Goal: Task Accomplishment & Management: Manage account settings

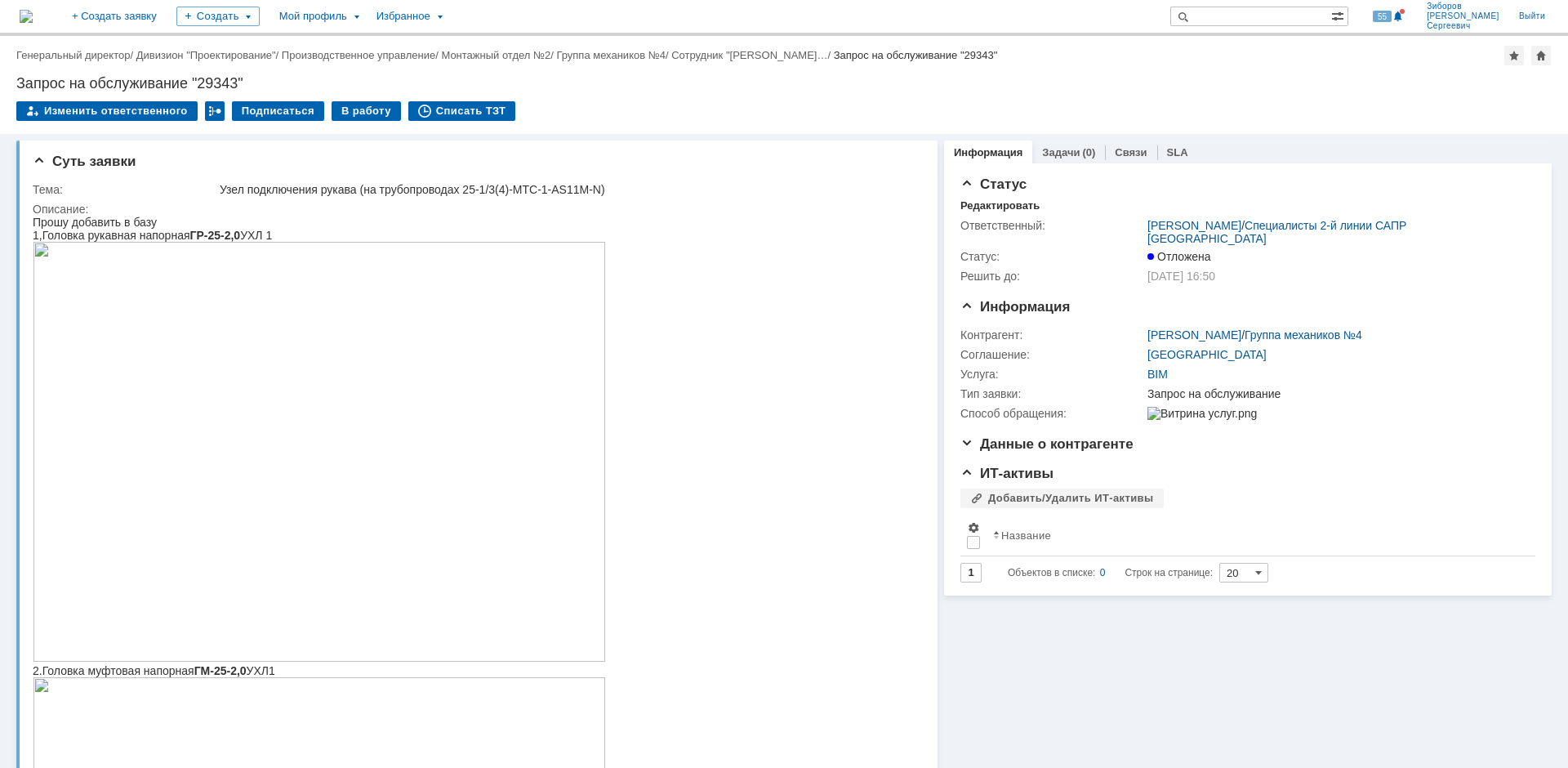
click at [33, 17] on img at bounding box center [26, 16] width 13 height 13
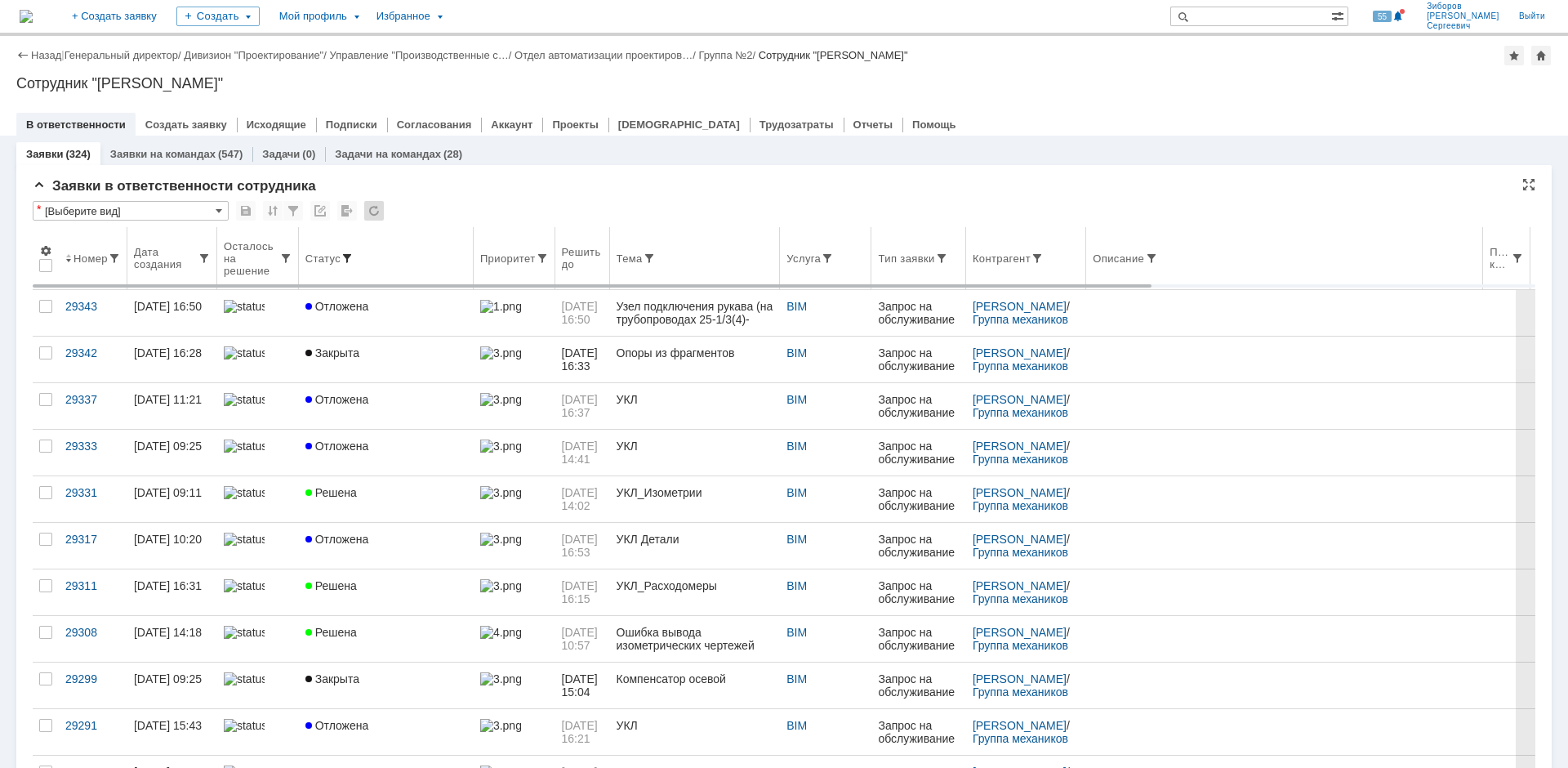
click at [347, 255] on span at bounding box center [347, 258] width 13 height 13
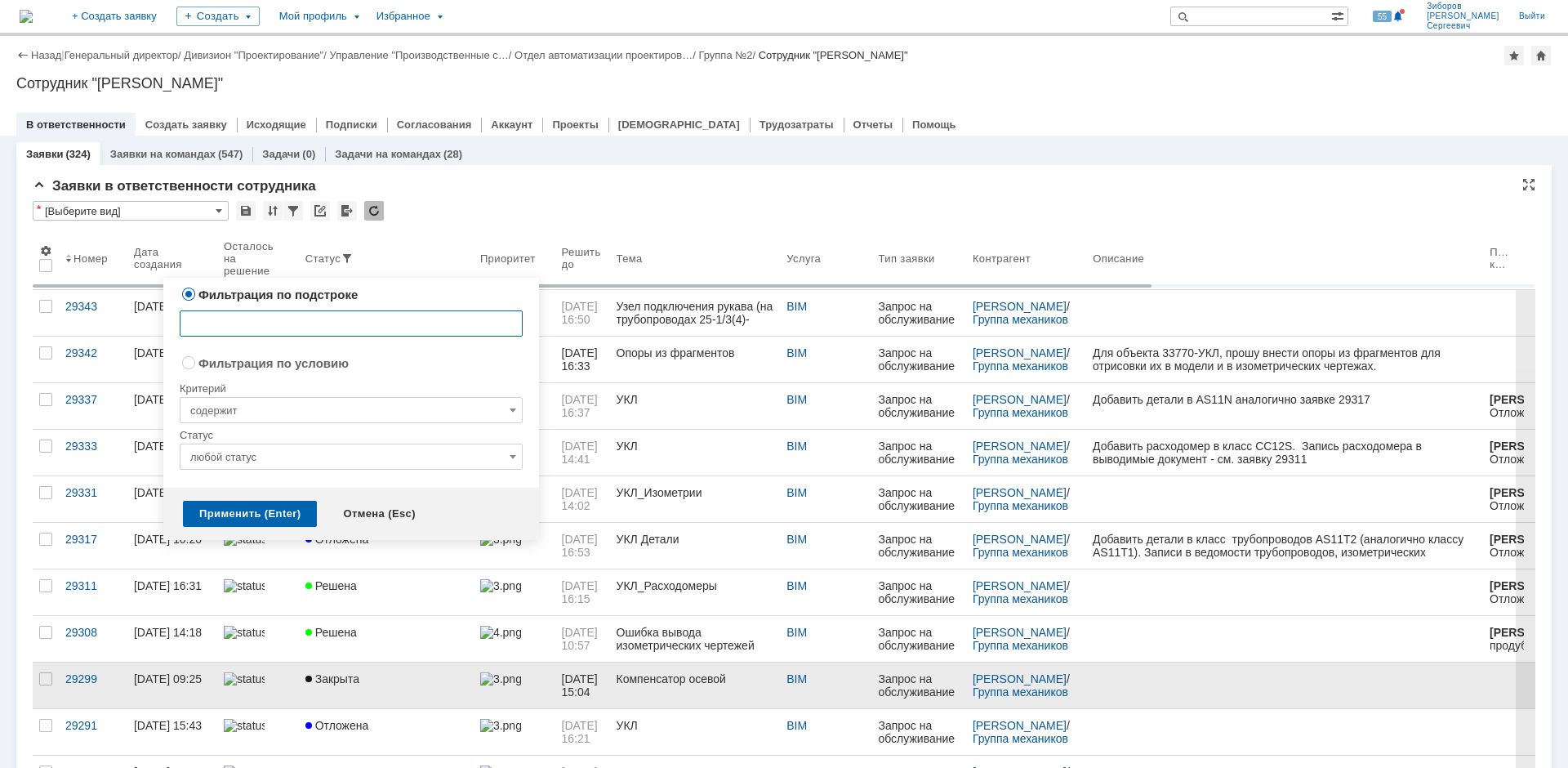
click at [1316, 664] on link at bounding box center [1285, 684] width 397 height 45
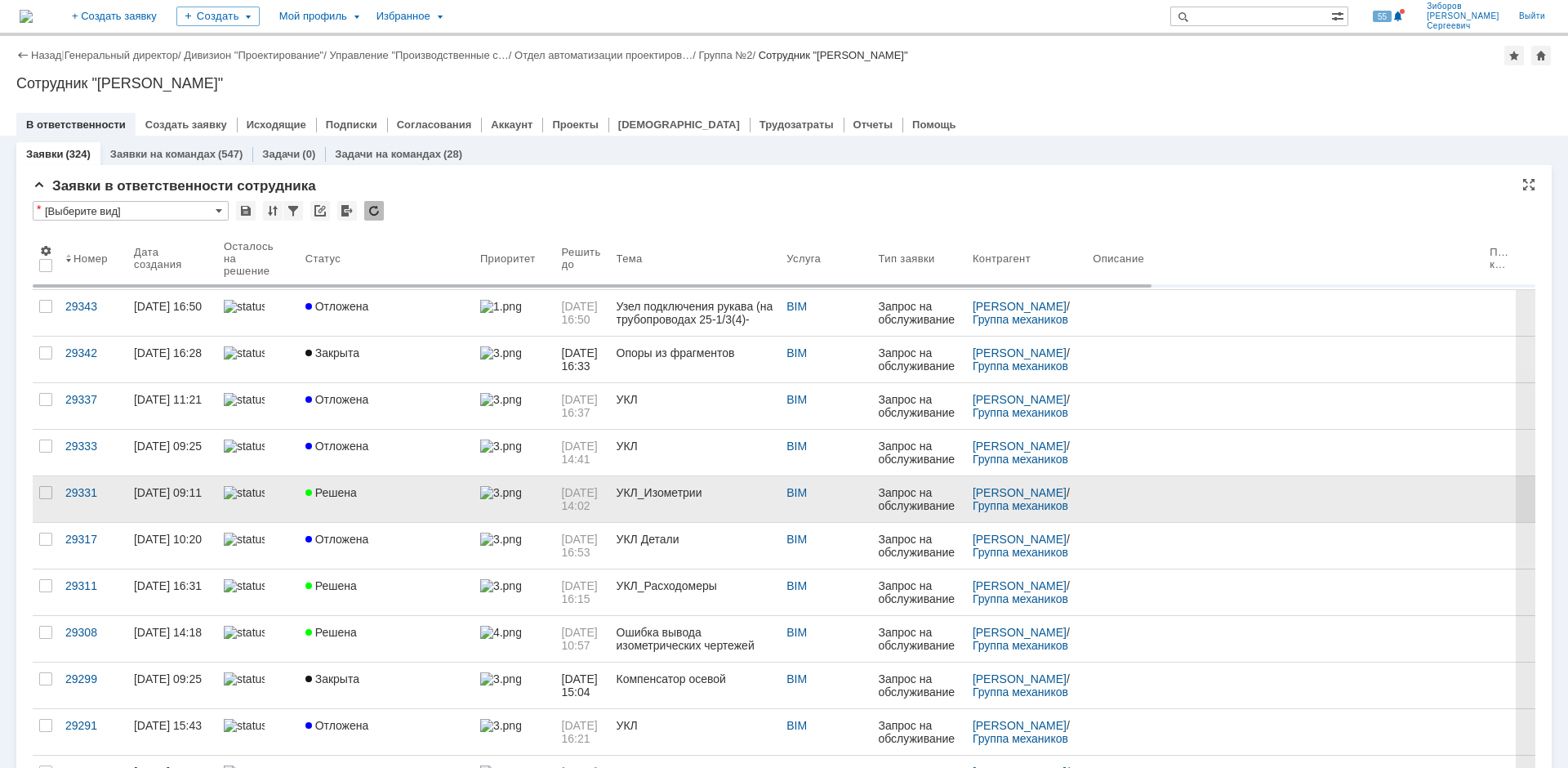
click at [332, 491] on span "Решена" at bounding box center [331, 492] width 51 height 13
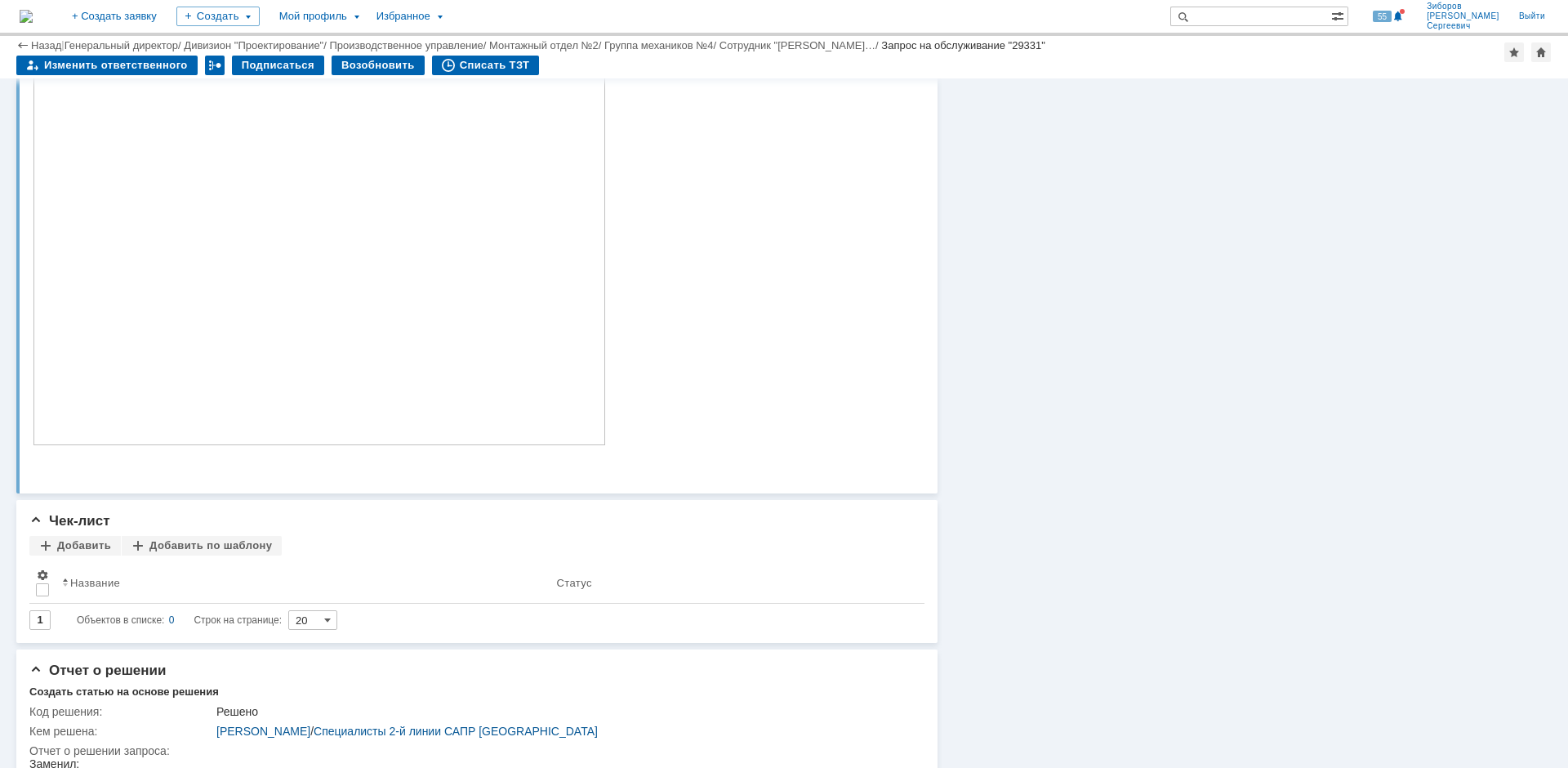
scroll to position [653, 0]
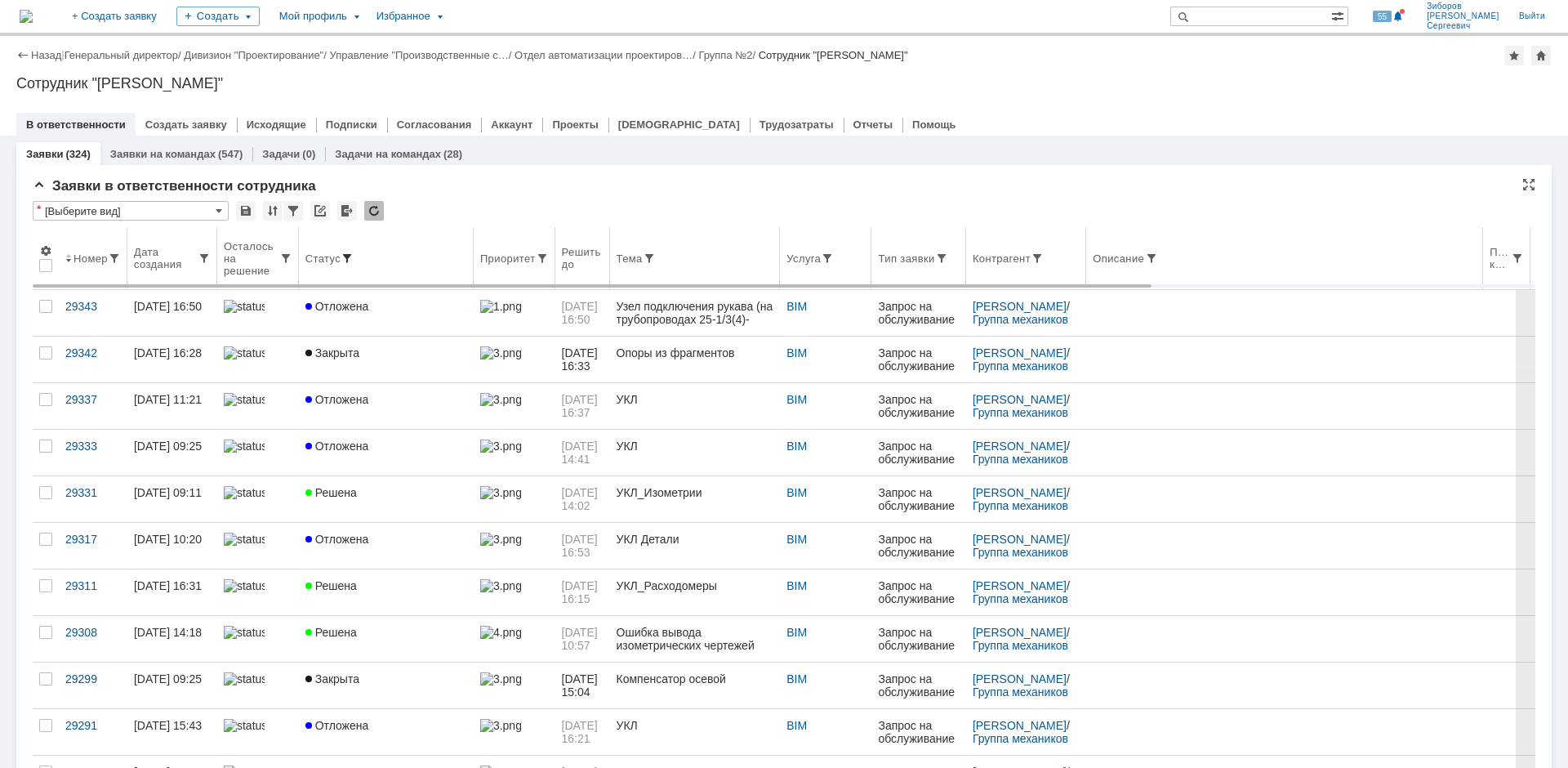
click at [344, 259] on span at bounding box center [347, 258] width 13 height 13
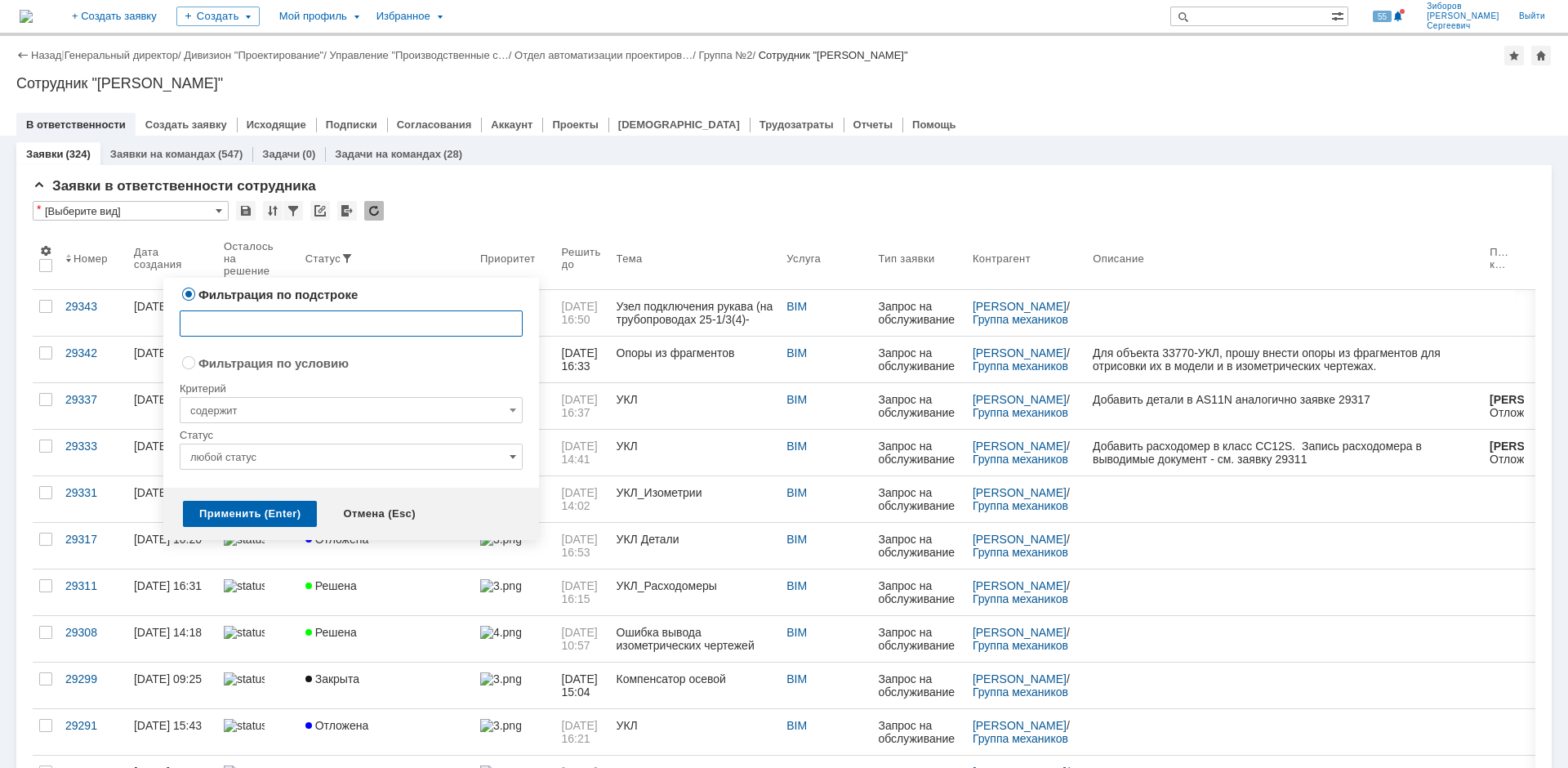
click at [513, 457] on span at bounding box center [513, 457] width 7 height 13
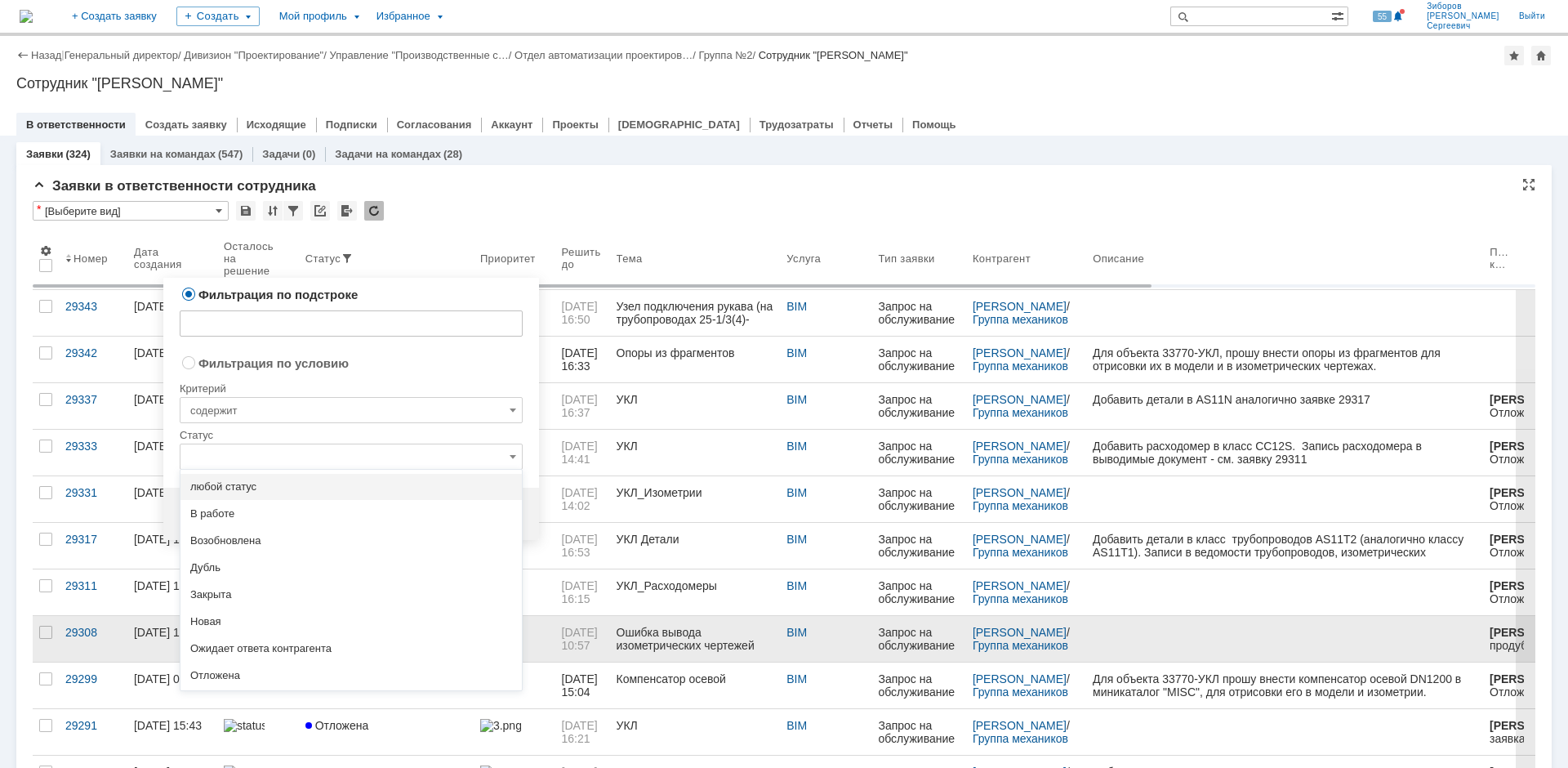
click at [226, 696] on span "Решена" at bounding box center [351, 702] width 322 height 13
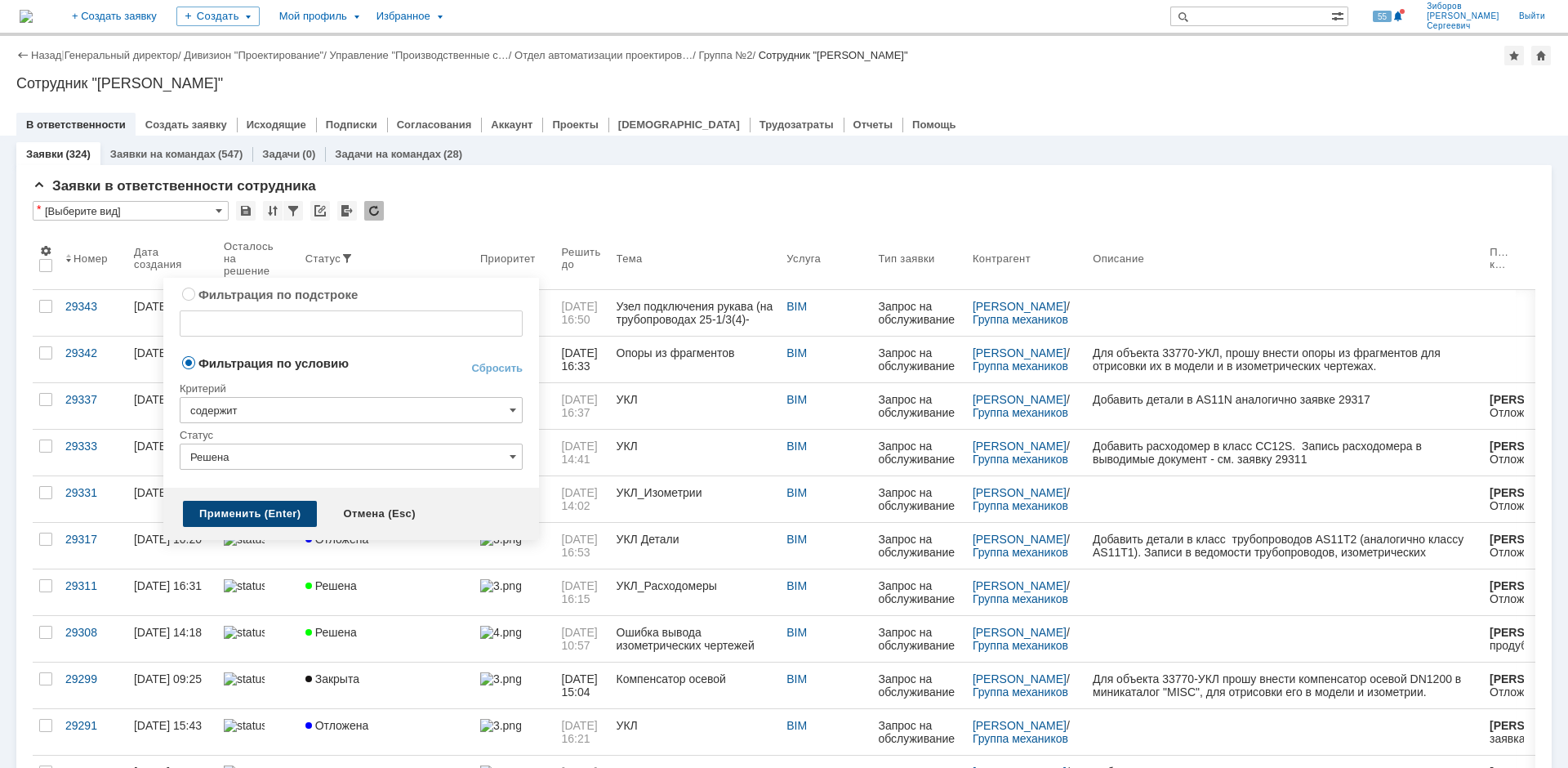
click at [242, 509] on div "Применить (Enter)" at bounding box center [250, 514] width 134 height 26
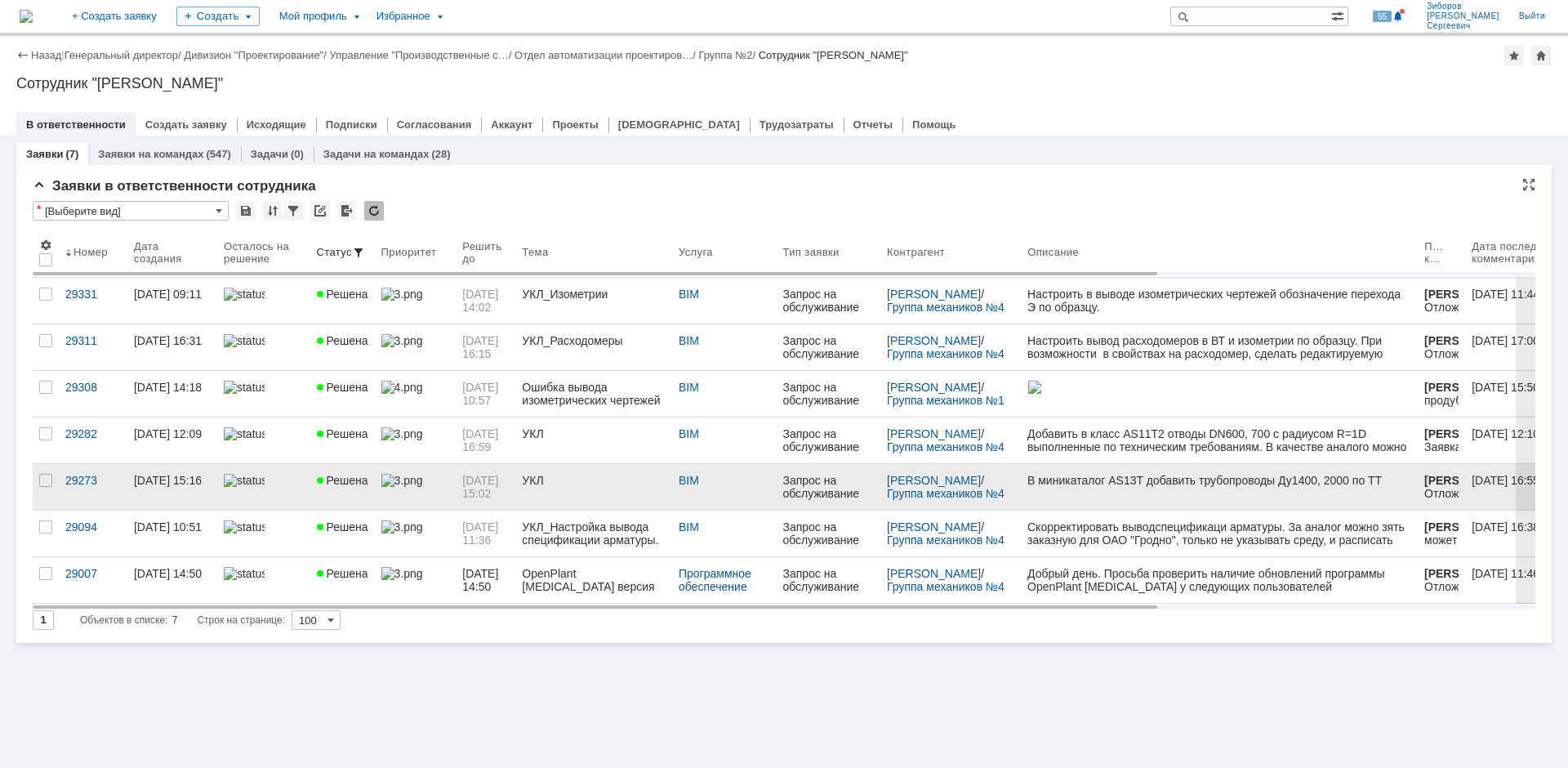
click at [340, 484] on span "Решена" at bounding box center [342, 481] width 51 height 13
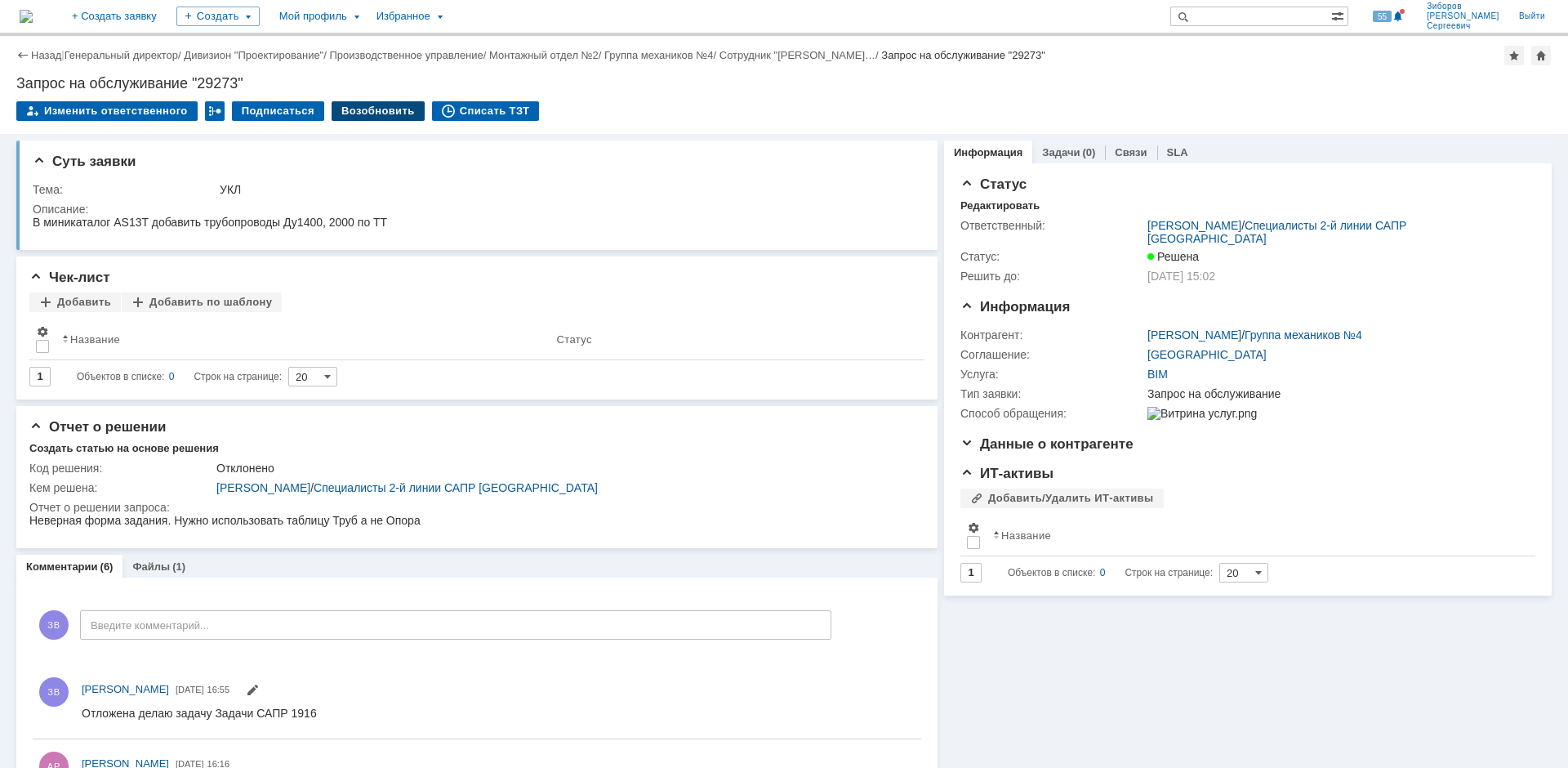
click at [383, 104] on div "Возобновить" at bounding box center [378, 111] width 93 height 19
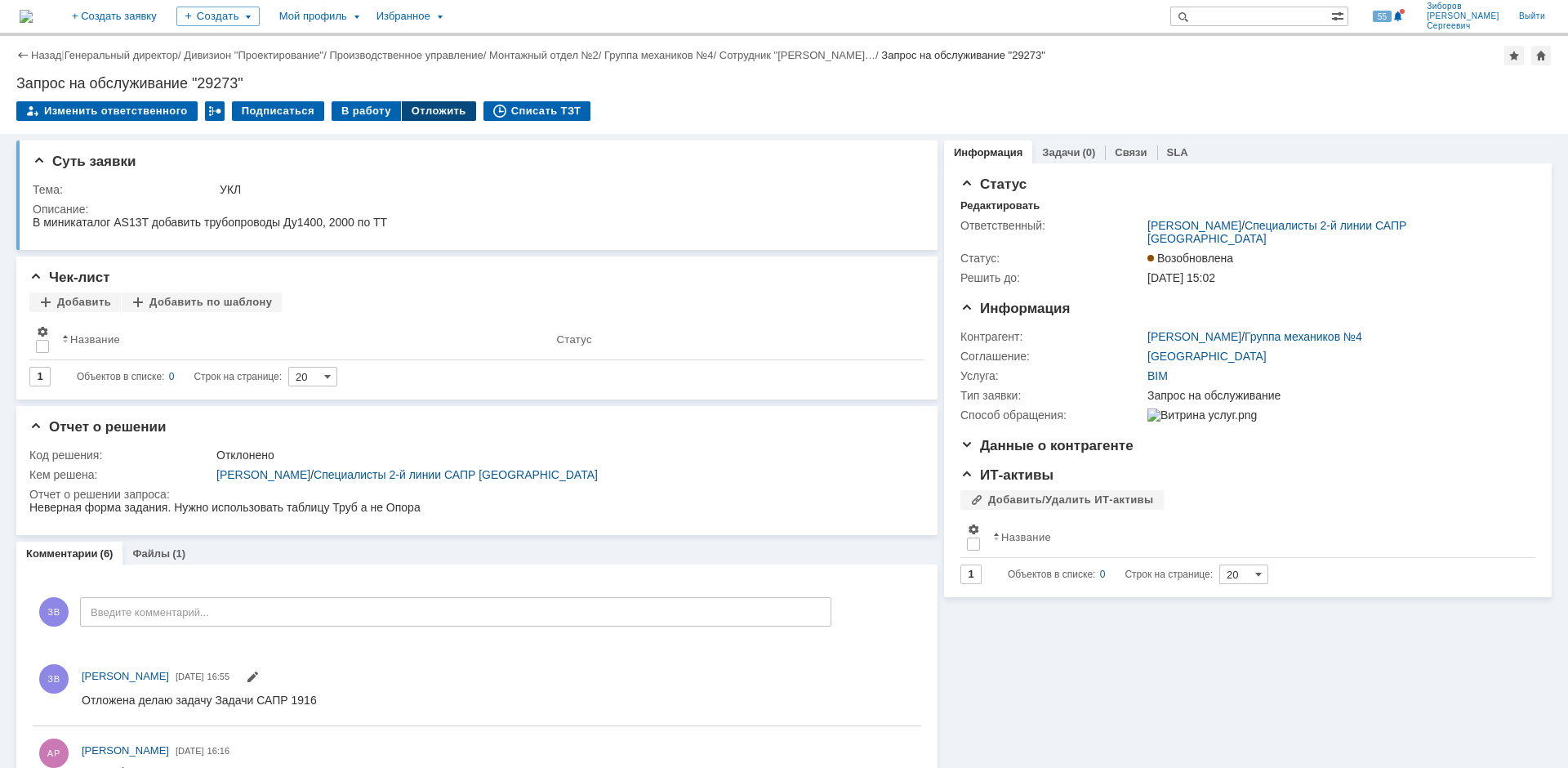
click at [421, 106] on div "Отложить" at bounding box center [439, 111] width 74 height 19
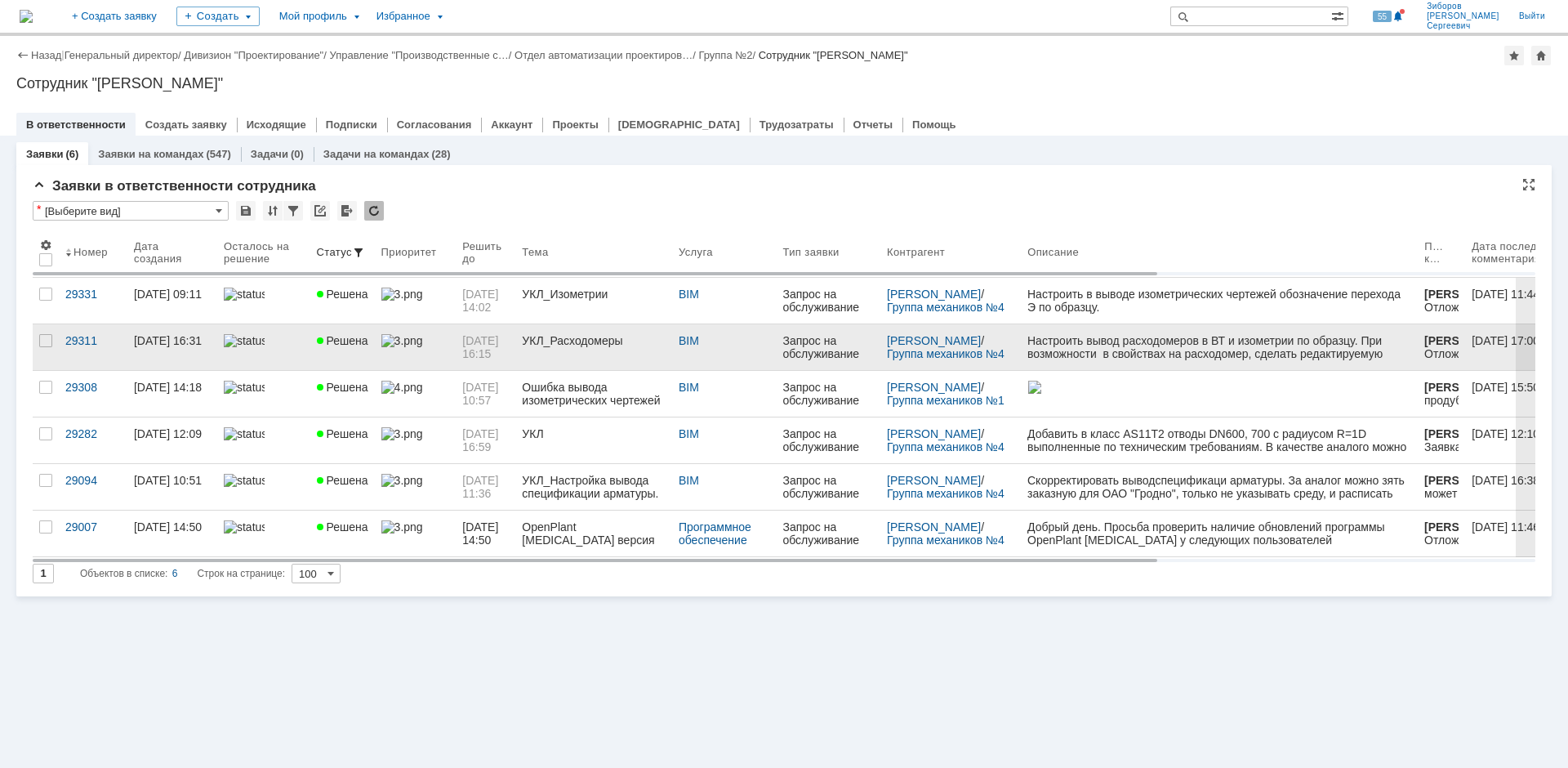
click at [356, 354] on link "Решена" at bounding box center [342, 346] width 65 height 45
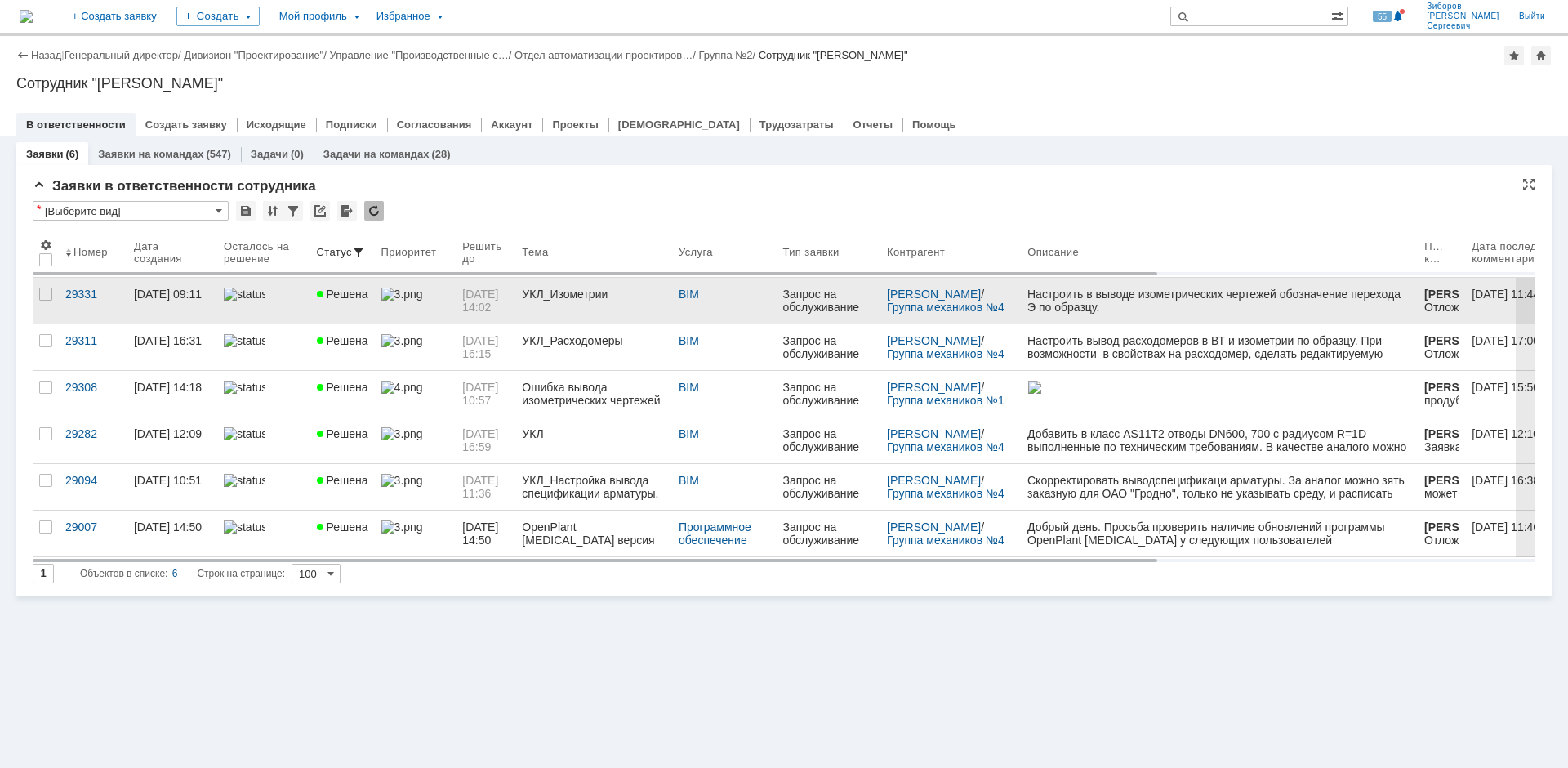
click at [575, 299] on div "УКЛ_Изометрии" at bounding box center [594, 294] width 144 height 13
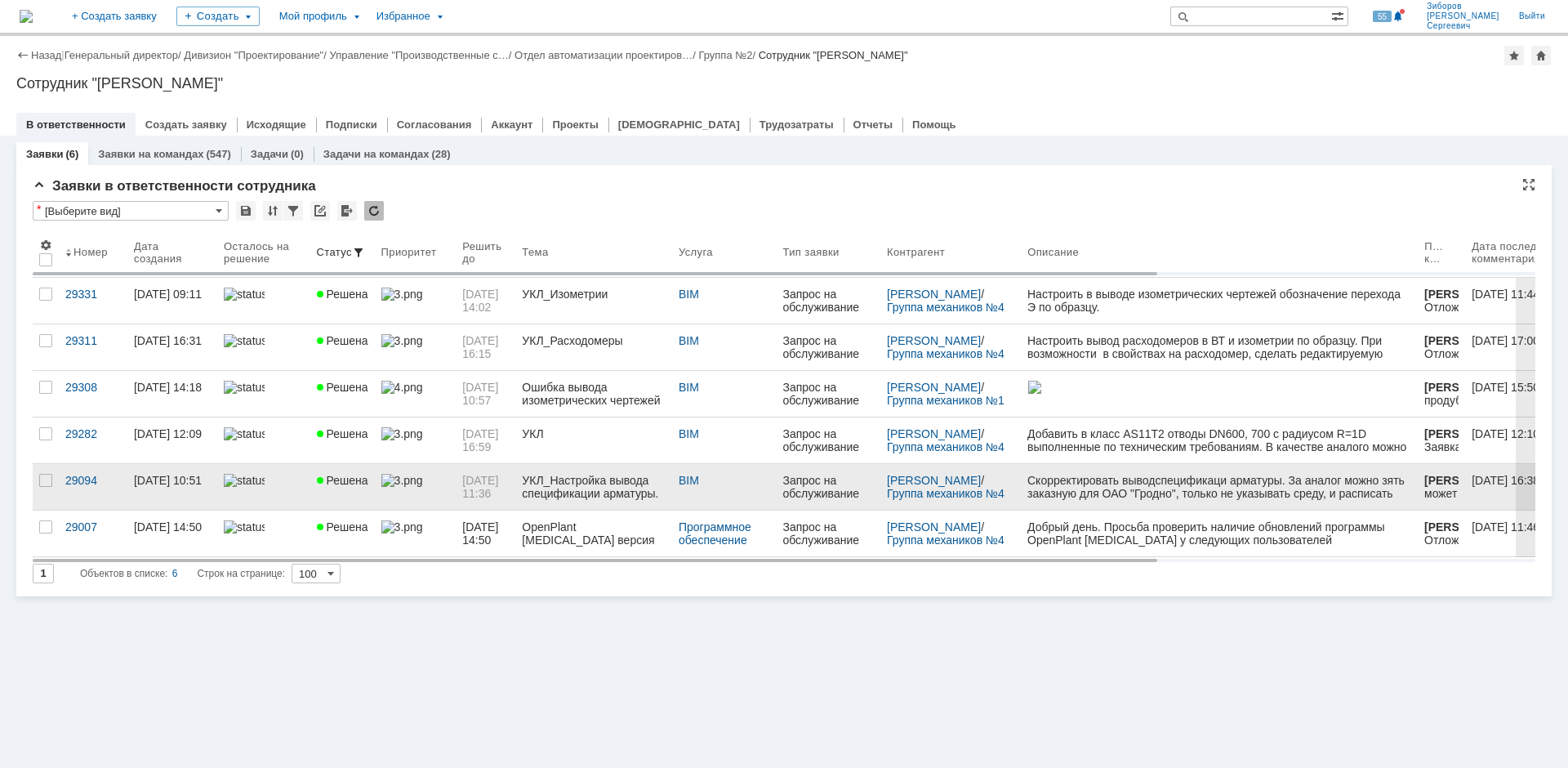
click at [581, 481] on div "УКЛ_Настройка вывода спецификации арматуры." at bounding box center [594, 487] width 144 height 26
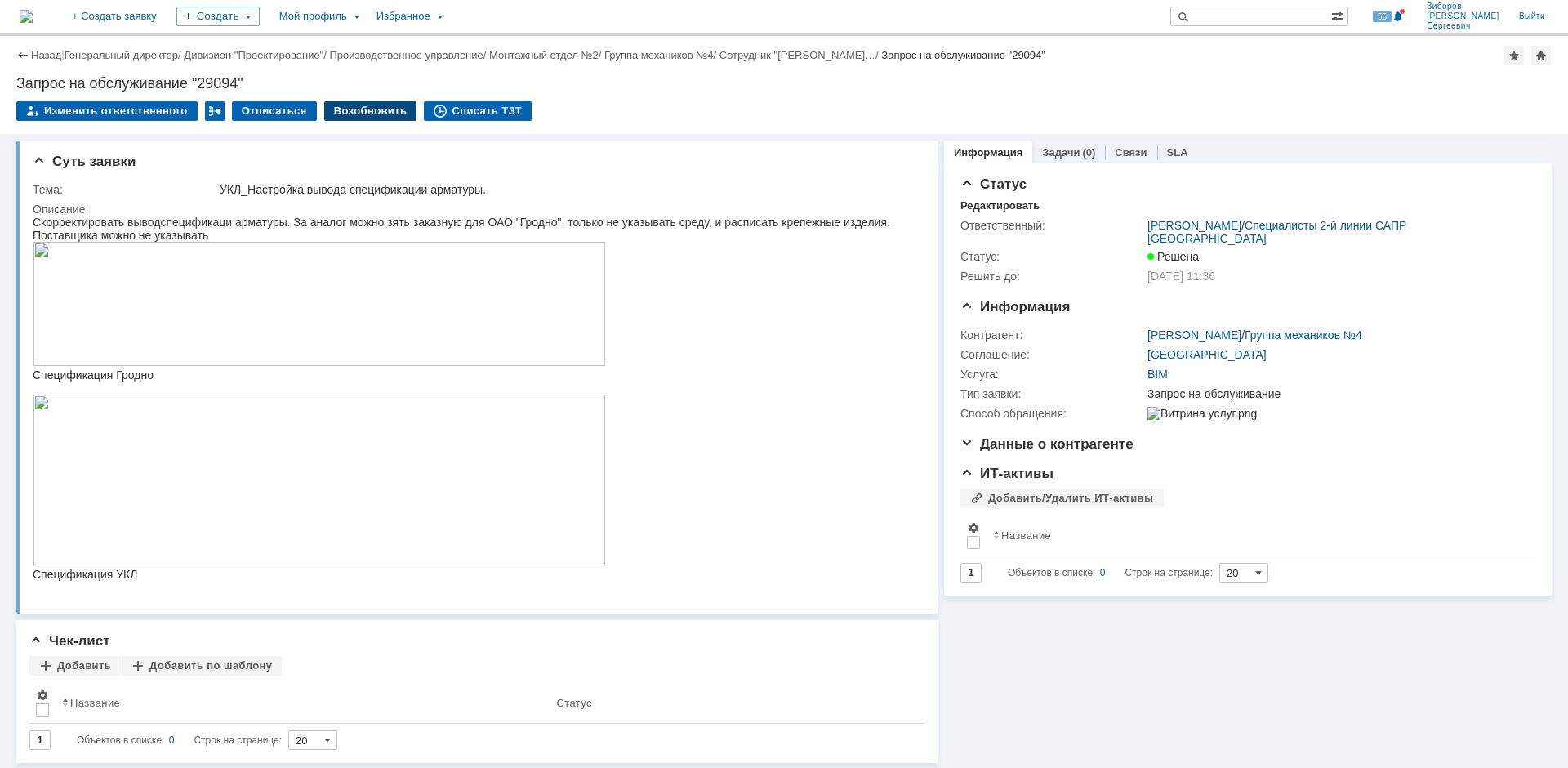
click at [355, 109] on div "Возобновить" at bounding box center [370, 111] width 93 height 19
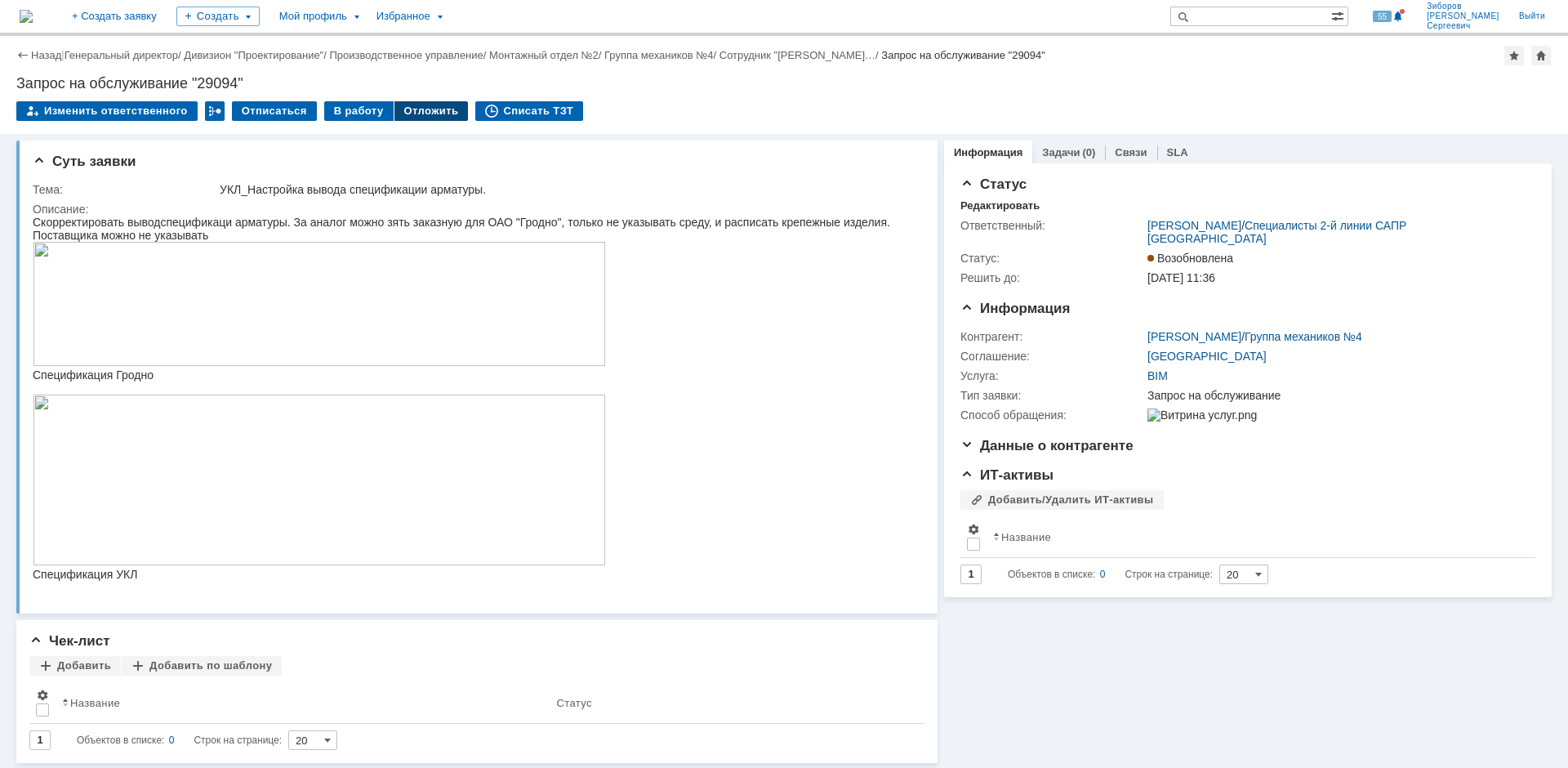
click at [410, 108] on div "Отложить" at bounding box center [431, 111] width 74 height 19
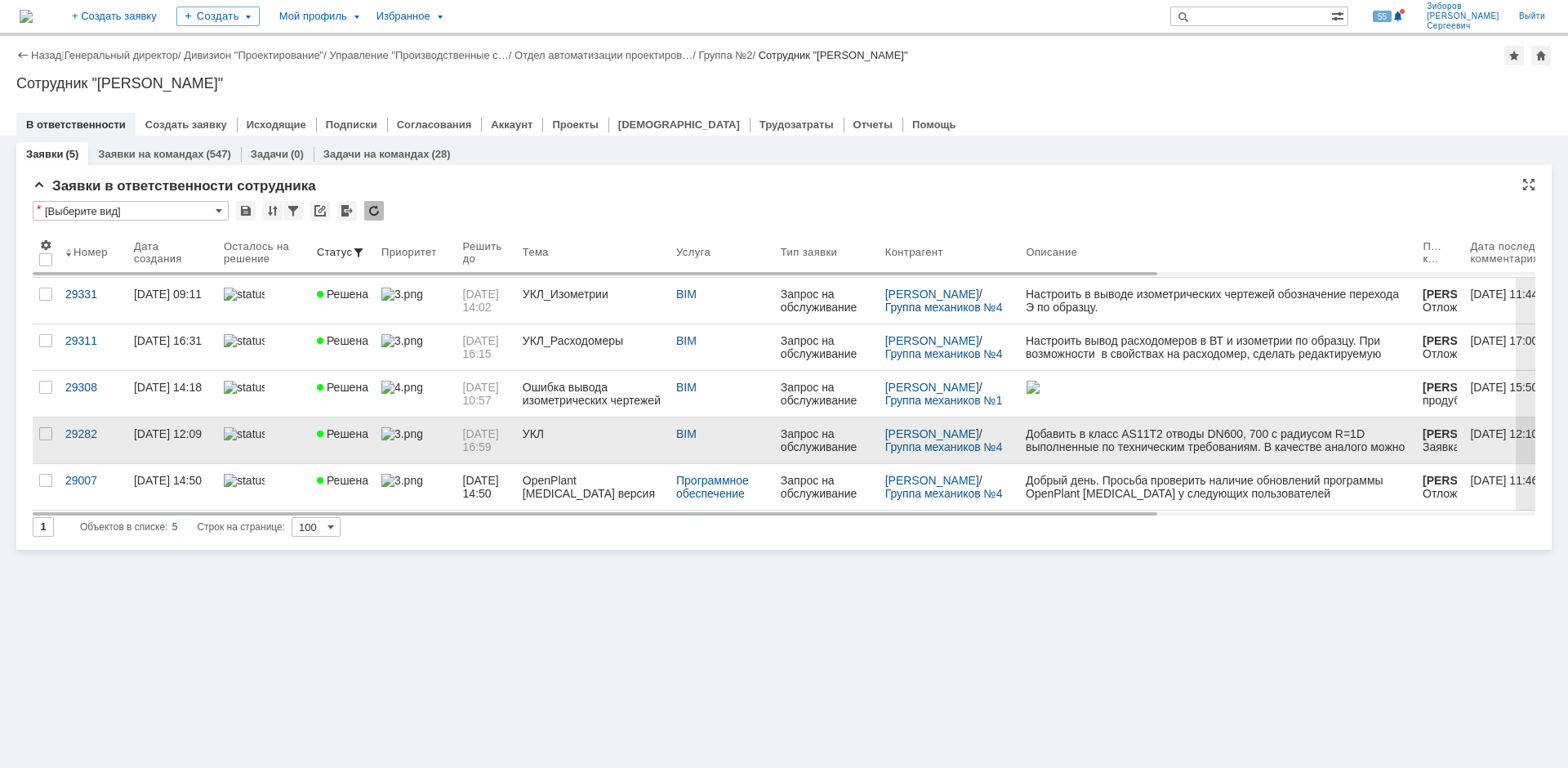
click at [408, 434] on img at bounding box center [402, 434] width 40 height 13
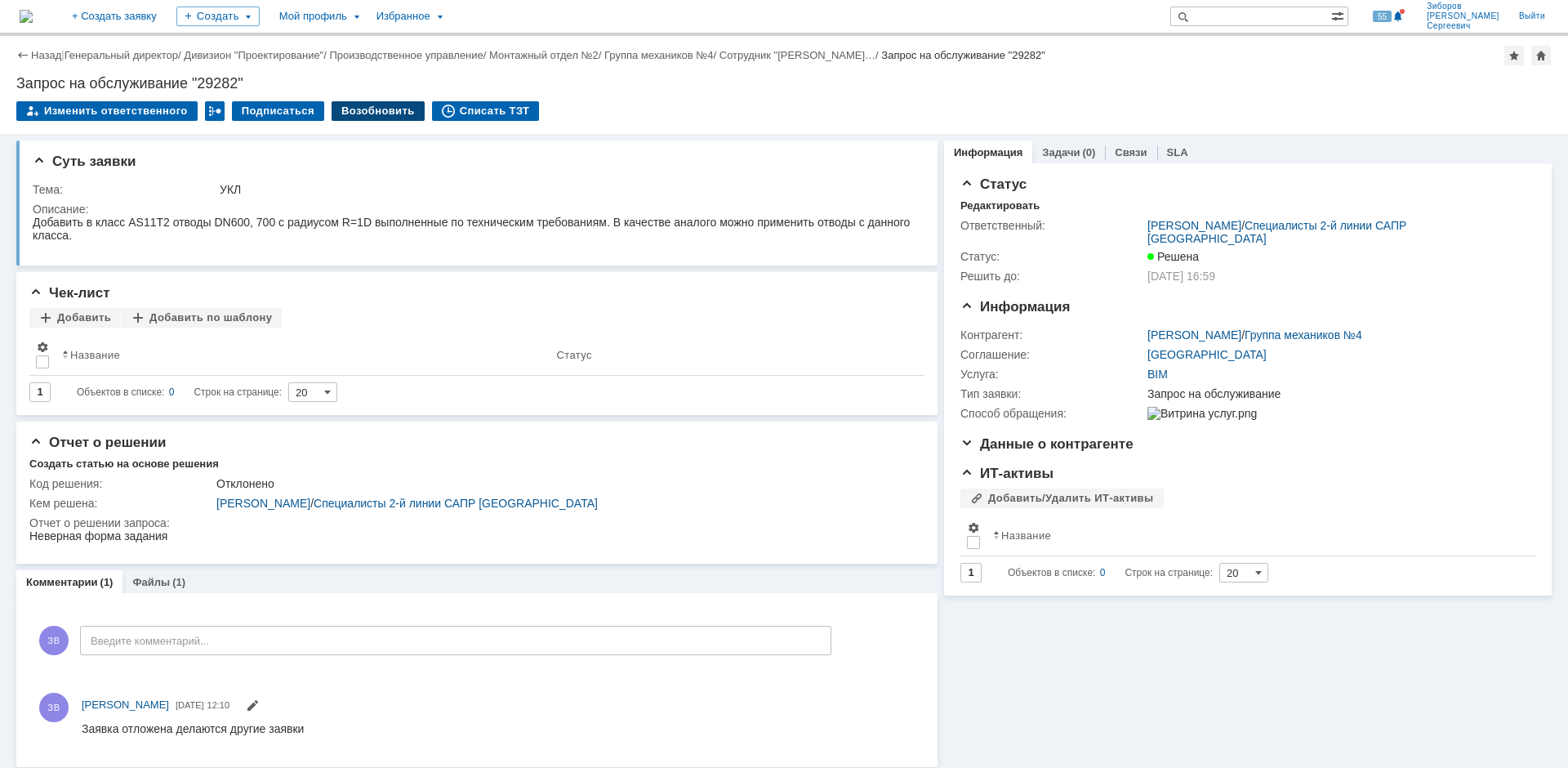
click at [348, 119] on div "Возобновить" at bounding box center [378, 111] width 93 height 19
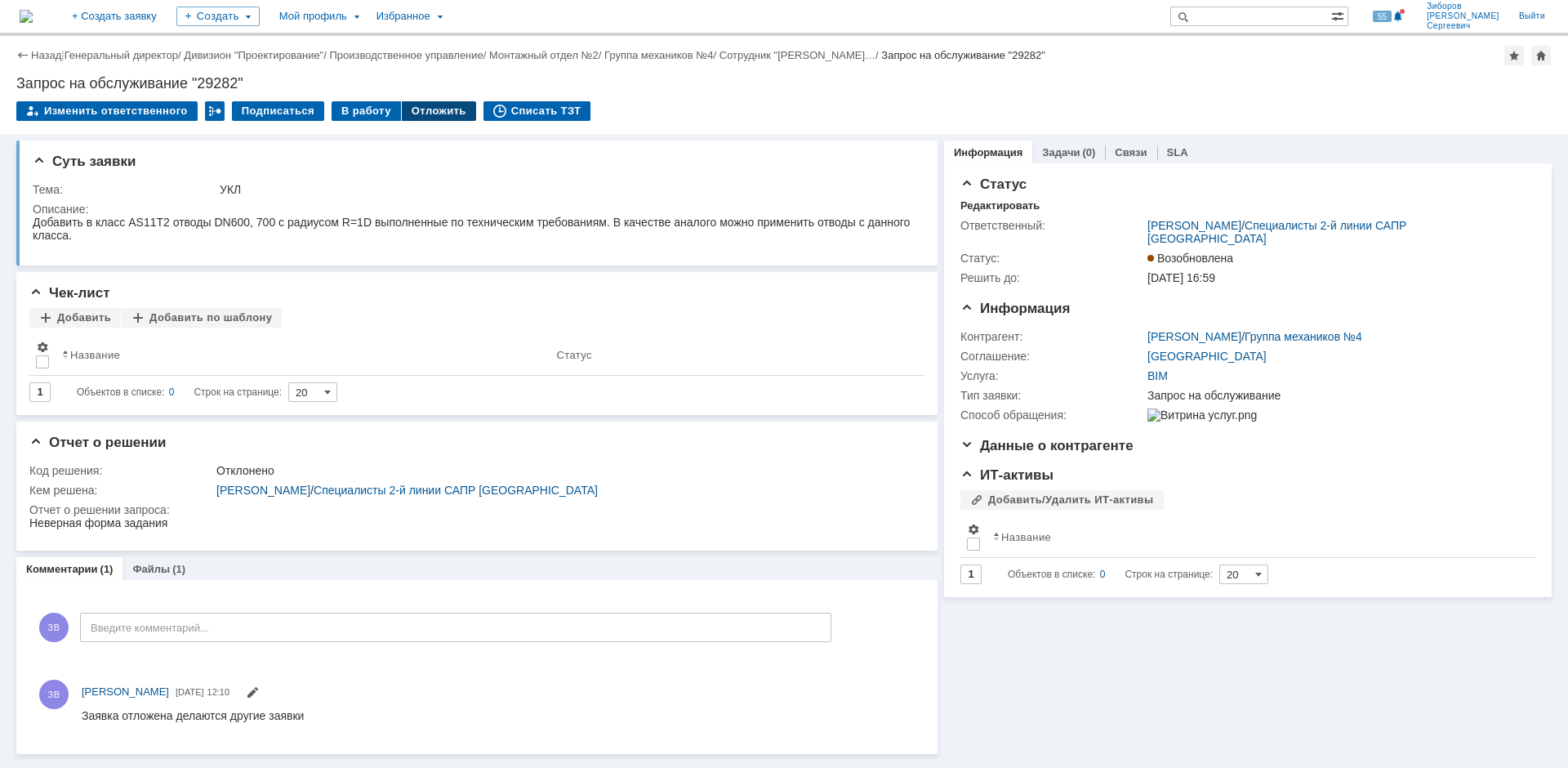
click at [437, 114] on div "Отложить" at bounding box center [439, 111] width 74 height 19
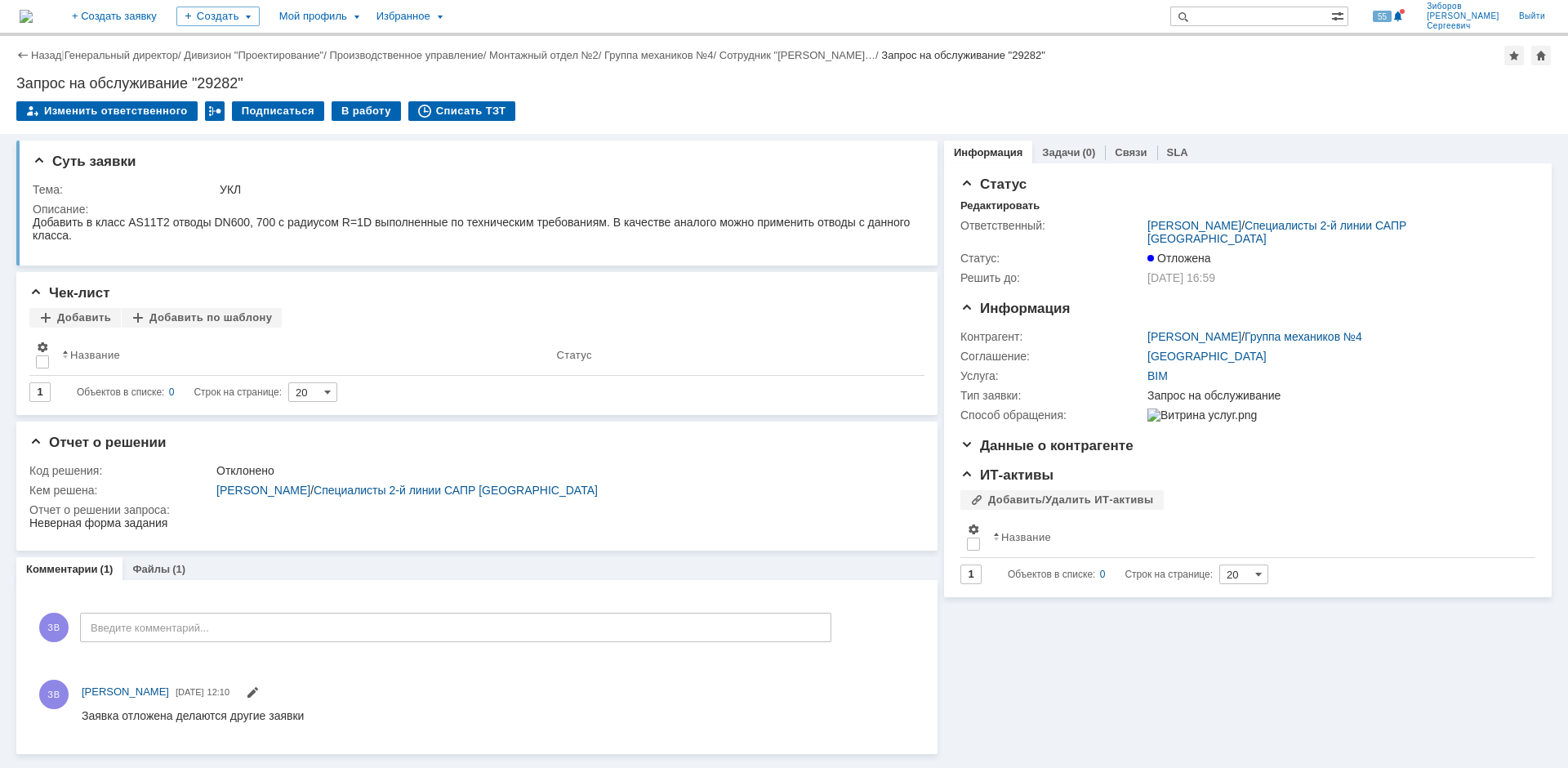
click at [33, 16] on img at bounding box center [26, 16] width 13 height 13
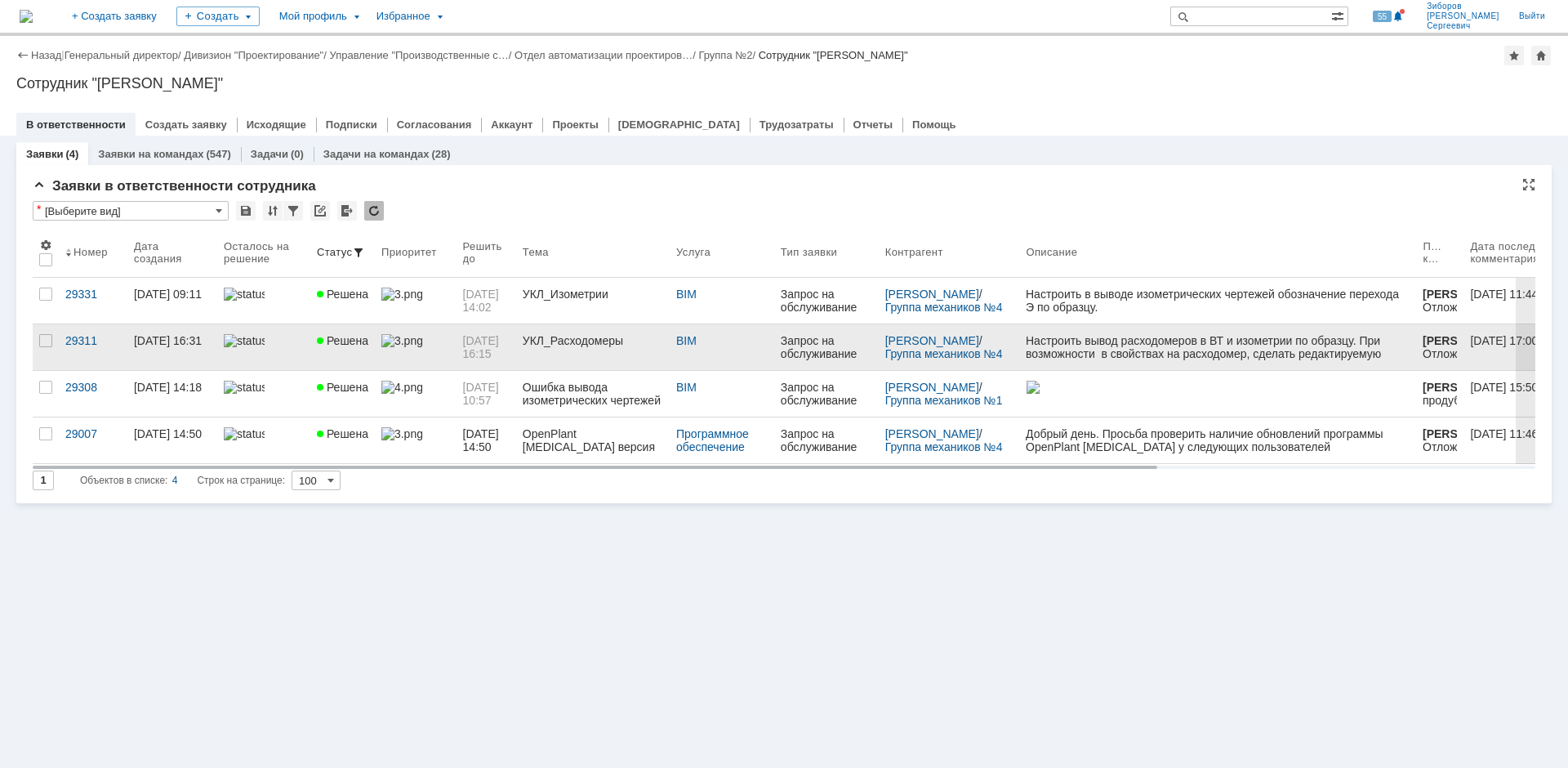
click at [498, 349] on div "[DATE] 16:15" at bounding box center [487, 347] width 46 height 26
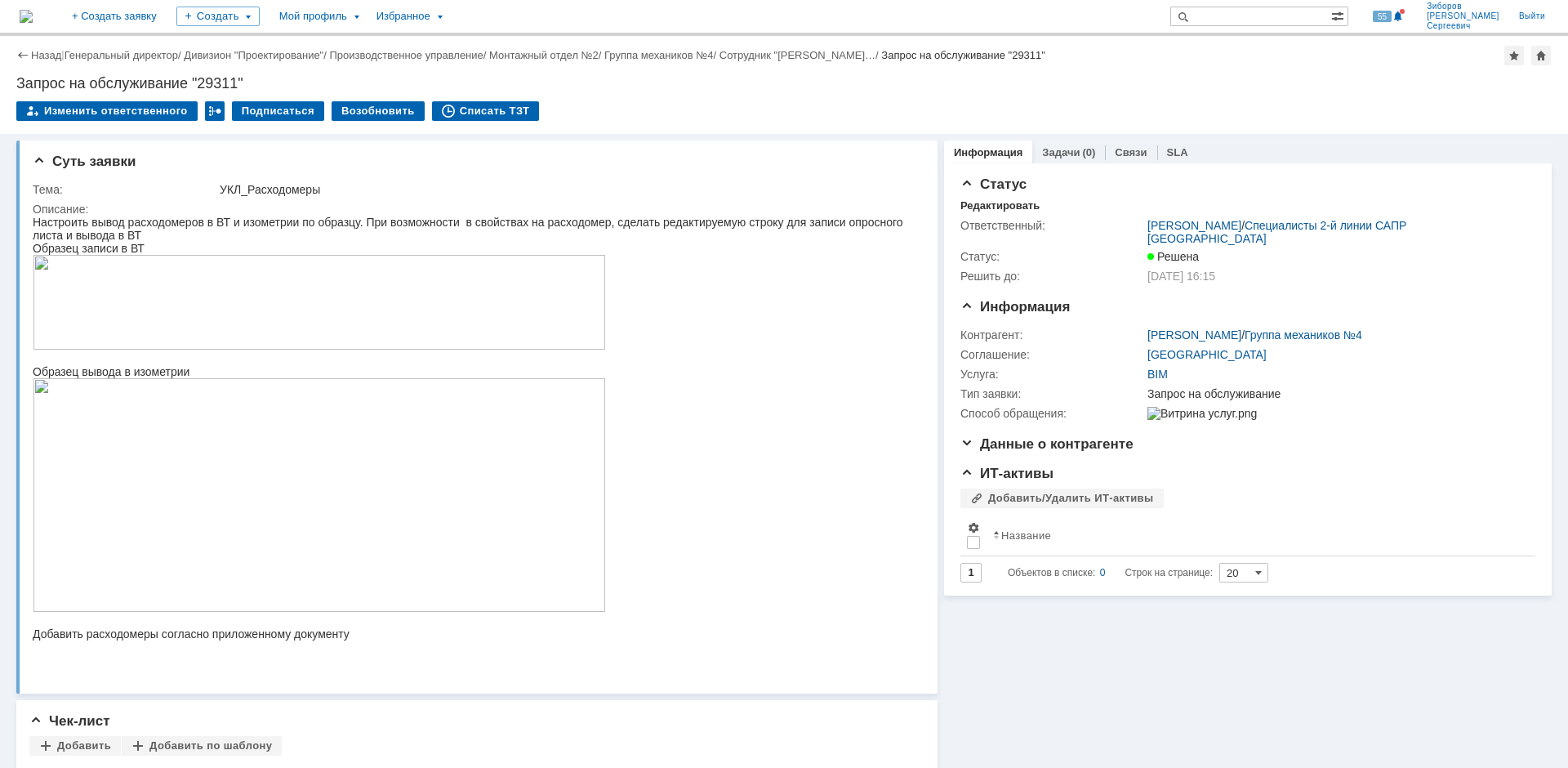
click at [33, 10] on img at bounding box center [26, 16] width 13 height 13
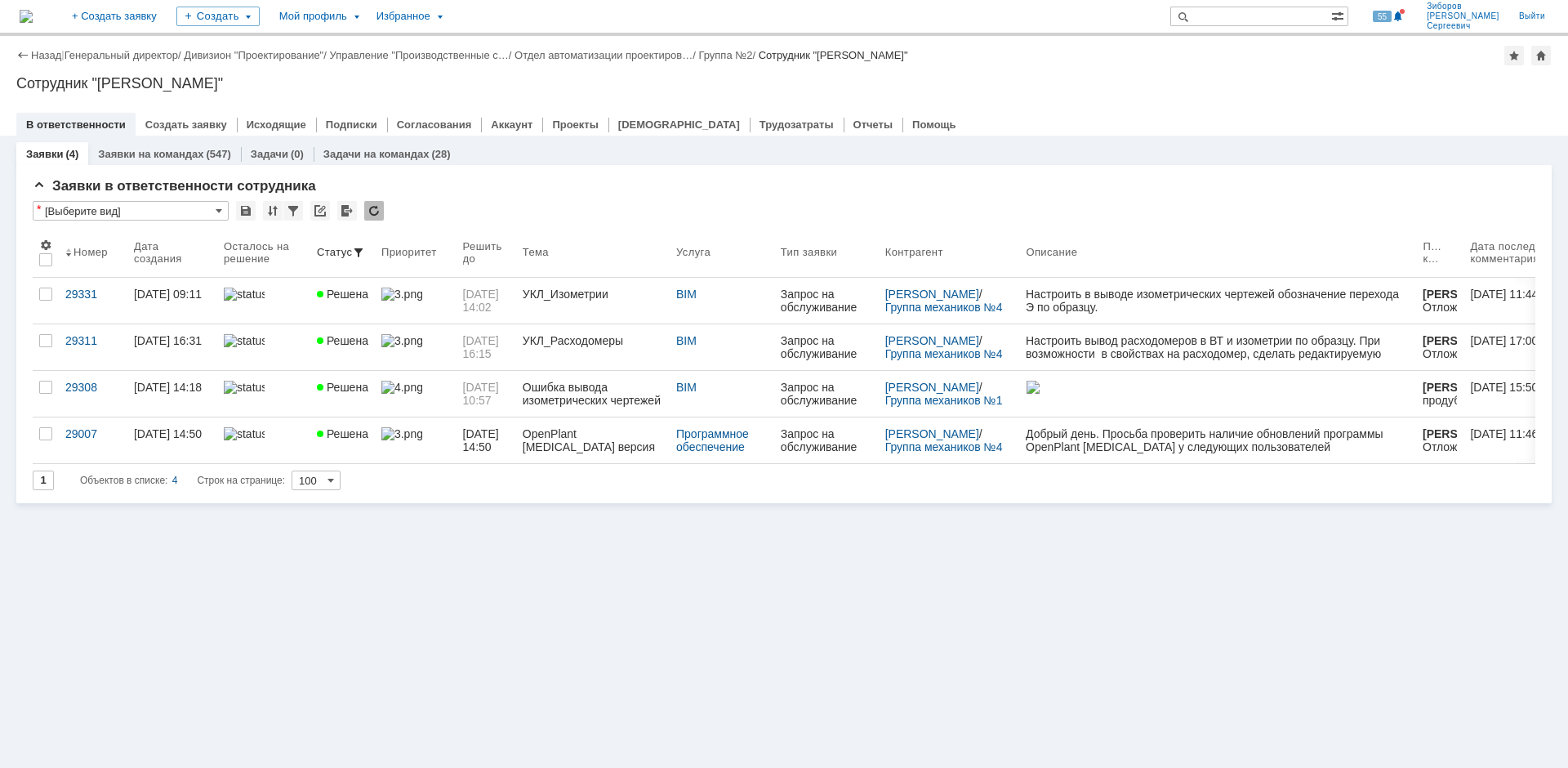
click at [581, 325] on link "УКЛ_Расходомеры" at bounding box center [593, 346] width 153 height 45
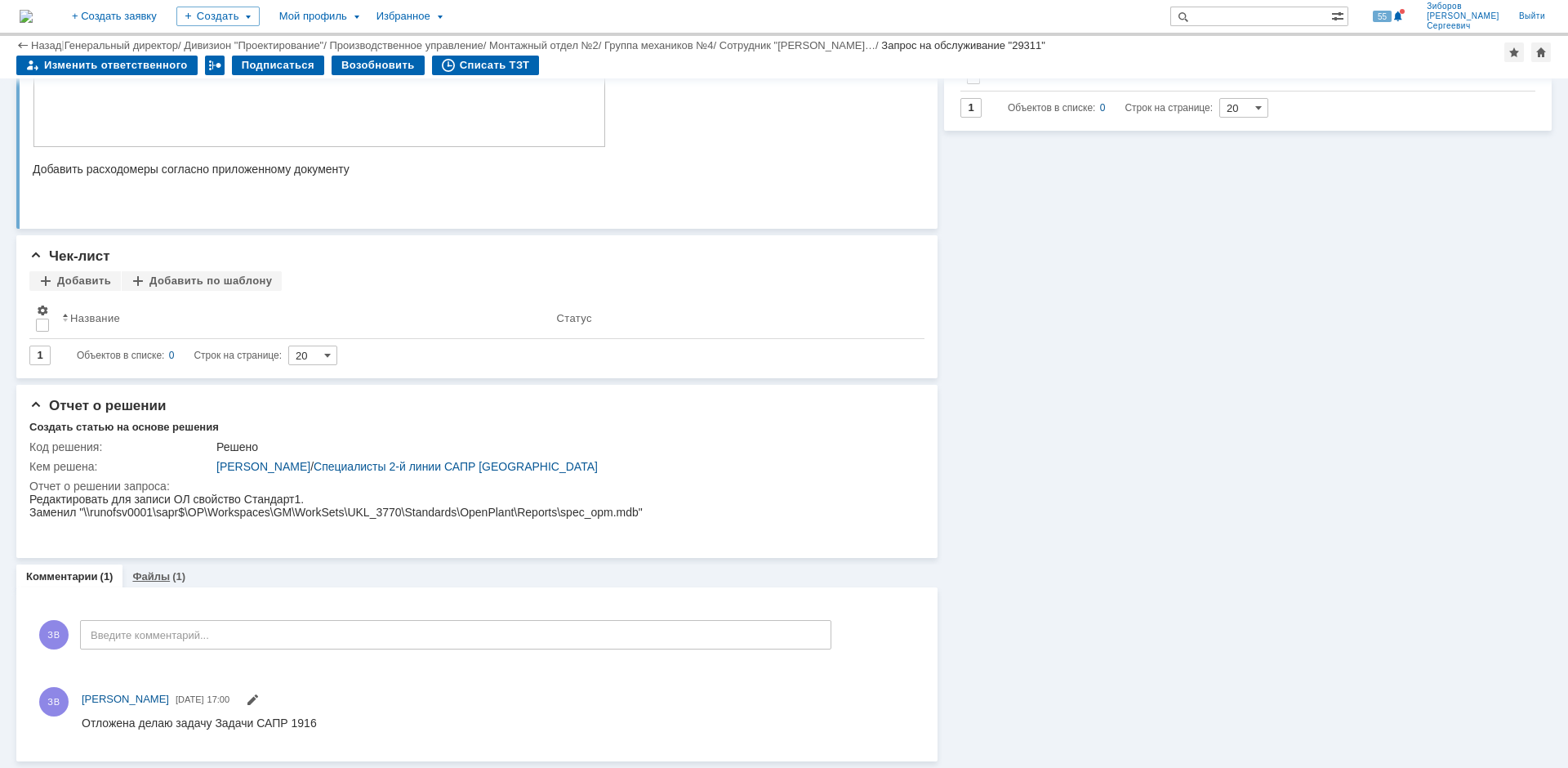
click at [158, 570] on link "Файлы" at bounding box center [150, 576] width 38 height 13
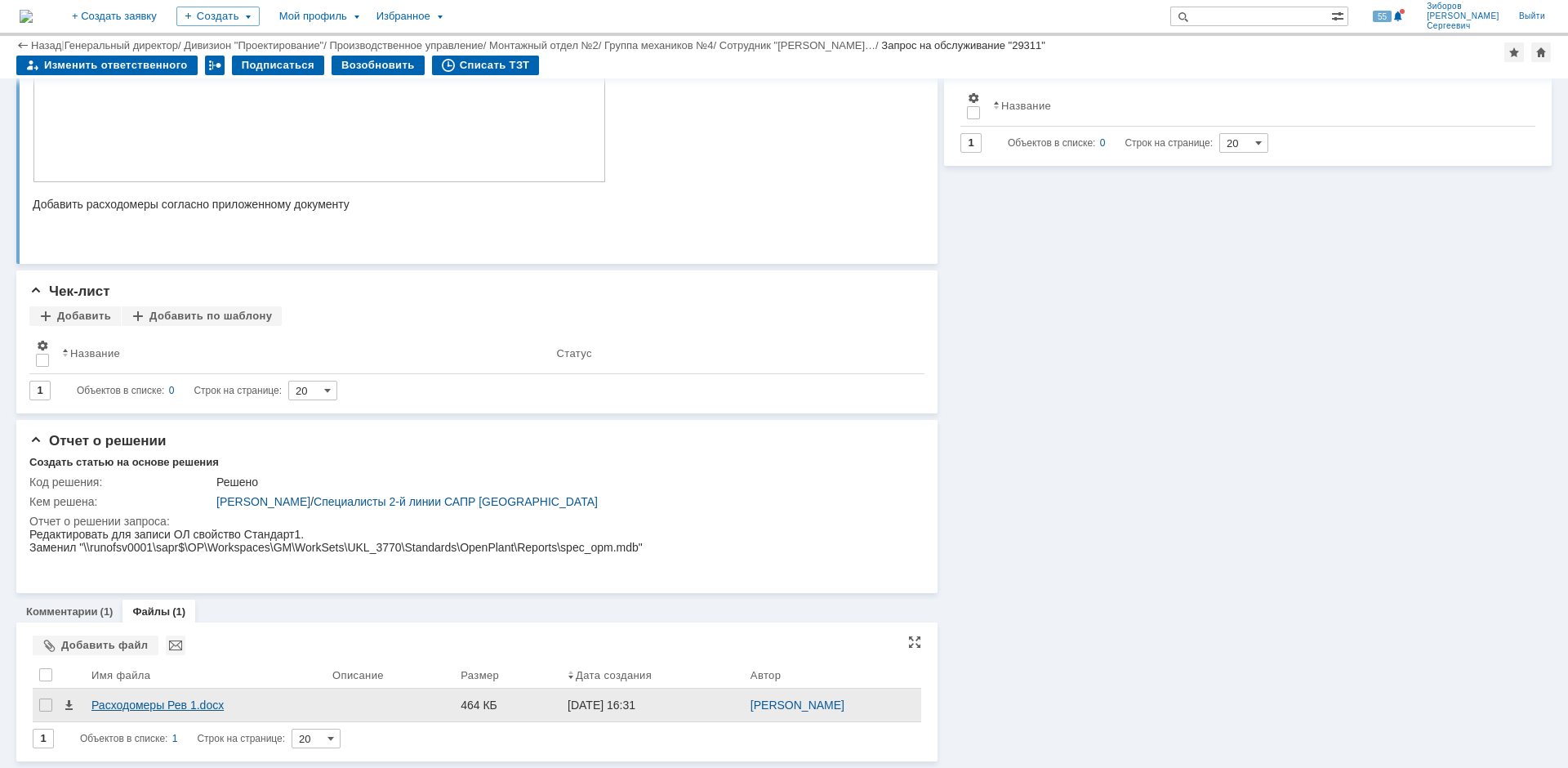
click at [163, 705] on div "Расходомеры Рев 1.docx" at bounding box center [205, 705] width 227 height 13
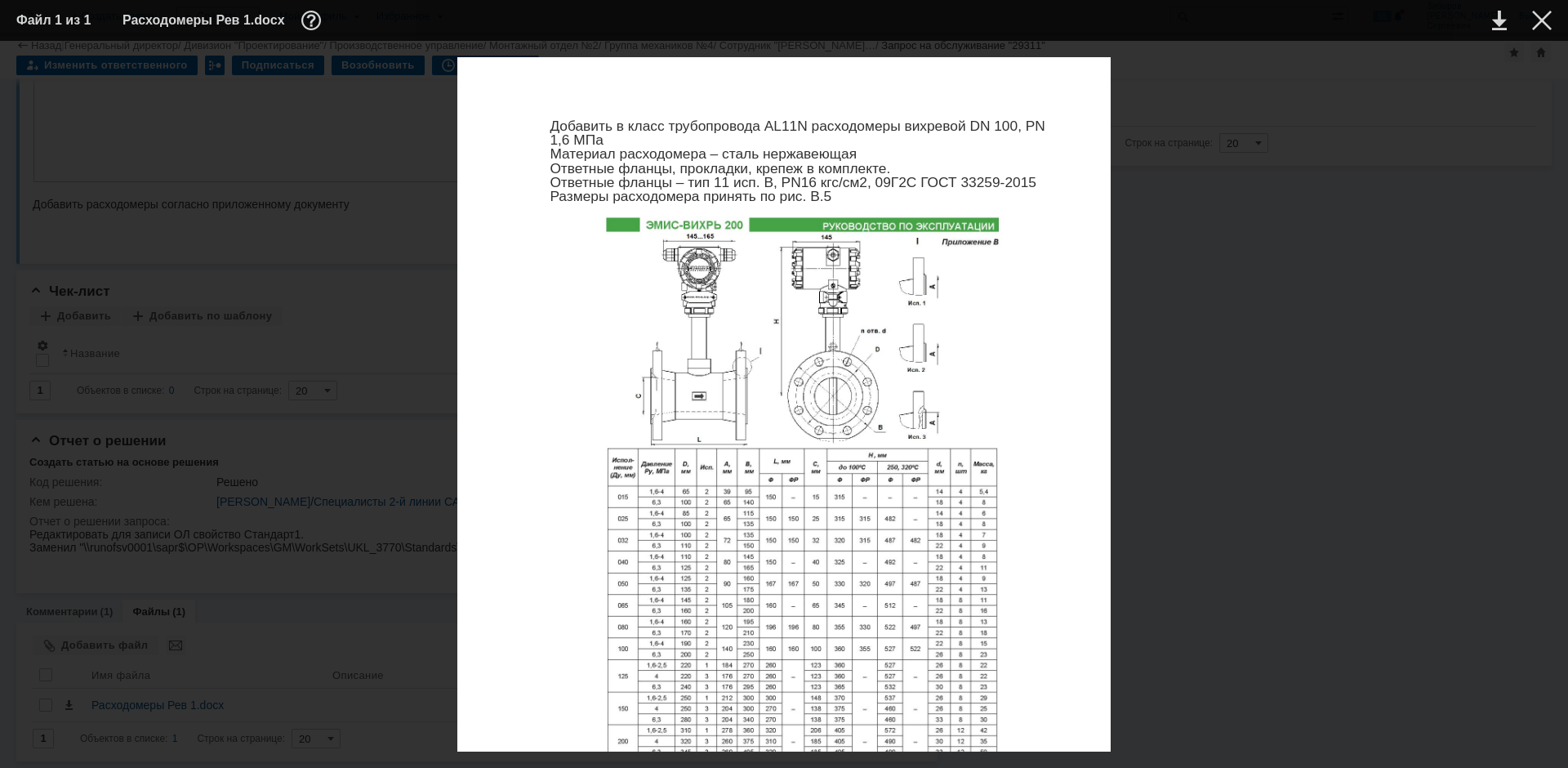
scroll to position [1551, 0]
click at [1548, 18] on div at bounding box center [1542, 20] width 19 height 19
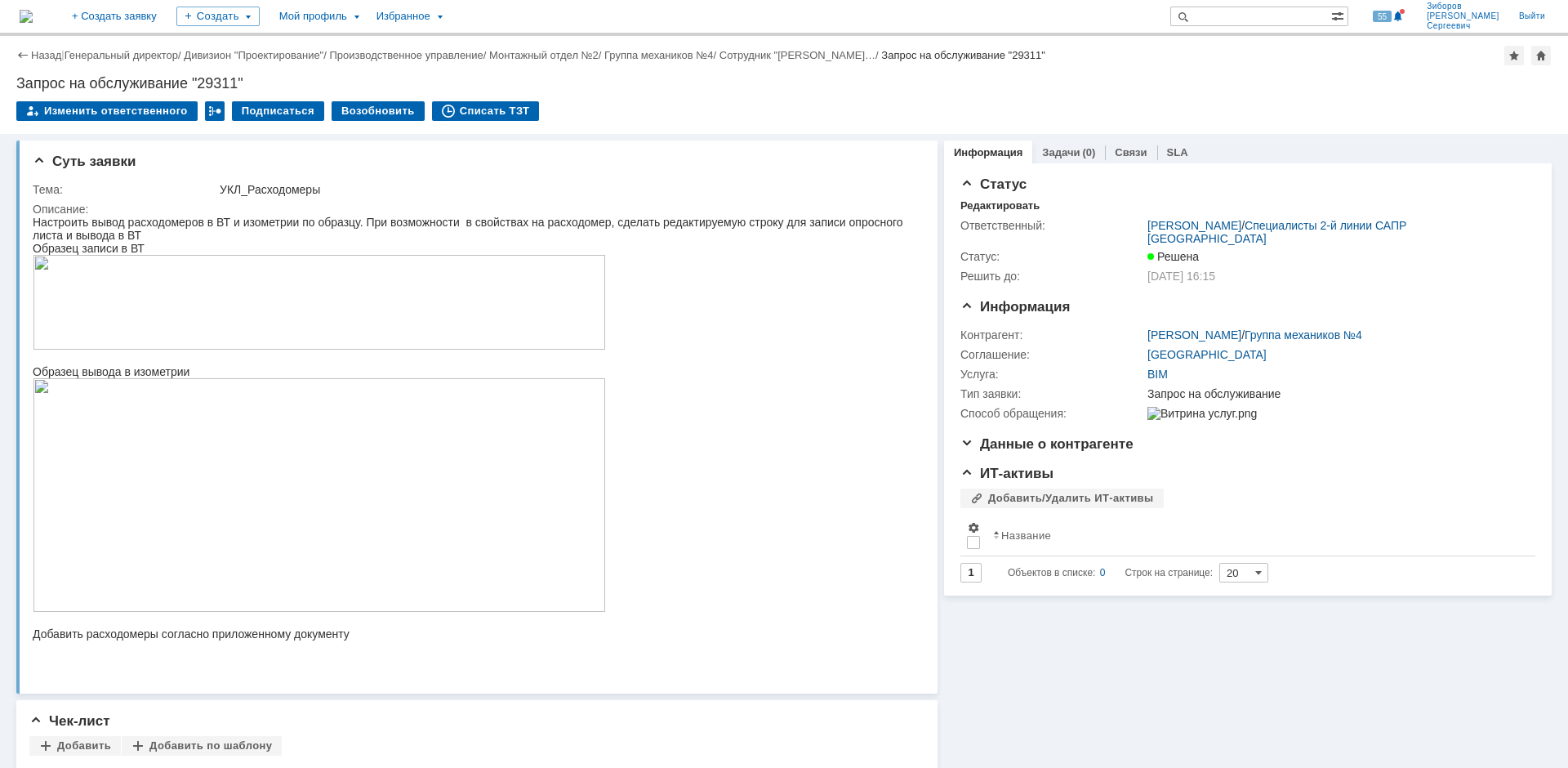
click at [33, 15] on img at bounding box center [26, 16] width 13 height 13
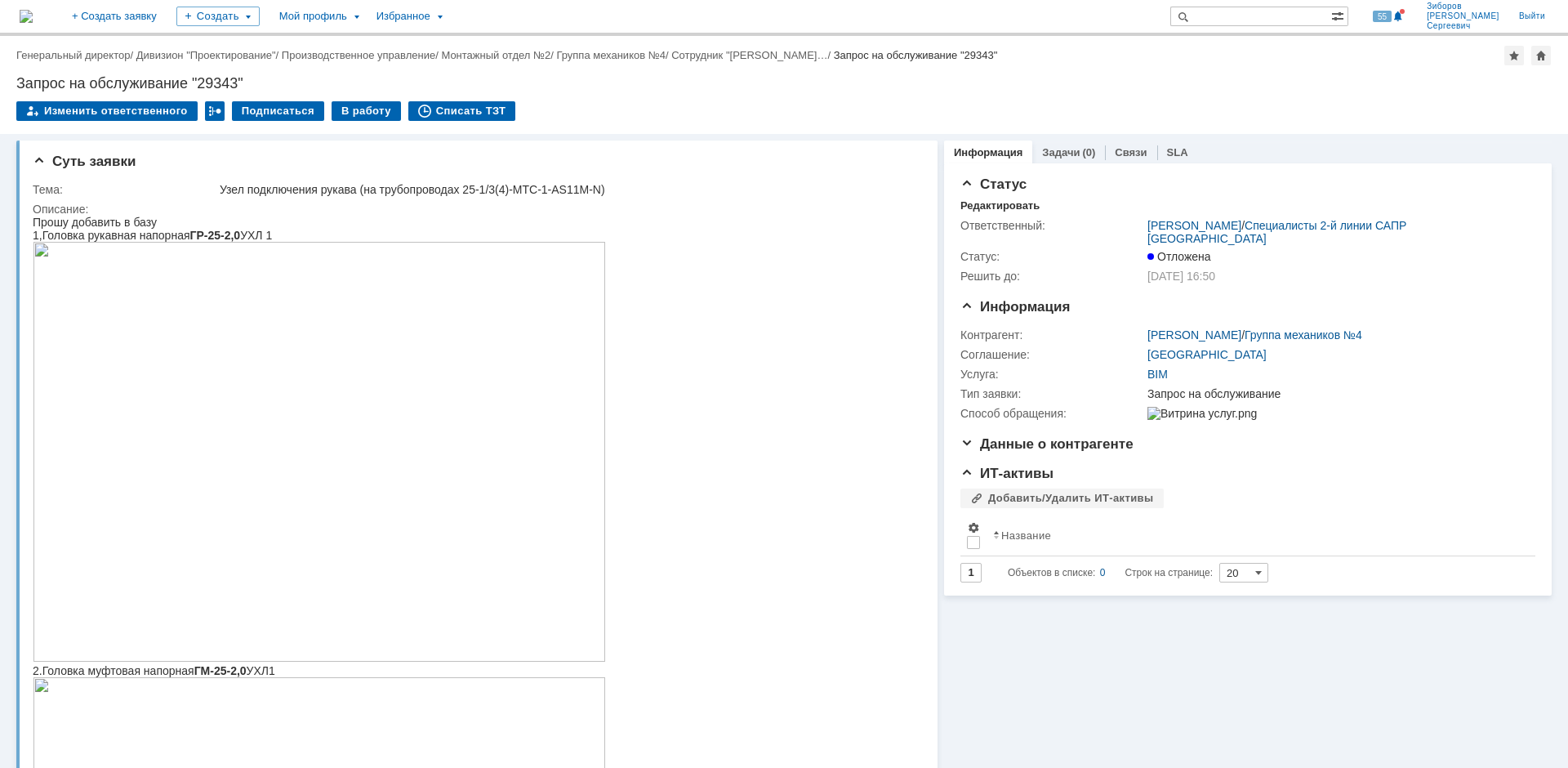
click at [33, 18] on img at bounding box center [26, 16] width 13 height 13
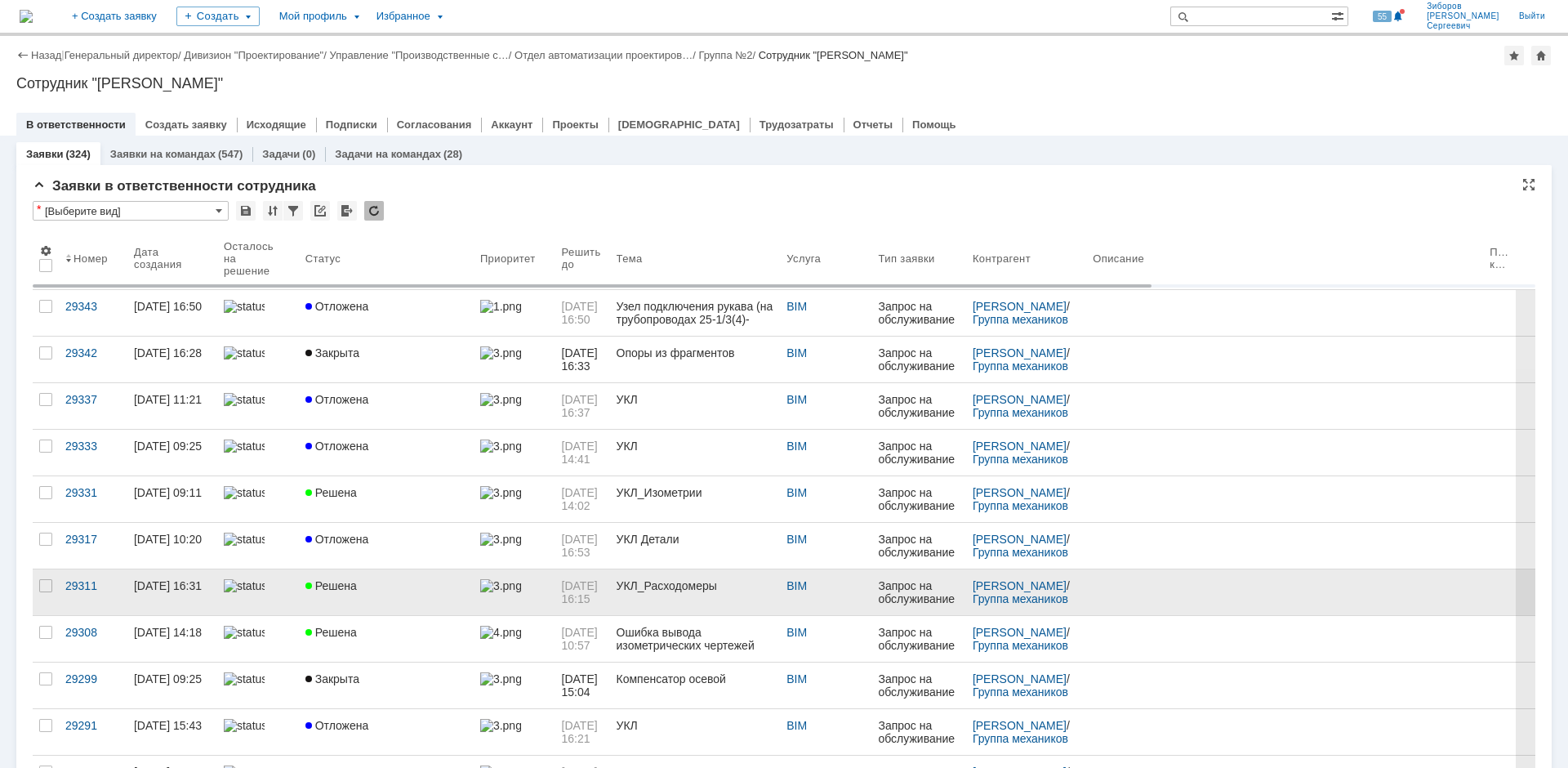
click at [332, 591] on span "Решена" at bounding box center [331, 586] width 51 height 13
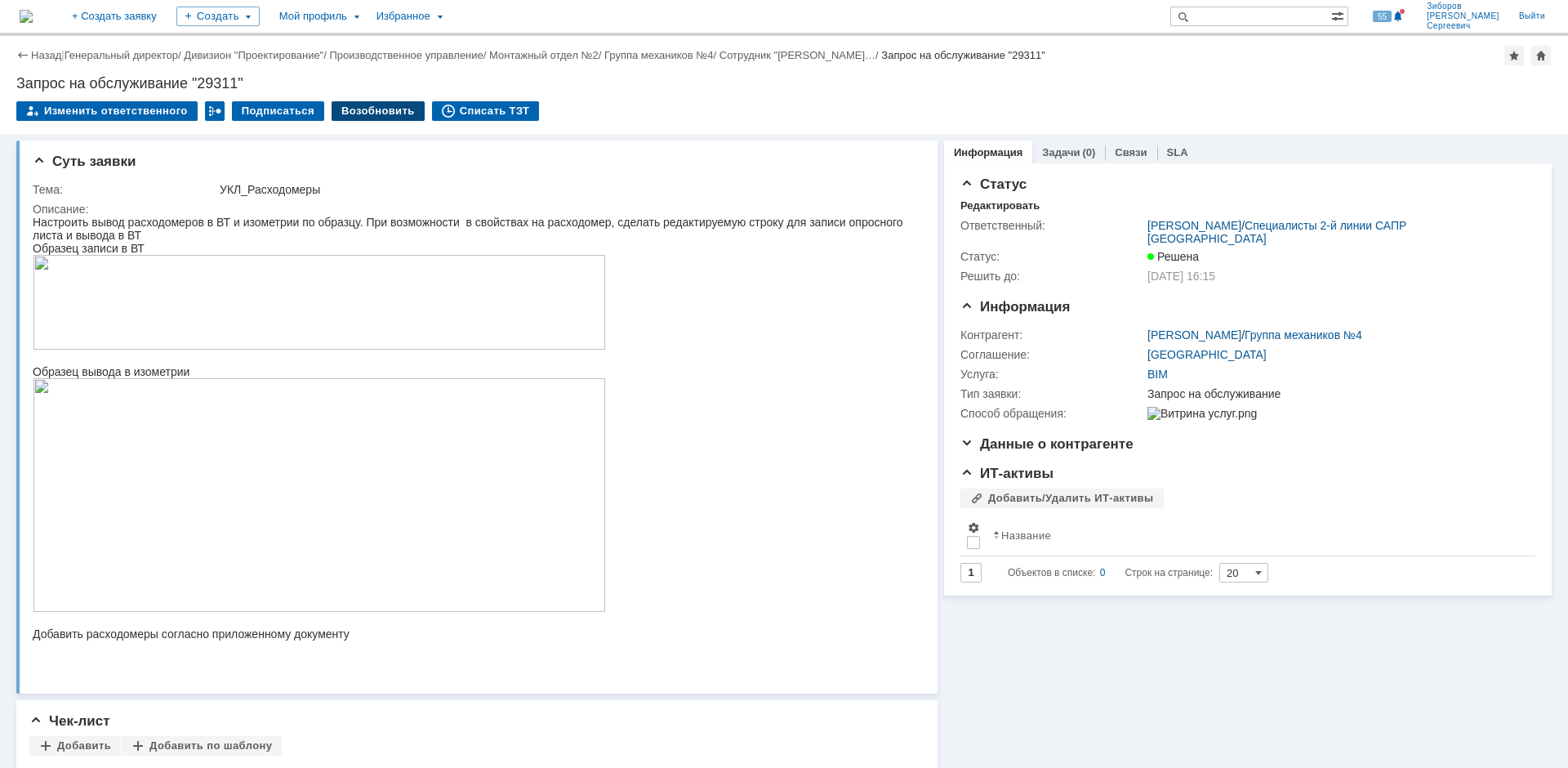
click at [367, 116] on div "Возобновить" at bounding box center [378, 111] width 93 height 19
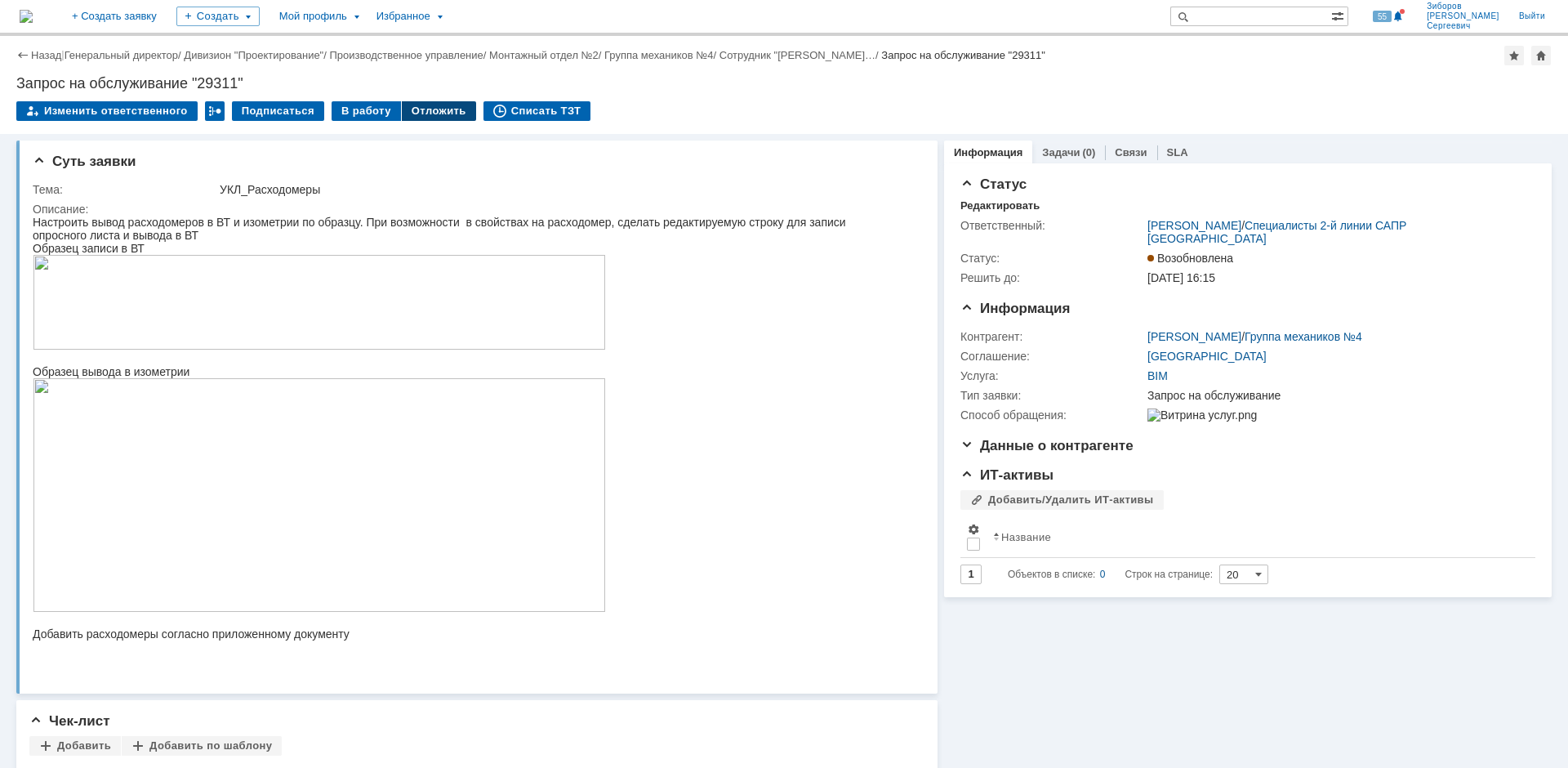
click at [423, 116] on div "Отложить" at bounding box center [439, 111] width 74 height 19
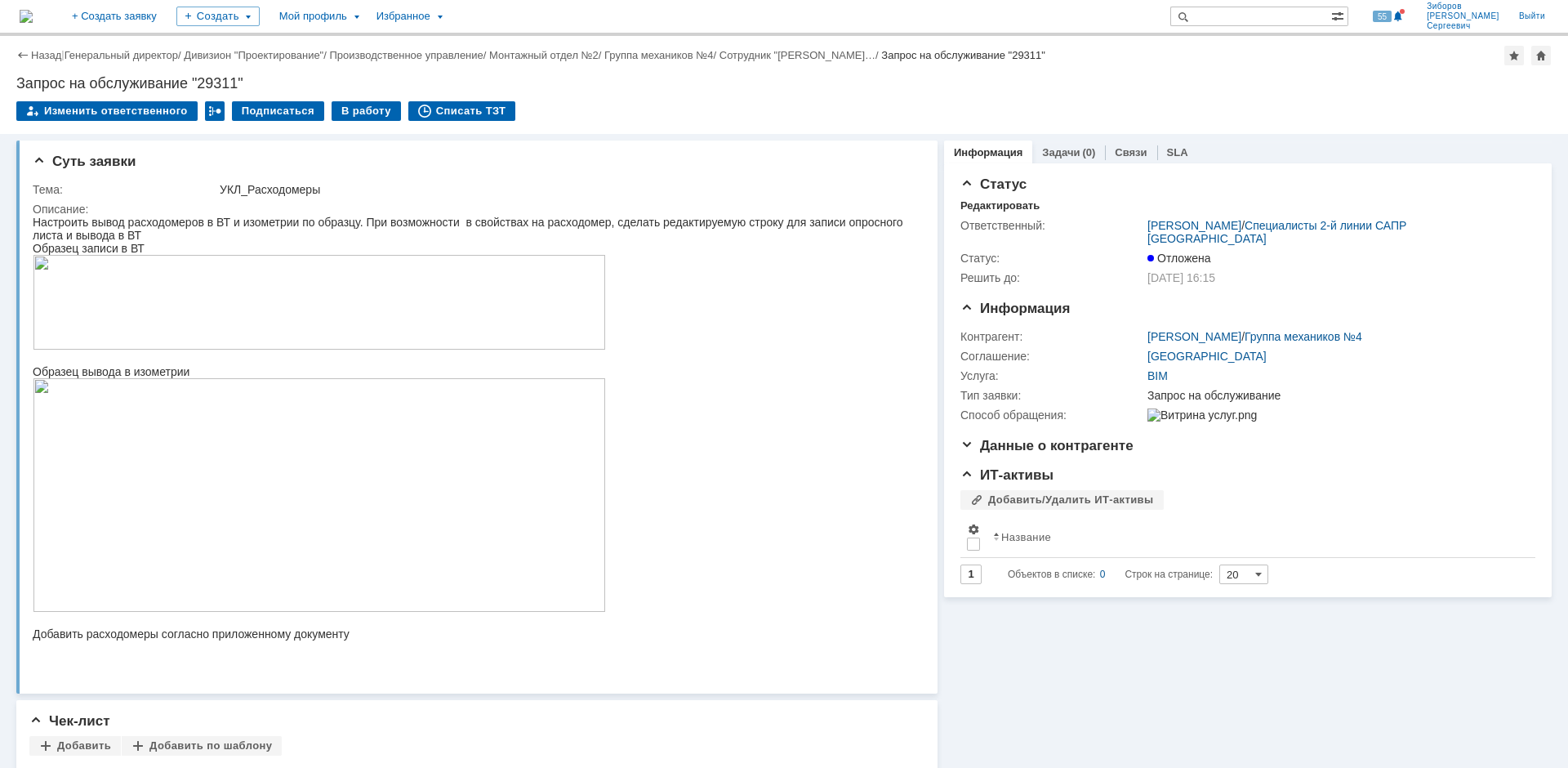
click at [33, 21] on img at bounding box center [26, 16] width 13 height 13
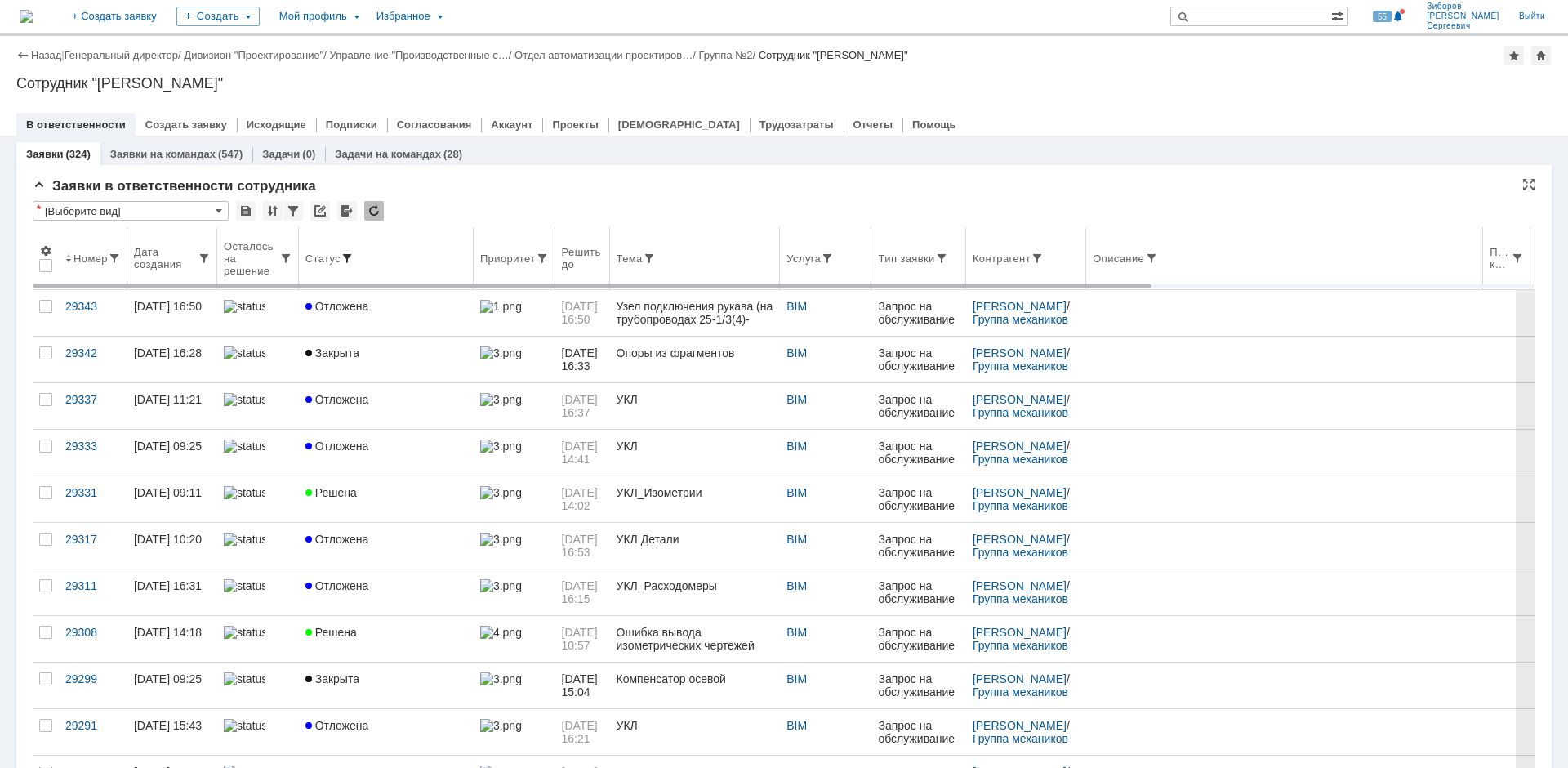
click at [340, 260] on span at bounding box center [347, 258] width 13 height 13
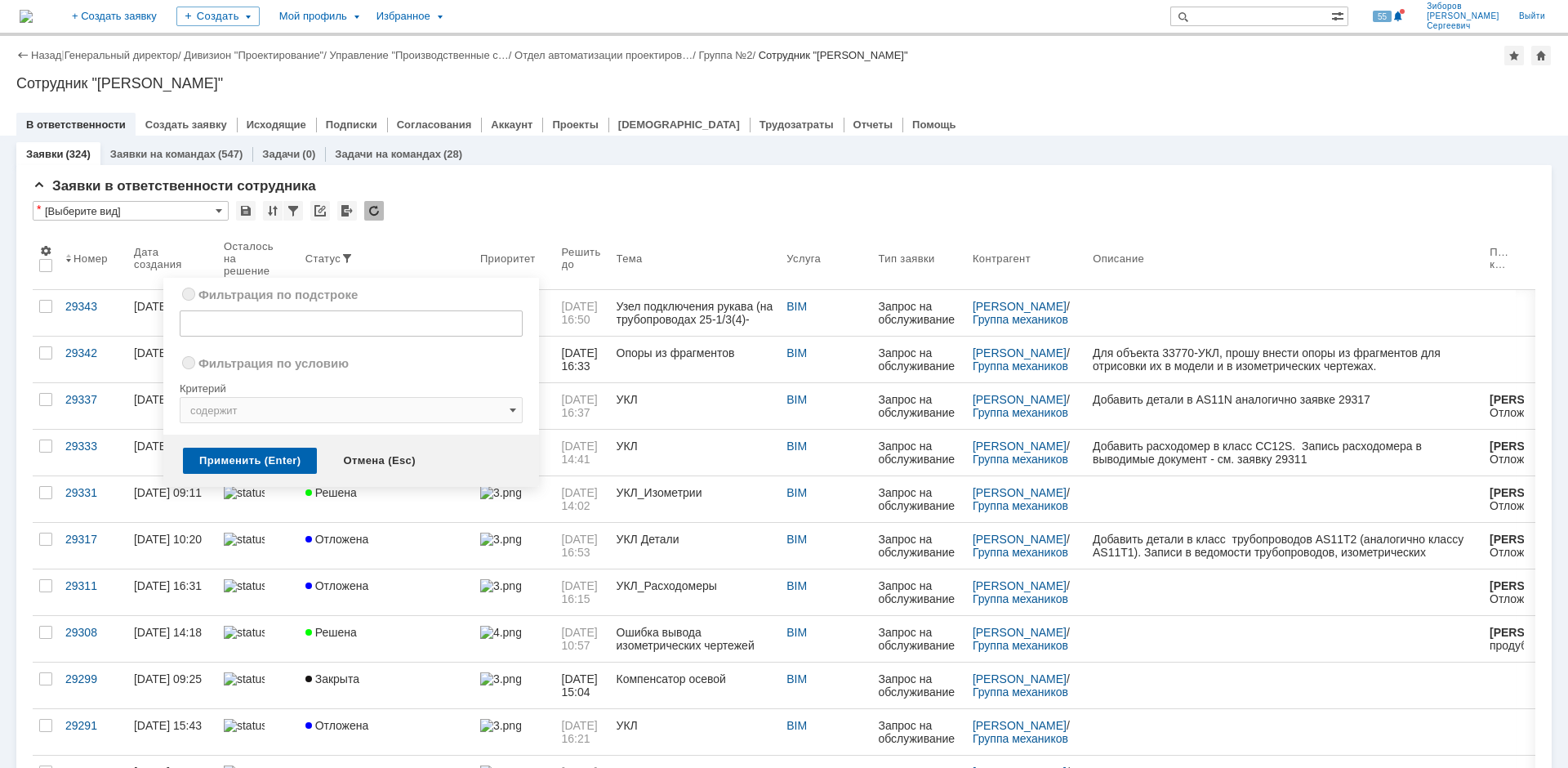
radio input "true"
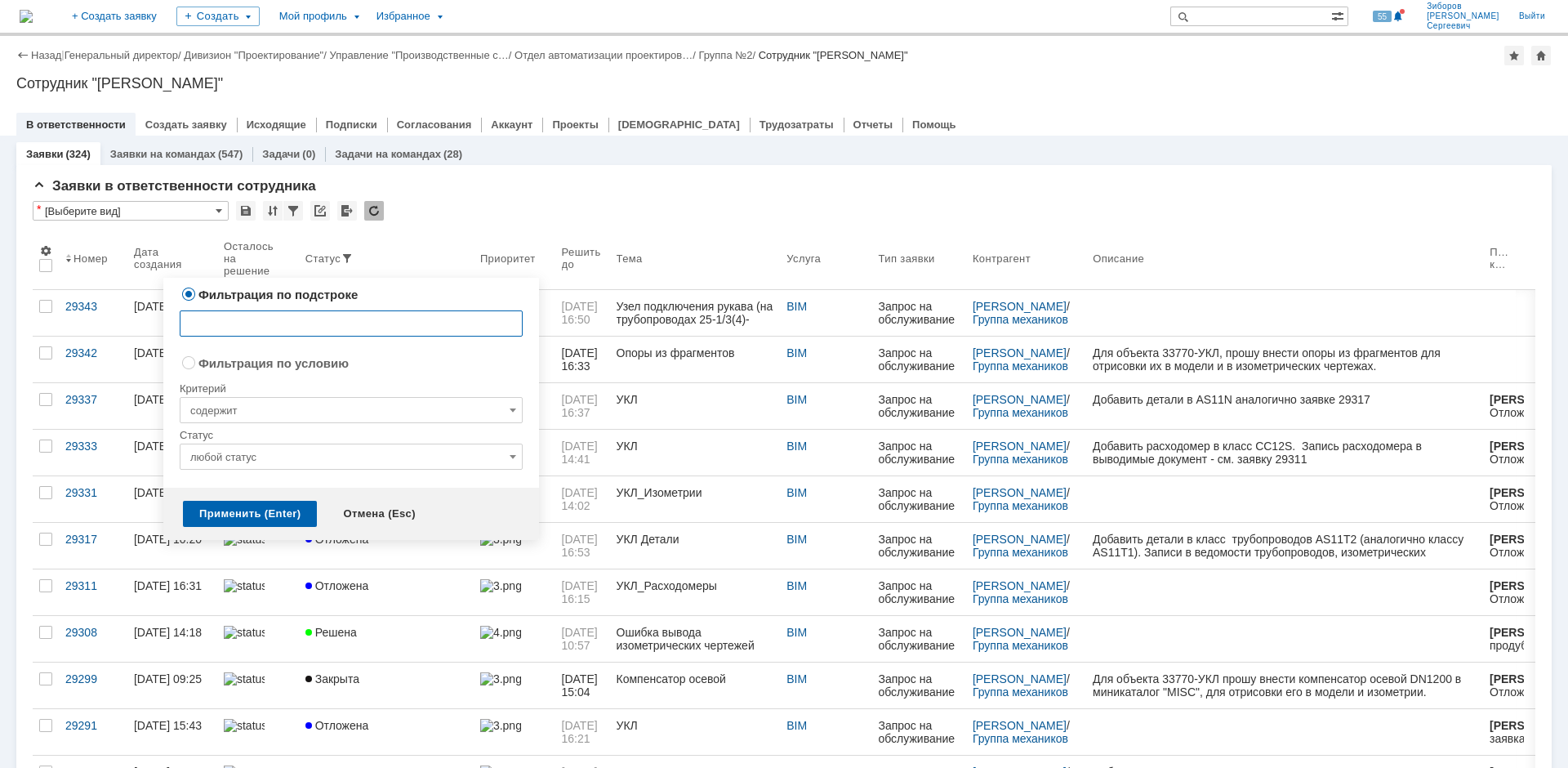
click at [322, 458] on input "любой статус" at bounding box center [351, 456] width 343 height 26
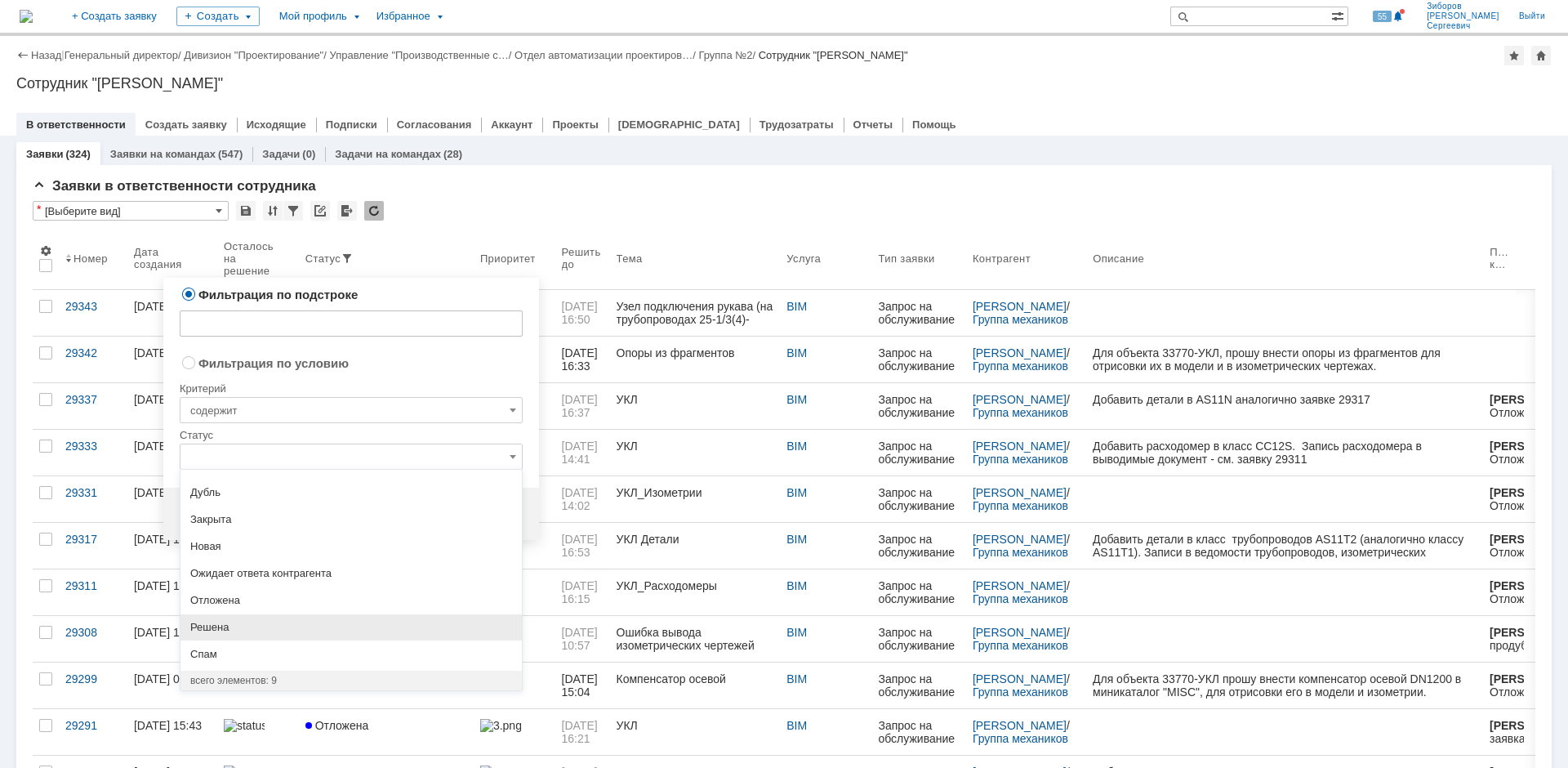
click at [214, 628] on span "Решена" at bounding box center [351, 627] width 322 height 13
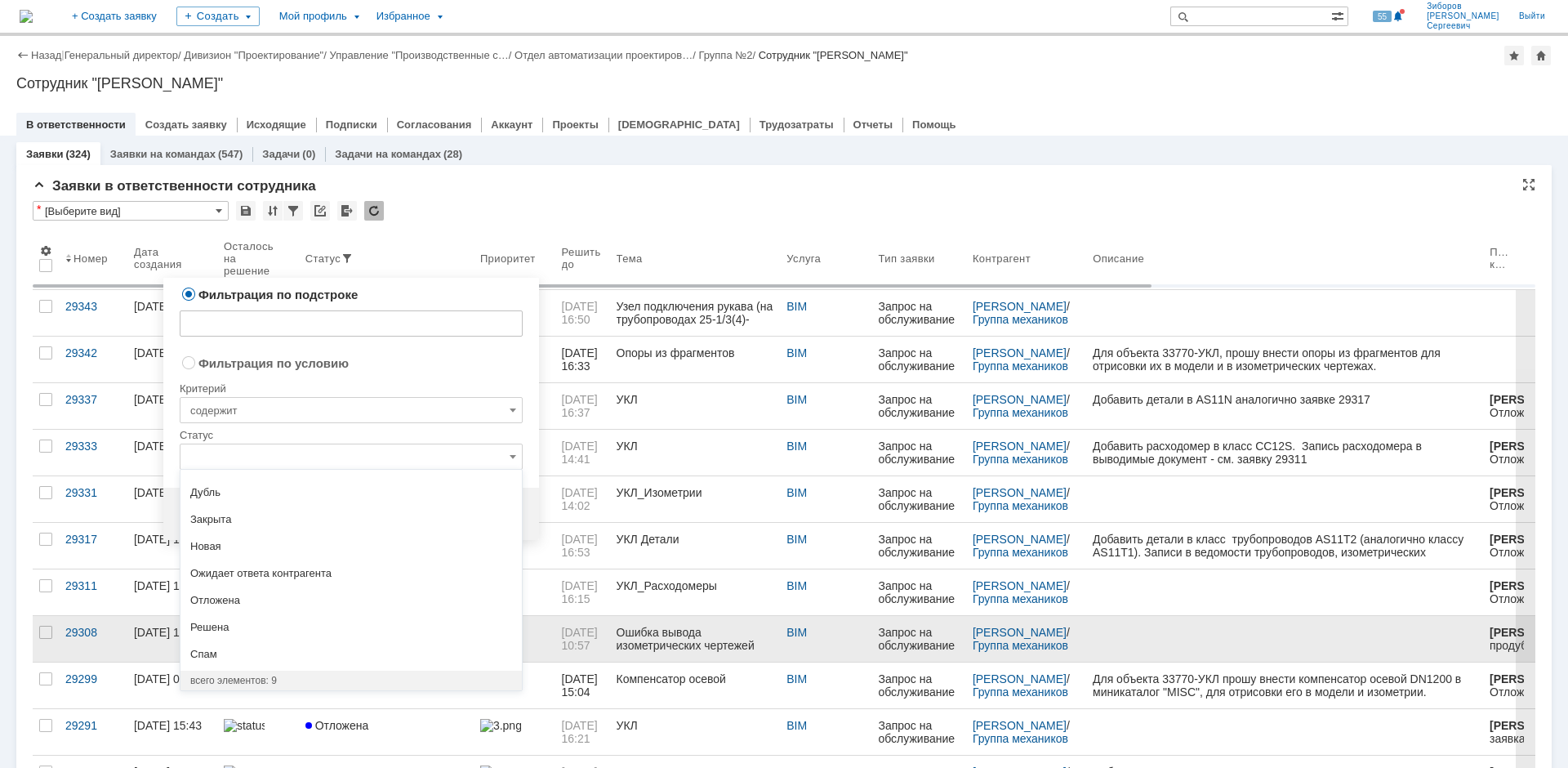
radio input "false"
radio input "true"
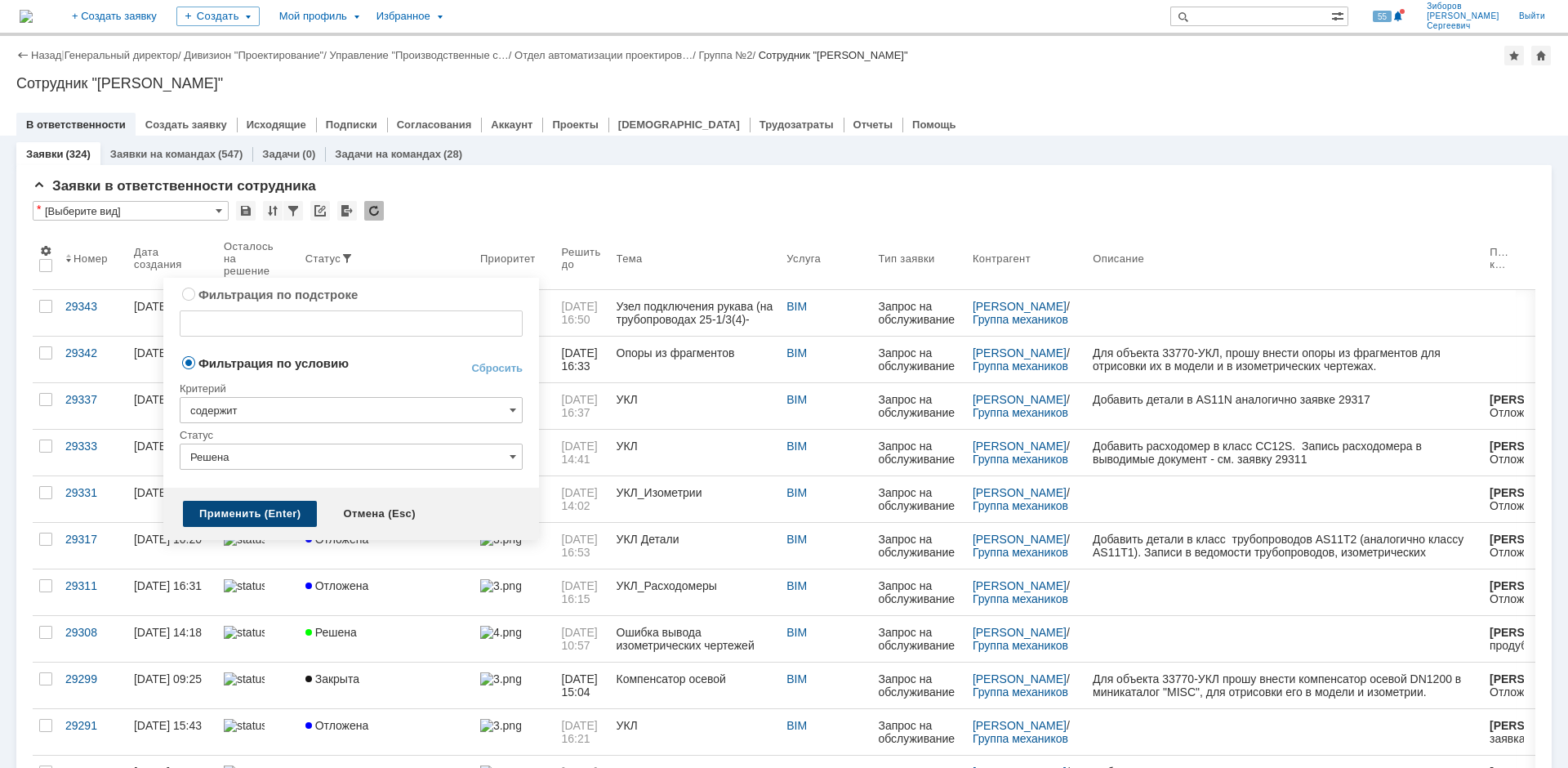
type input "Решена"
click at [249, 510] on div "Применить (Enter)" at bounding box center [250, 514] width 134 height 26
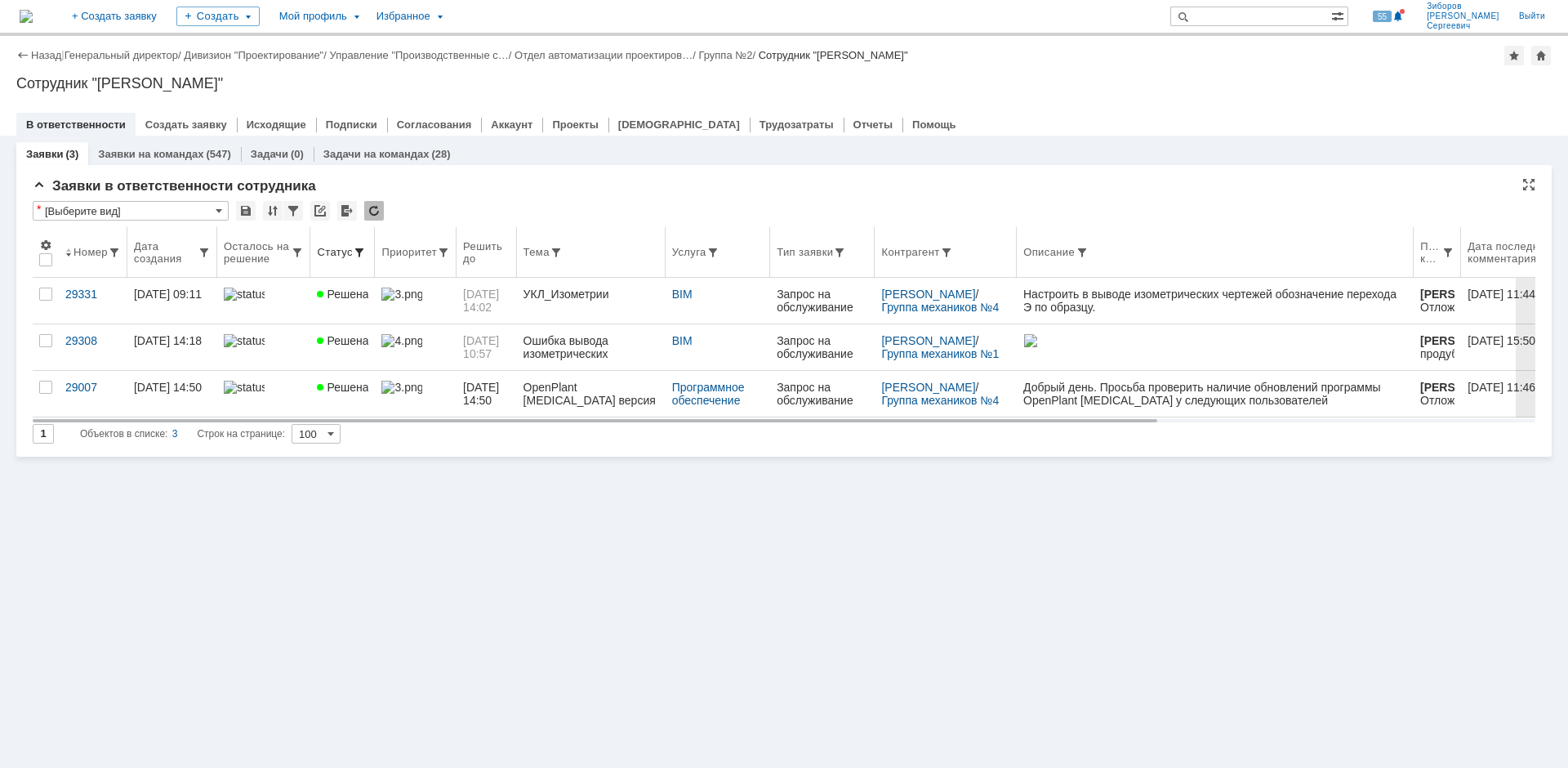
click at [353, 246] on span at bounding box center [359, 252] width 13 height 13
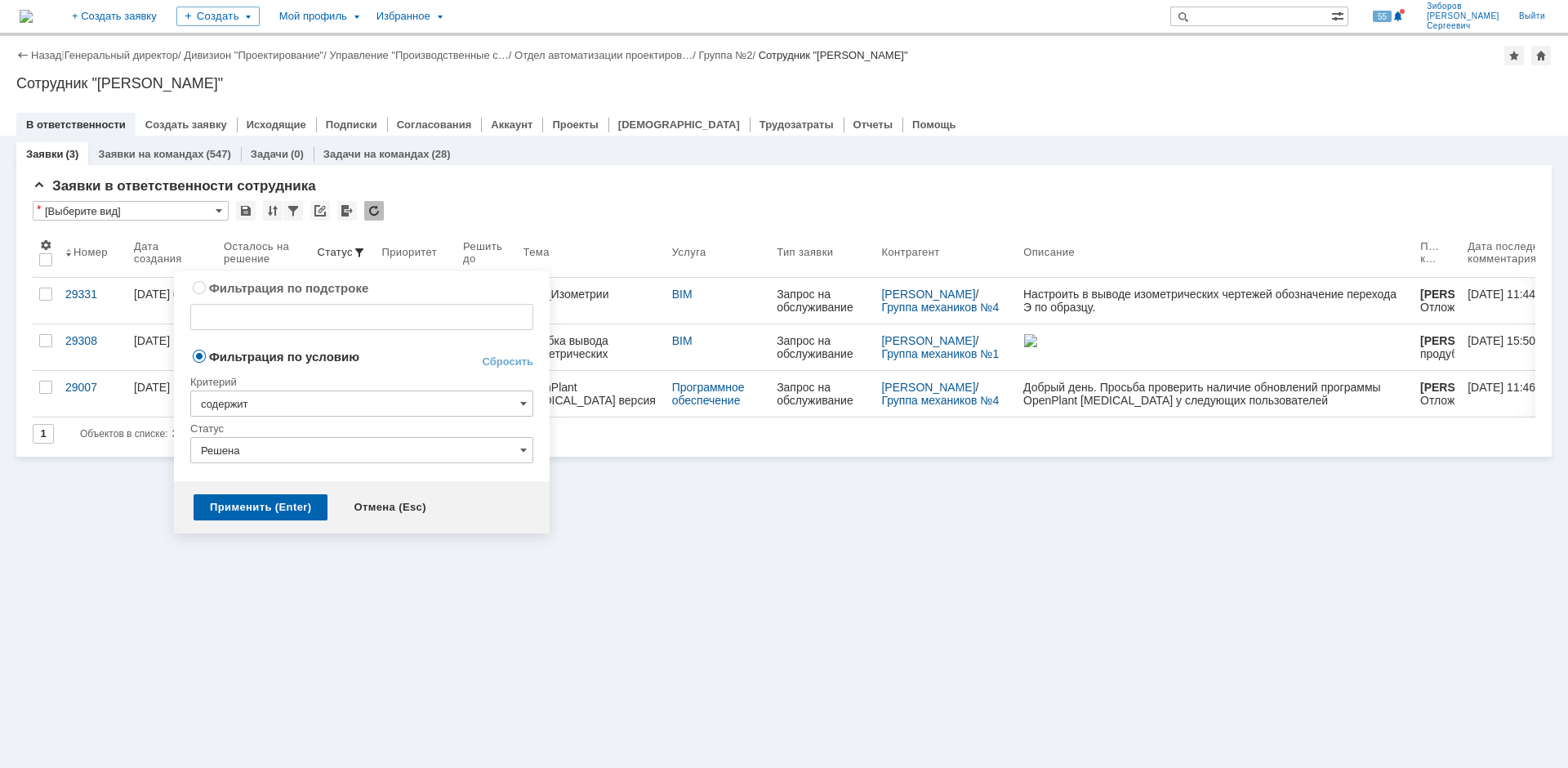
click at [495, 442] on input "Решена" at bounding box center [361, 449] width 343 height 26
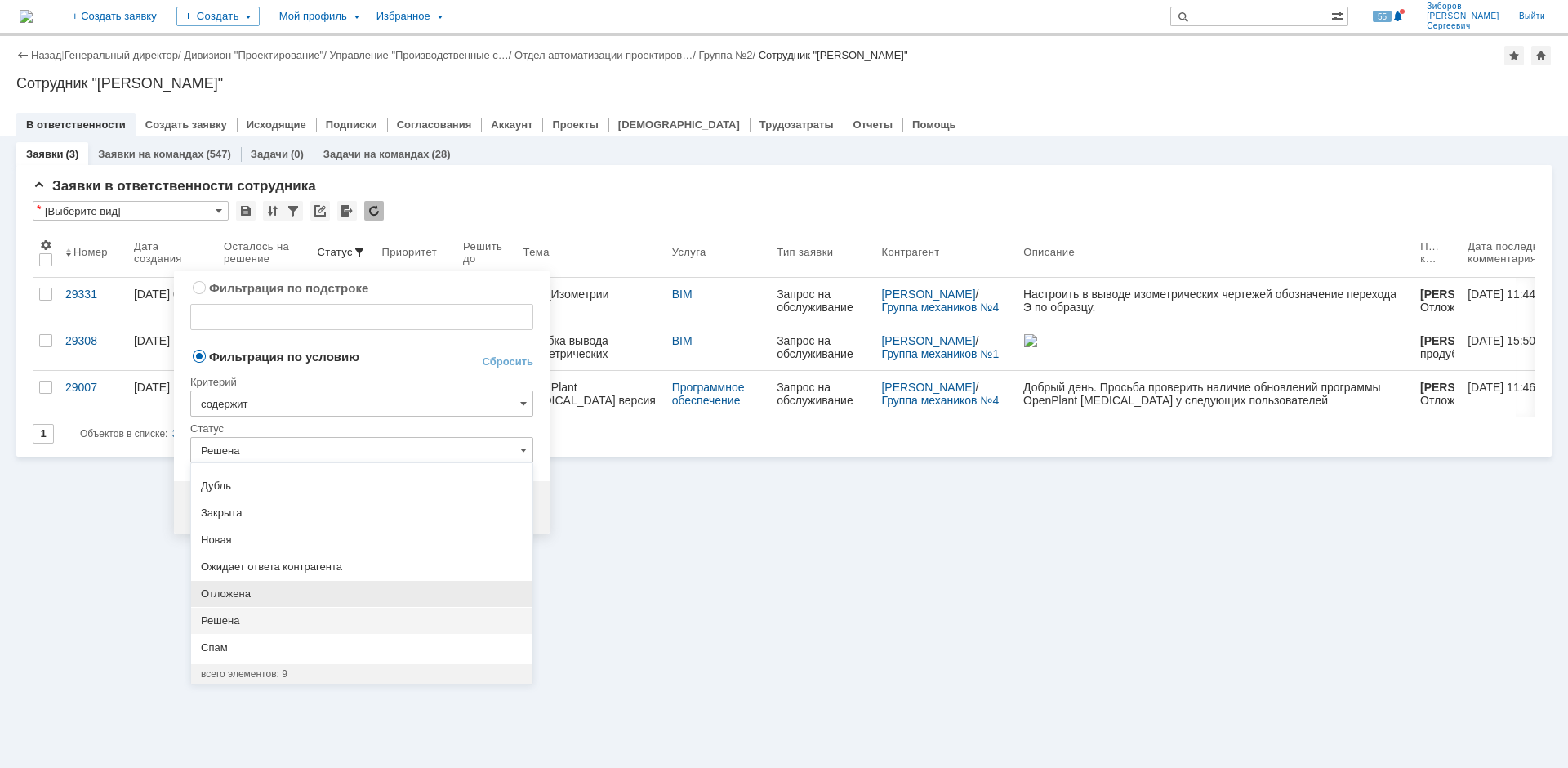
click at [228, 588] on span "Отложена" at bounding box center [362, 594] width 322 height 13
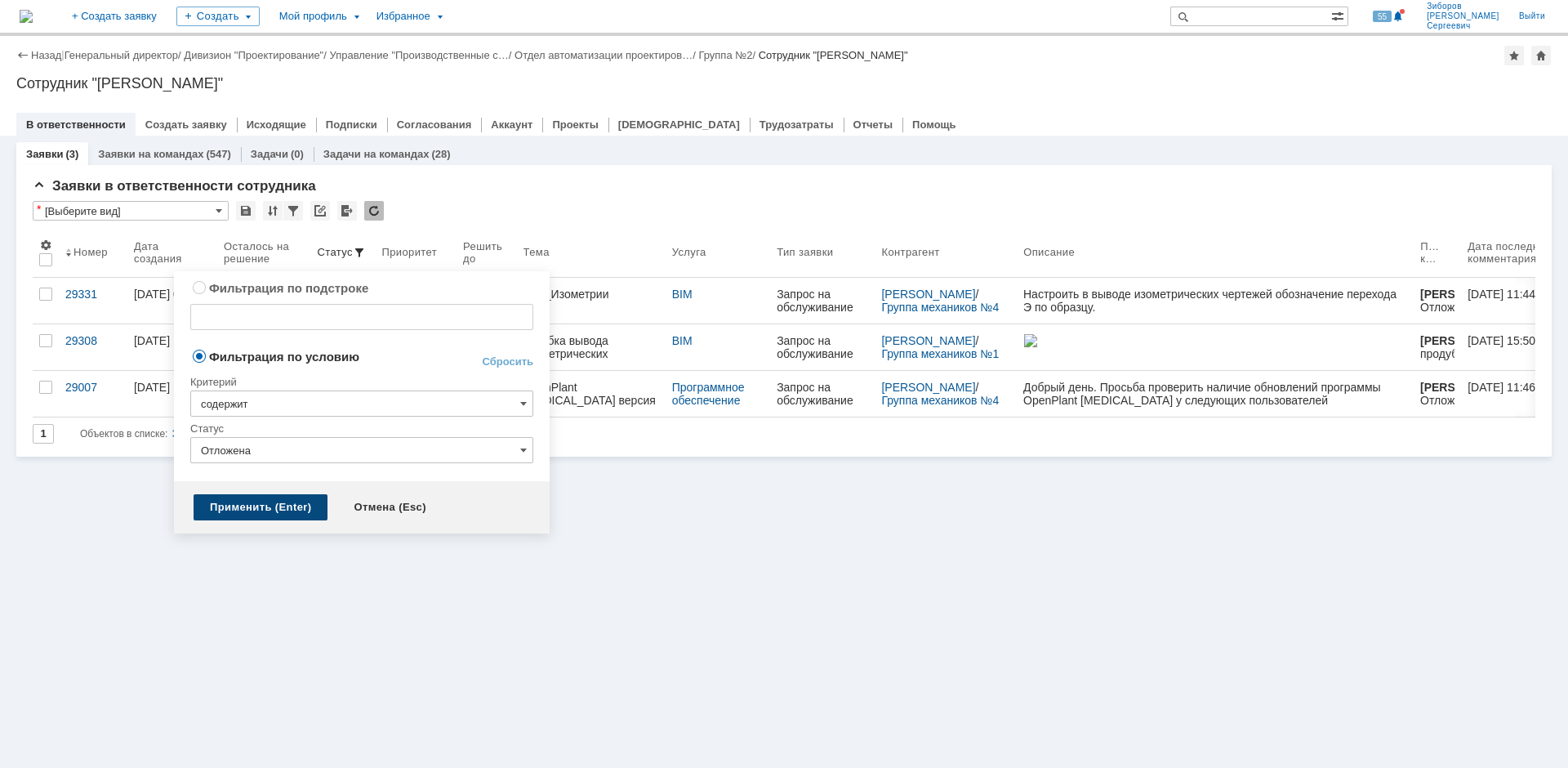
type input "Отложена"
click at [256, 503] on div "Применить (Enter)" at bounding box center [260, 507] width 134 height 26
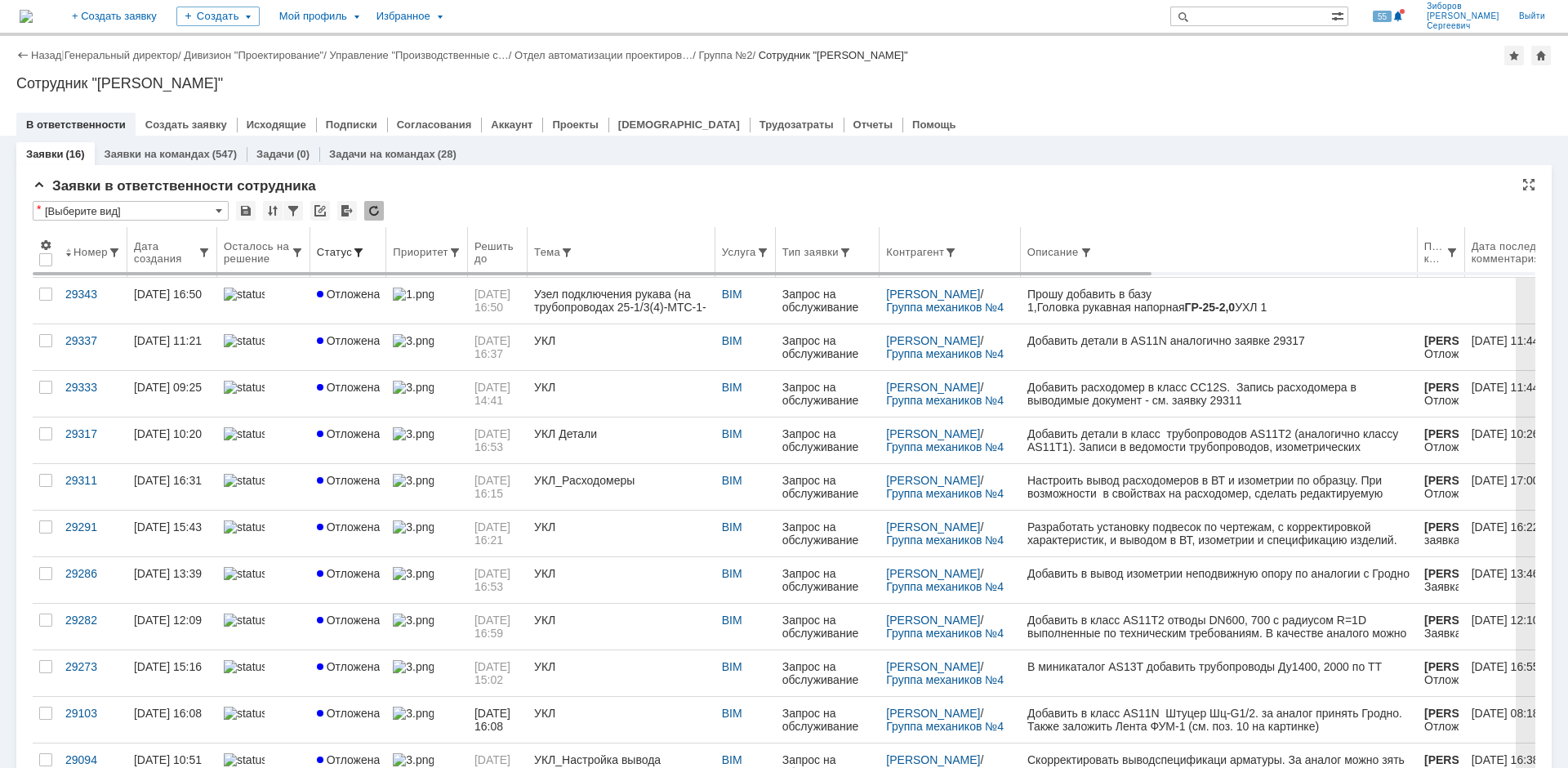
click at [355, 251] on span at bounding box center [359, 252] width 13 height 13
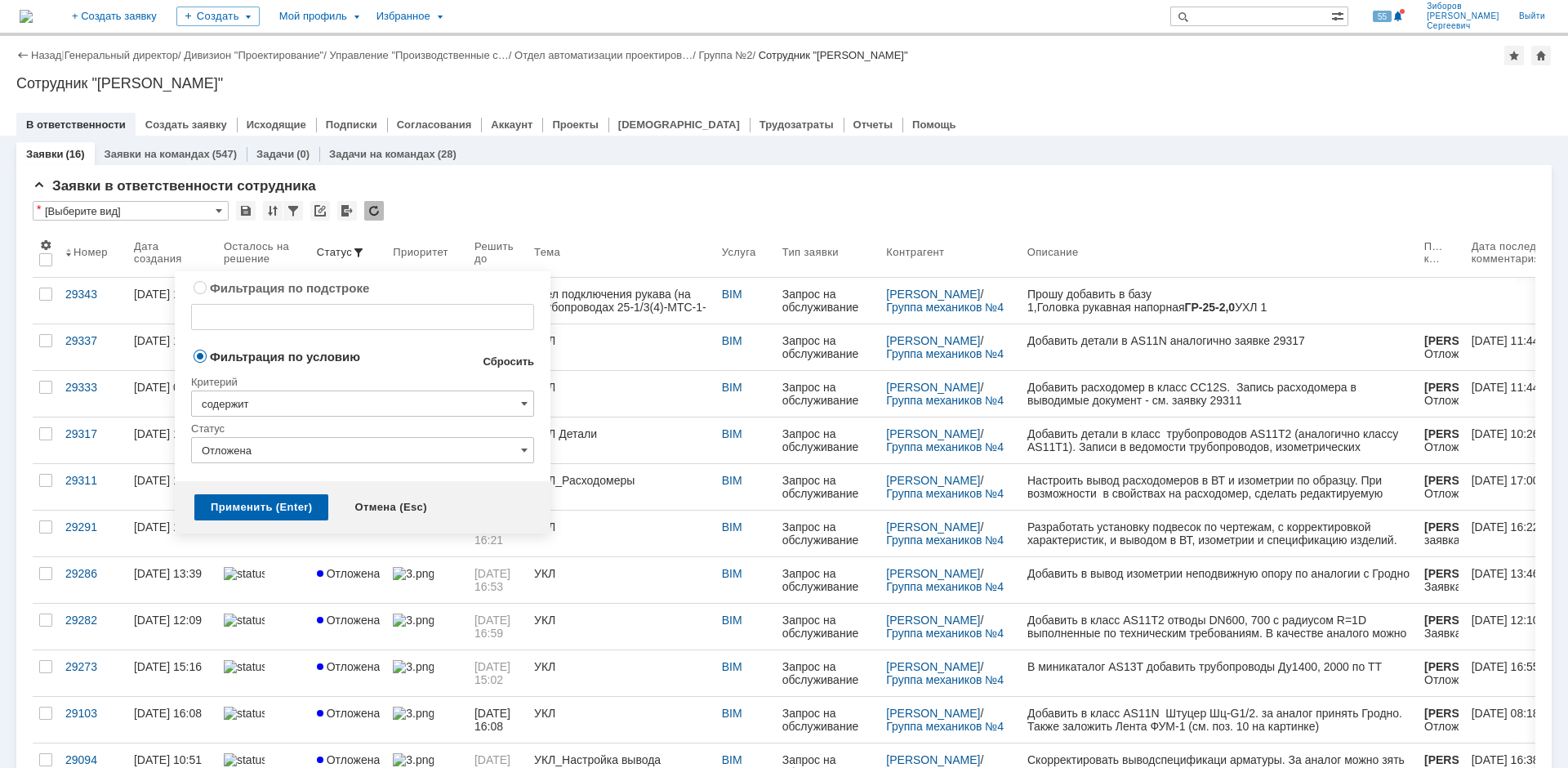
click at [518, 366] on link "Сбросить" at bounding box center [508, 362] width 51 height 13
type input "содержит"
click at [259, 512] on div "Применить (Enter)" at bounding box center [261, 507] width 134 height 26
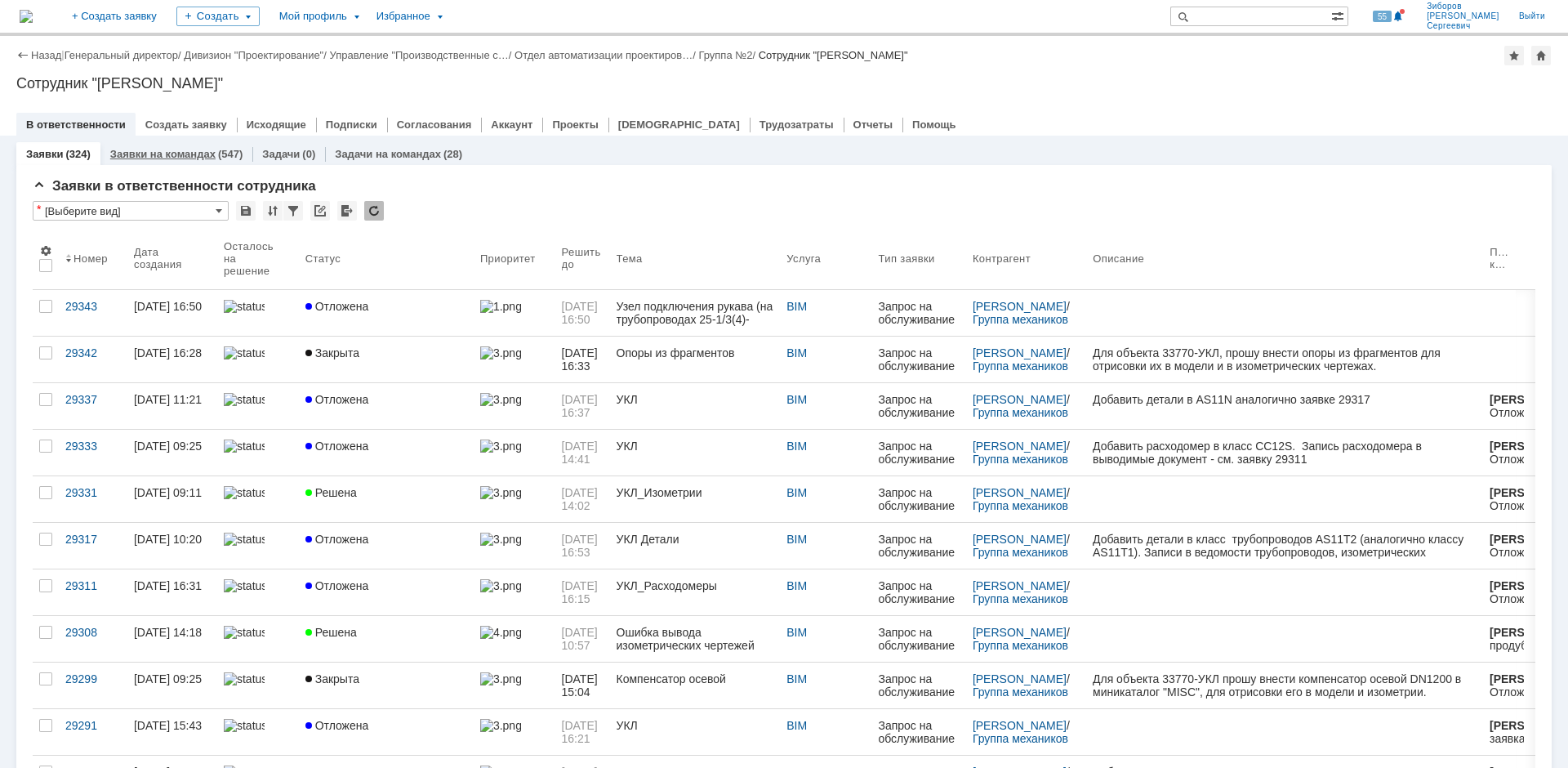
click at [187, 151] on link "Заявки на командах" at bounding box center [162, 153] width 105 height 13
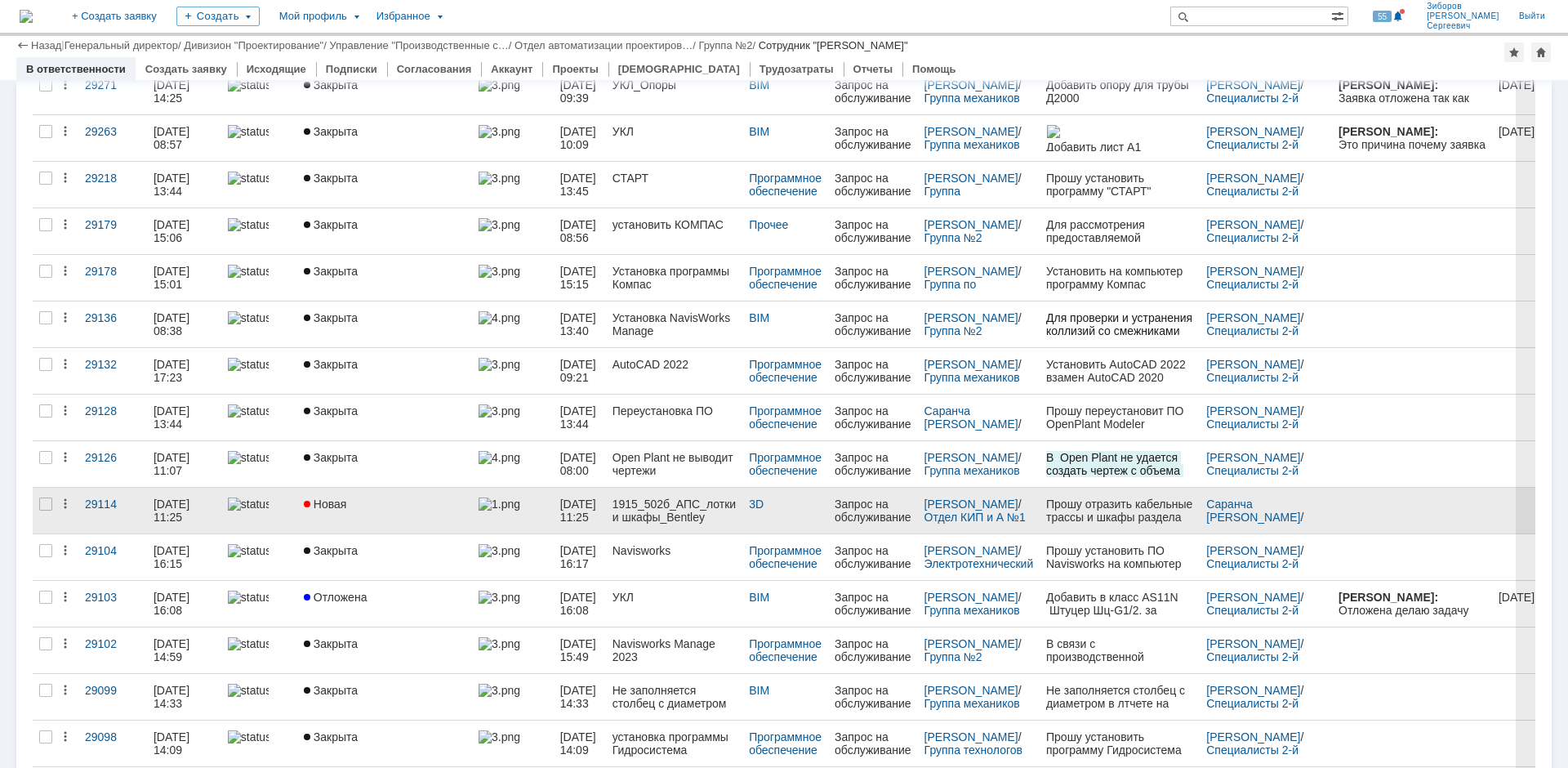
click at [694, 502] on div "1915_502б_АПС_лотки и шкафы_Bentley" at bounding box center [675, 510] width 123 height 26
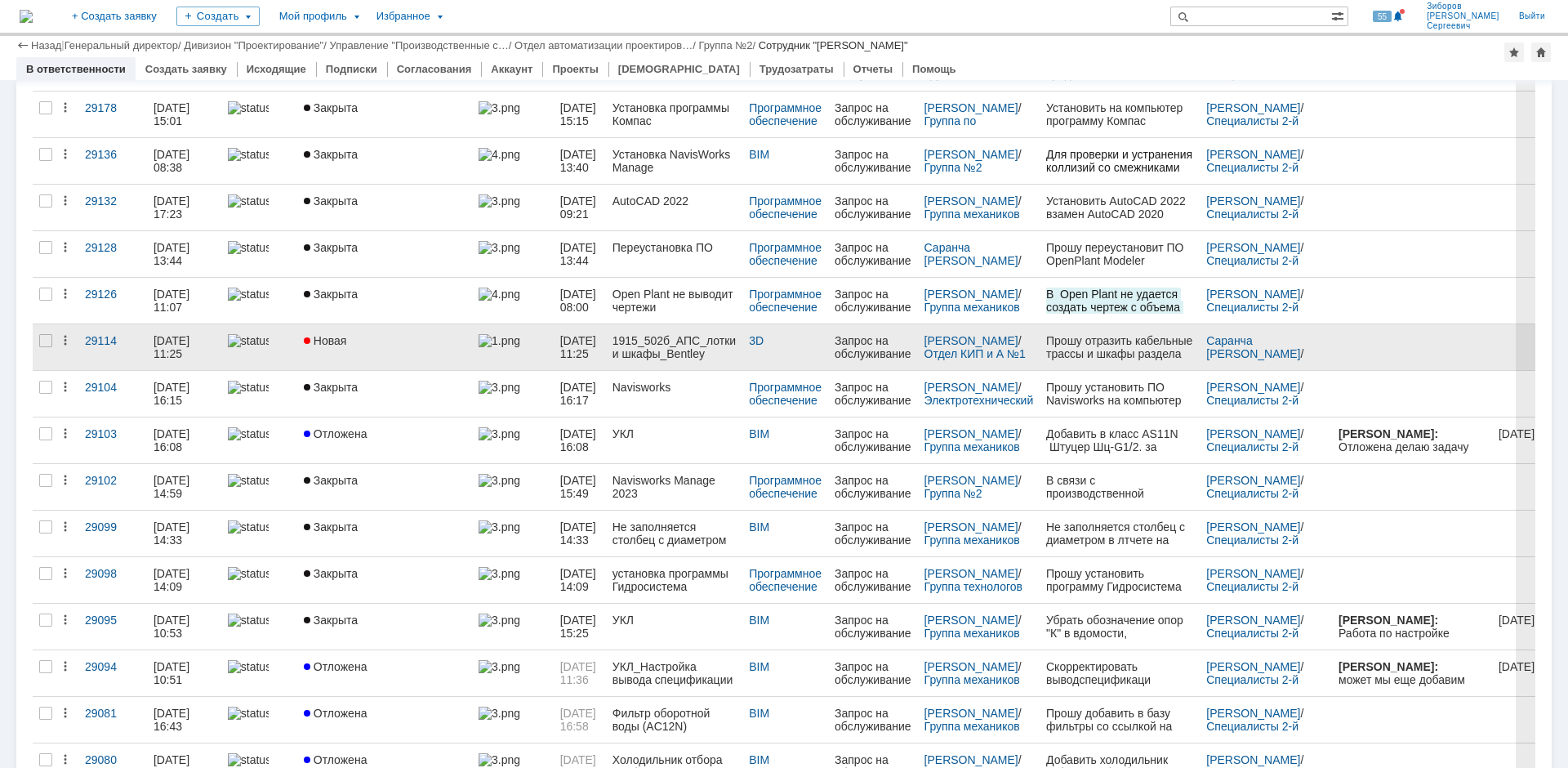
click at [357, 337] on div "Новая" at bounding box center [385, 341] width 162 height 13
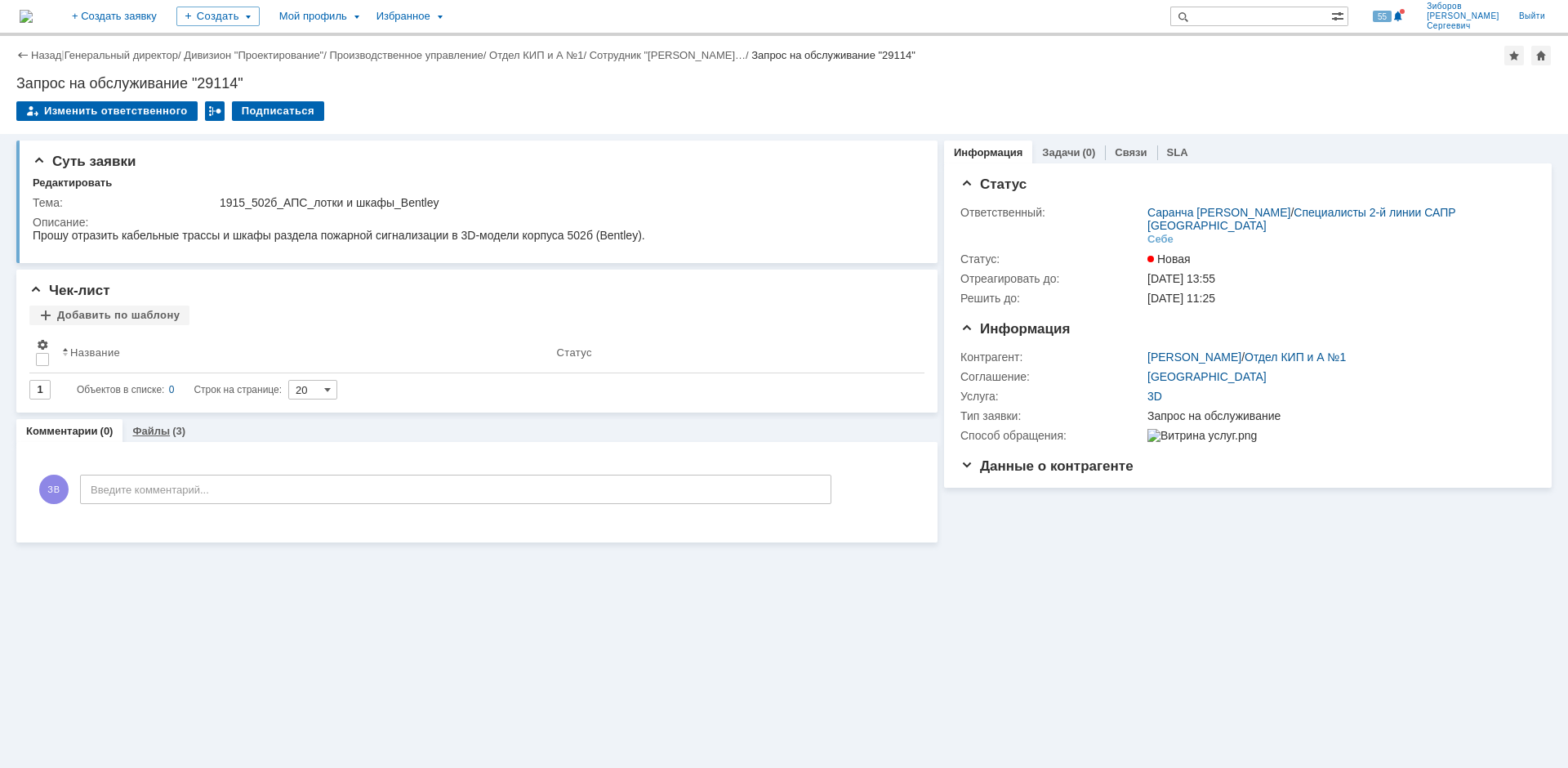
click at [156, 430] on link "Файлы" at bounding box center [150, 431] width 38 height 13
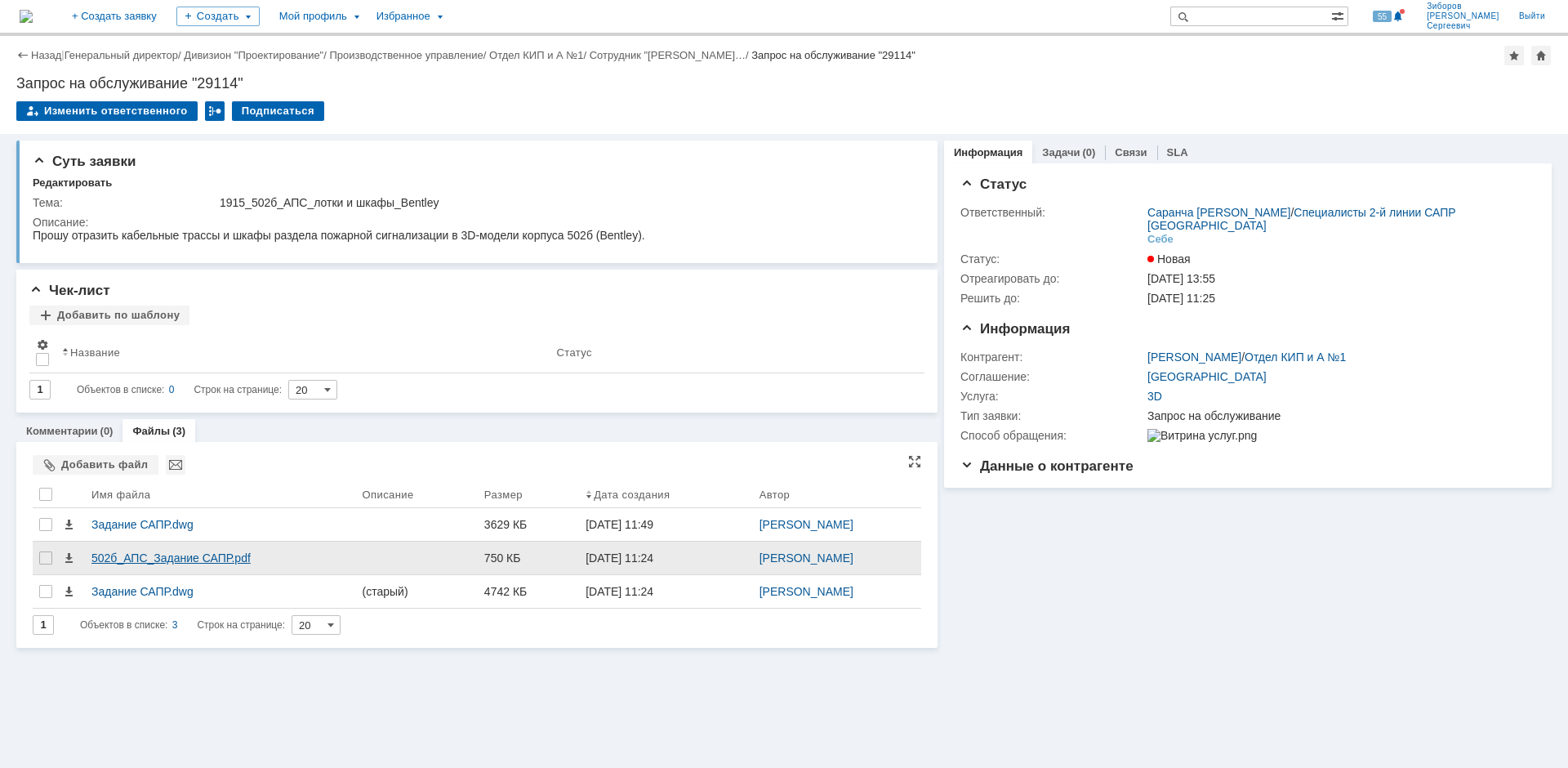
click at [159, 556] on div "502б_АПС_Задание САПР.pdf" at bounding box center [221, 558] width 258 height 13
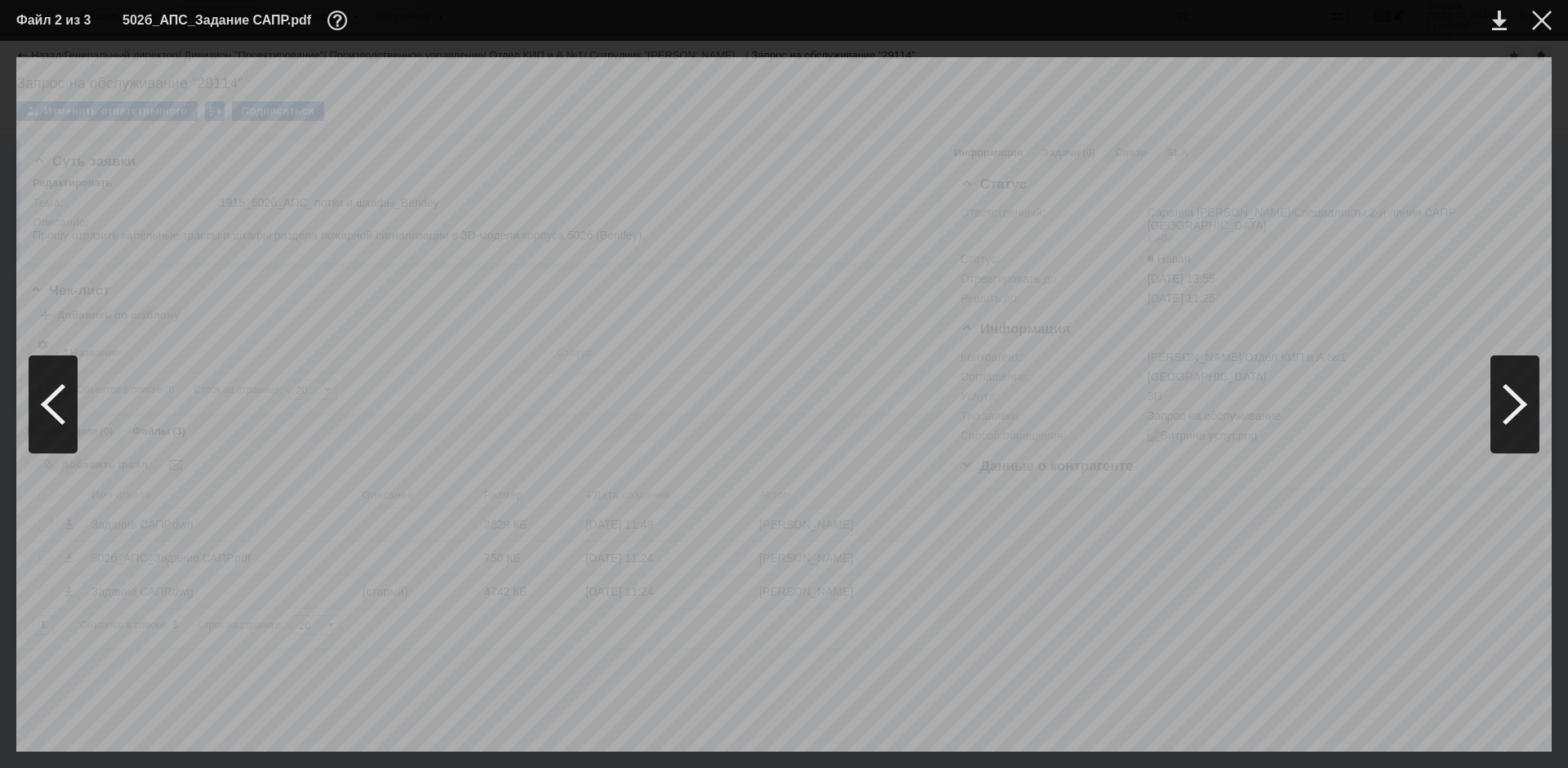
drag, startPoint x: 824, startPoint y: 746, endPoint x: 1491, endPoint y: 664, distance: 672.0
click at [1499, 672] on div "6000 6000 6000 6000 1190 6000 6000 6000 4500 6000 6000 6000 6000 46500 +4,100 +…" at bounding box center [784, 404] width 1535 height 694
drag, startPoint x: 989, startPoint y: 747, endPoint x: 708, endPoint y: 728, distance: 281.6
click at [707, 738] on div "6000 6000 6000 6000 1190 6000 6000 6000 4500 6000 6000 6000 6000 46500 +4,100 +…" at bounding box center [784, 404] width 1535 height 694
click at [1550, 18] on div at bounding box center [1542, 20] width 19 height 19
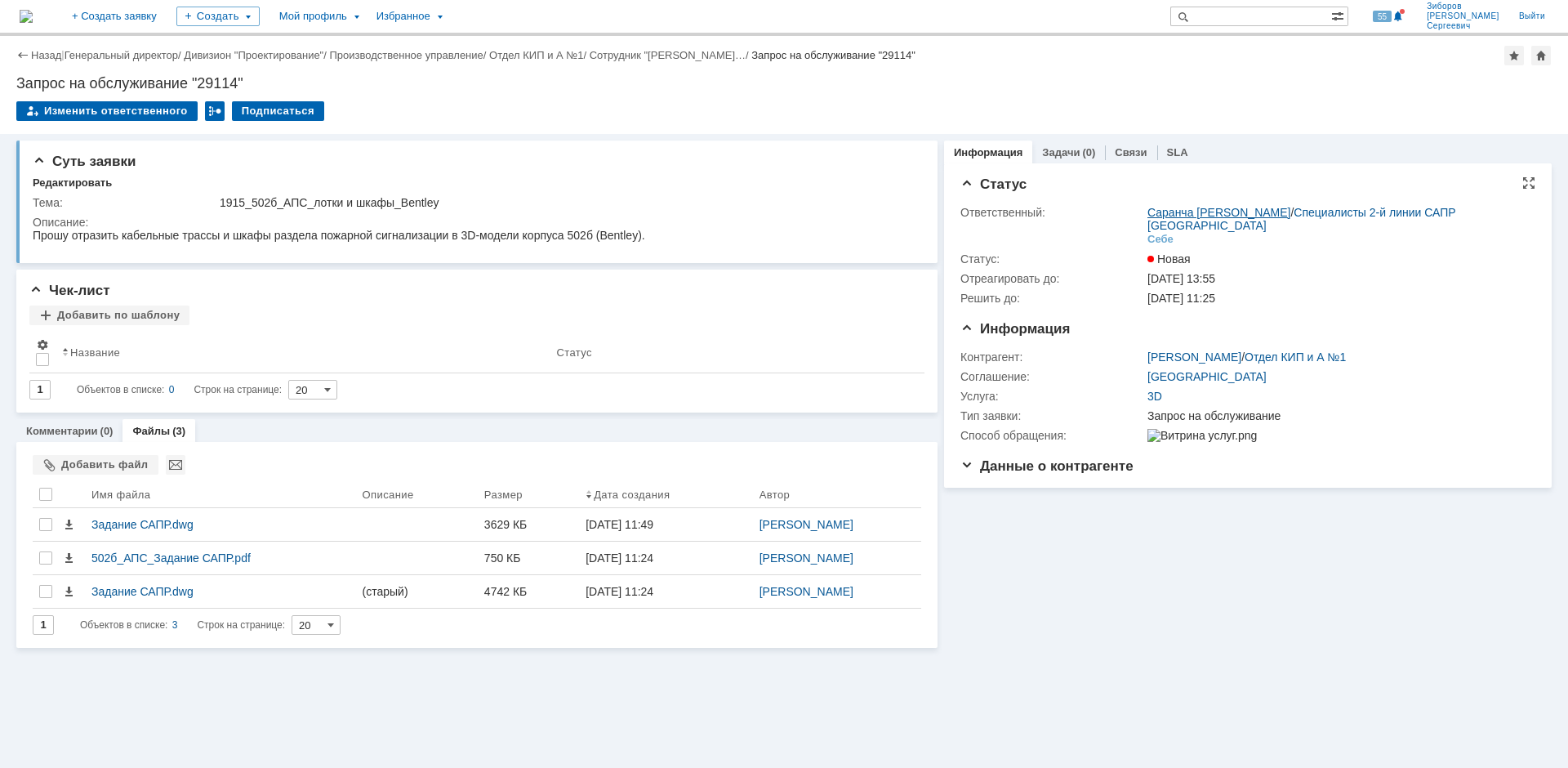
click at [1228, 212] on link "Саранча [PERSON_NAME]" at bounding box center [1219, 213] width 143 height 13
click at [99, 110] on div "Изменить ответственного" at bounding box center [107, 111] width 181 height 19
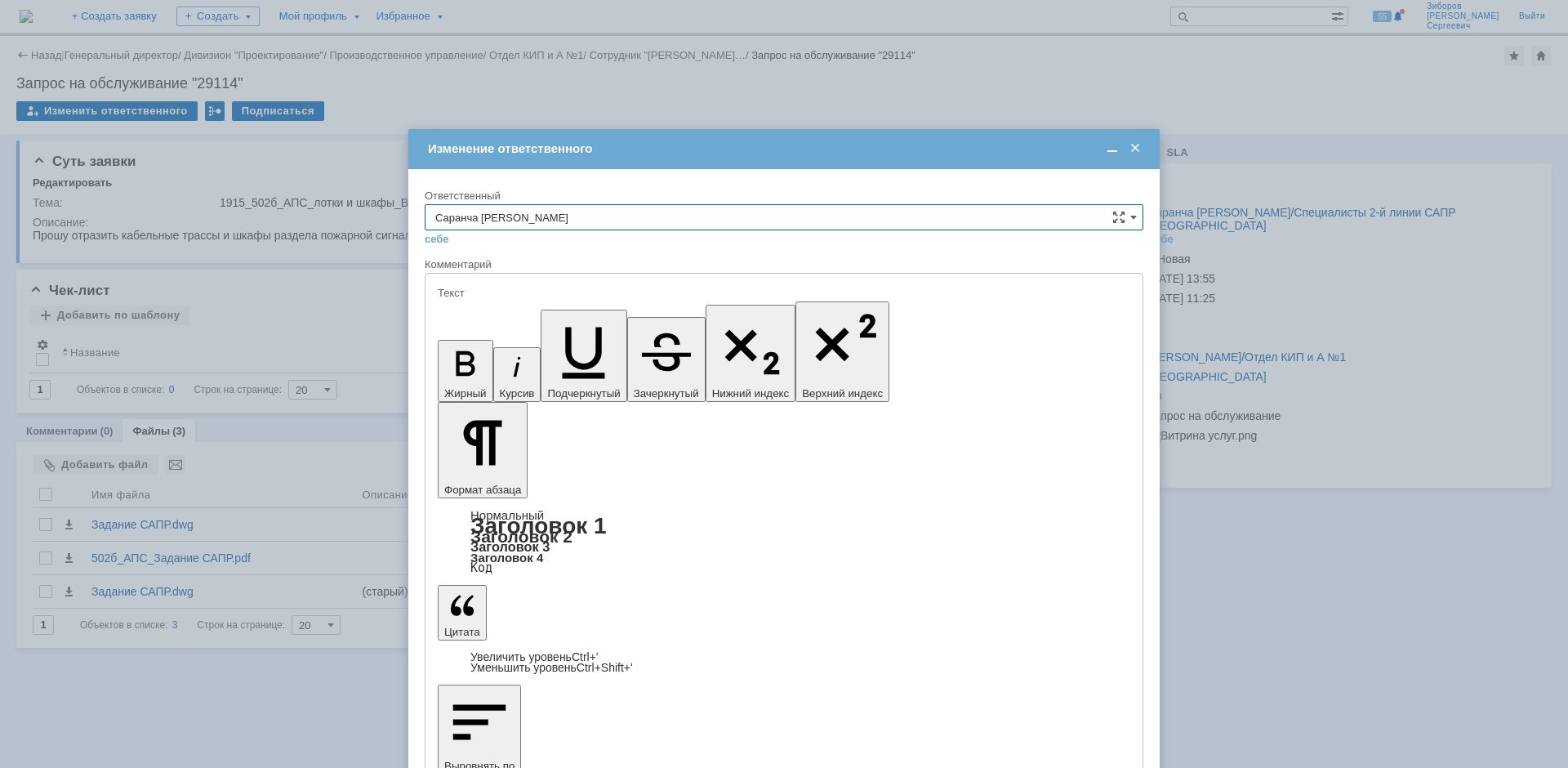
click at [1135, 145] on span at bounding box center [1135, 148] width 16 height 14
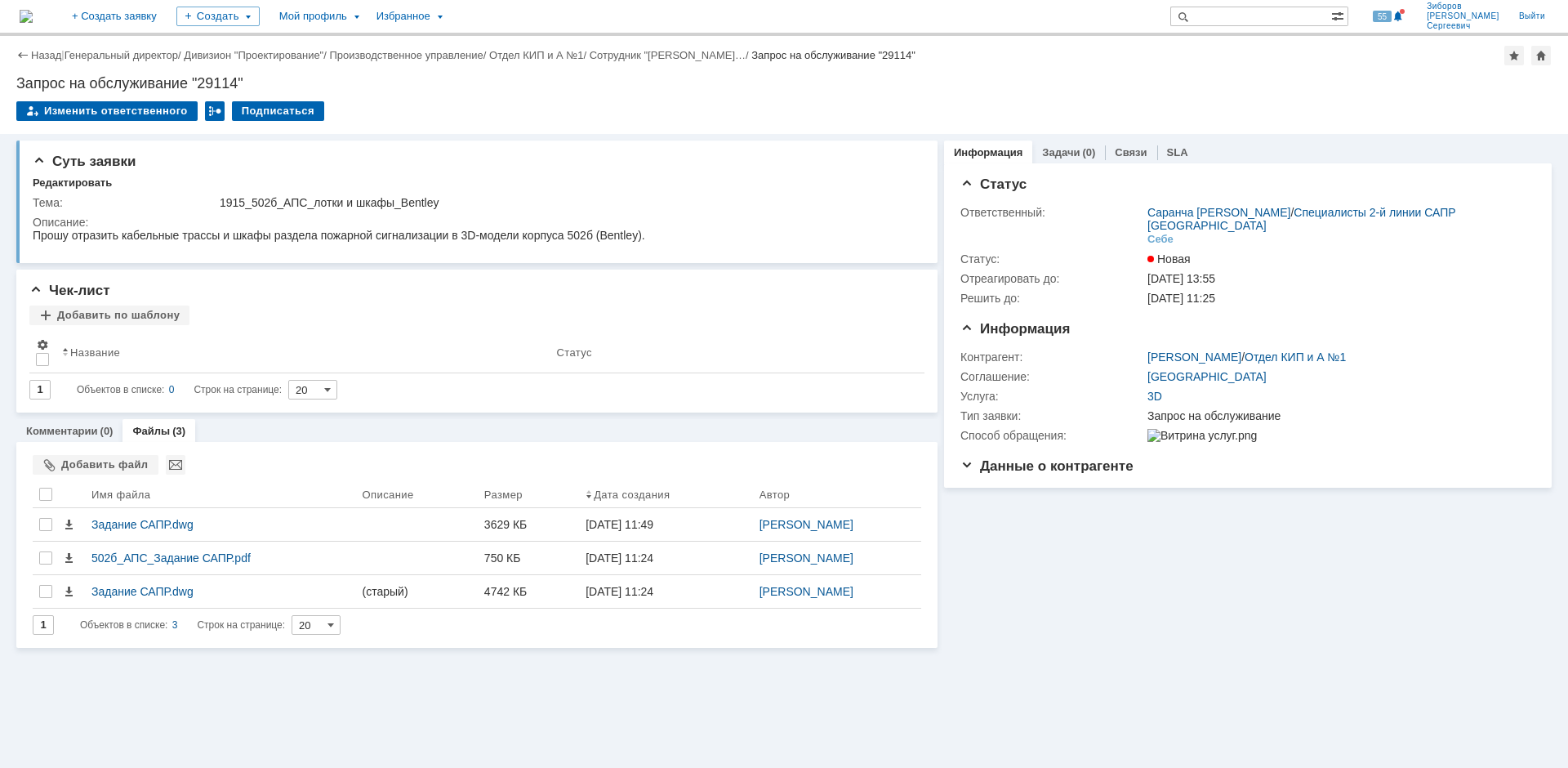
click at [1031, 612] on div "Информация Задачи (0) Связи SLA Статус Ответственный: Саранча [PERSON_NAME] / С…" at bounding box center [1244, 390] width 614 height 514
click at [33, 17] on img at bounding box center [26, 16] width 13 height 13
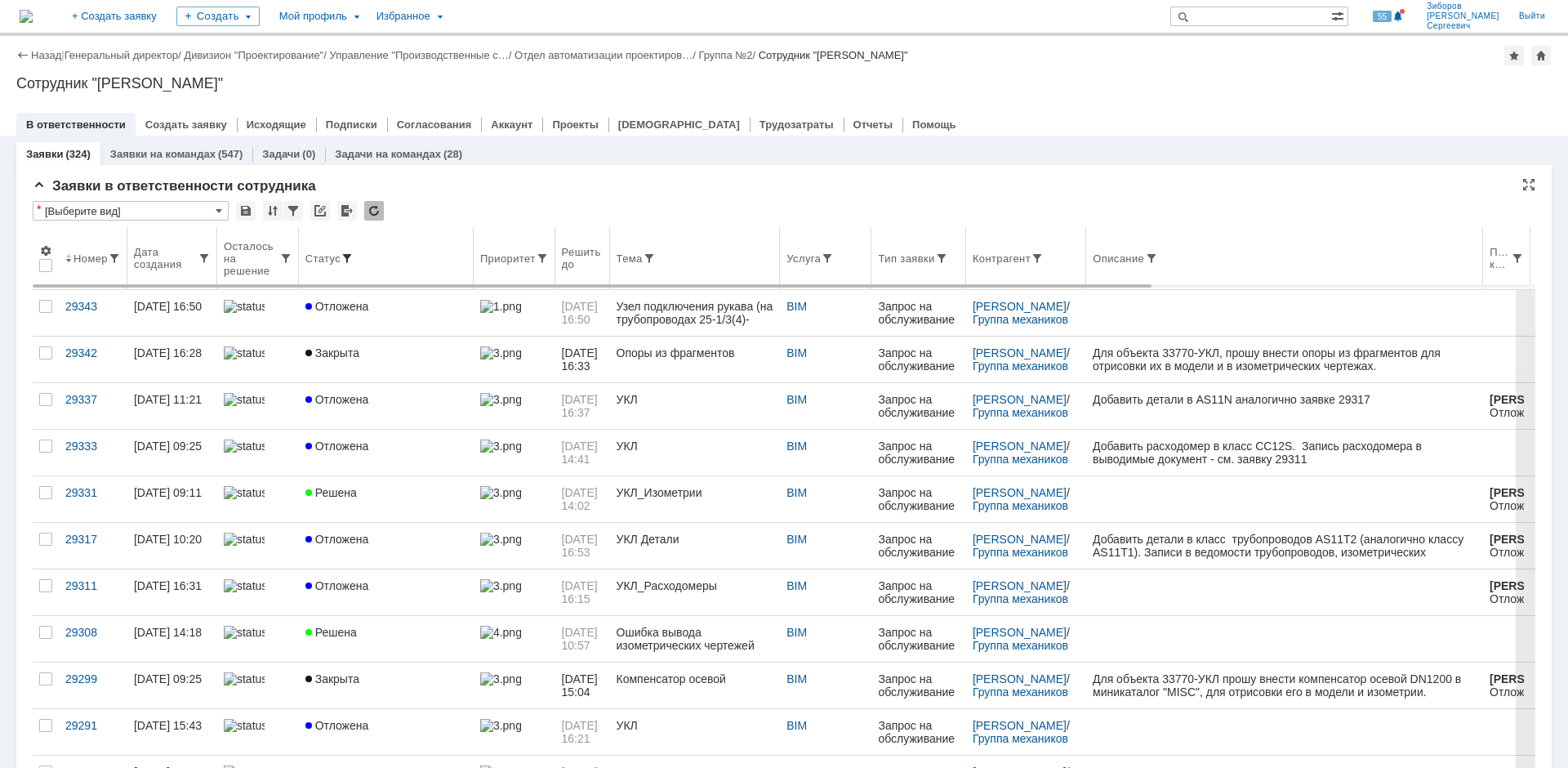
click at [347, 252] on span at bounding box center [347, 258] width 13 height 13
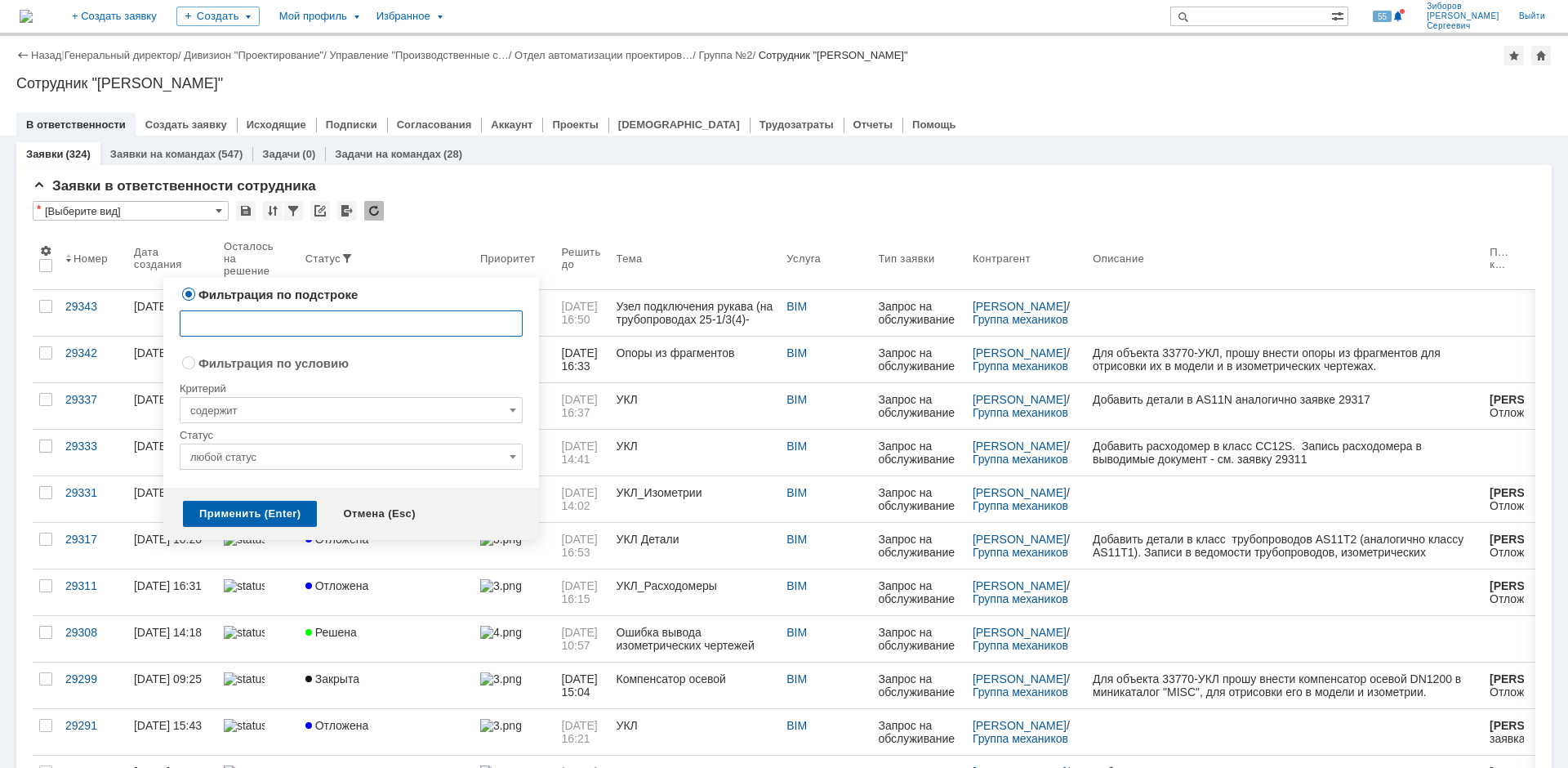
click at [303, 459] on input "любой статус" at bounding box center [351, 456] width 343 height 26
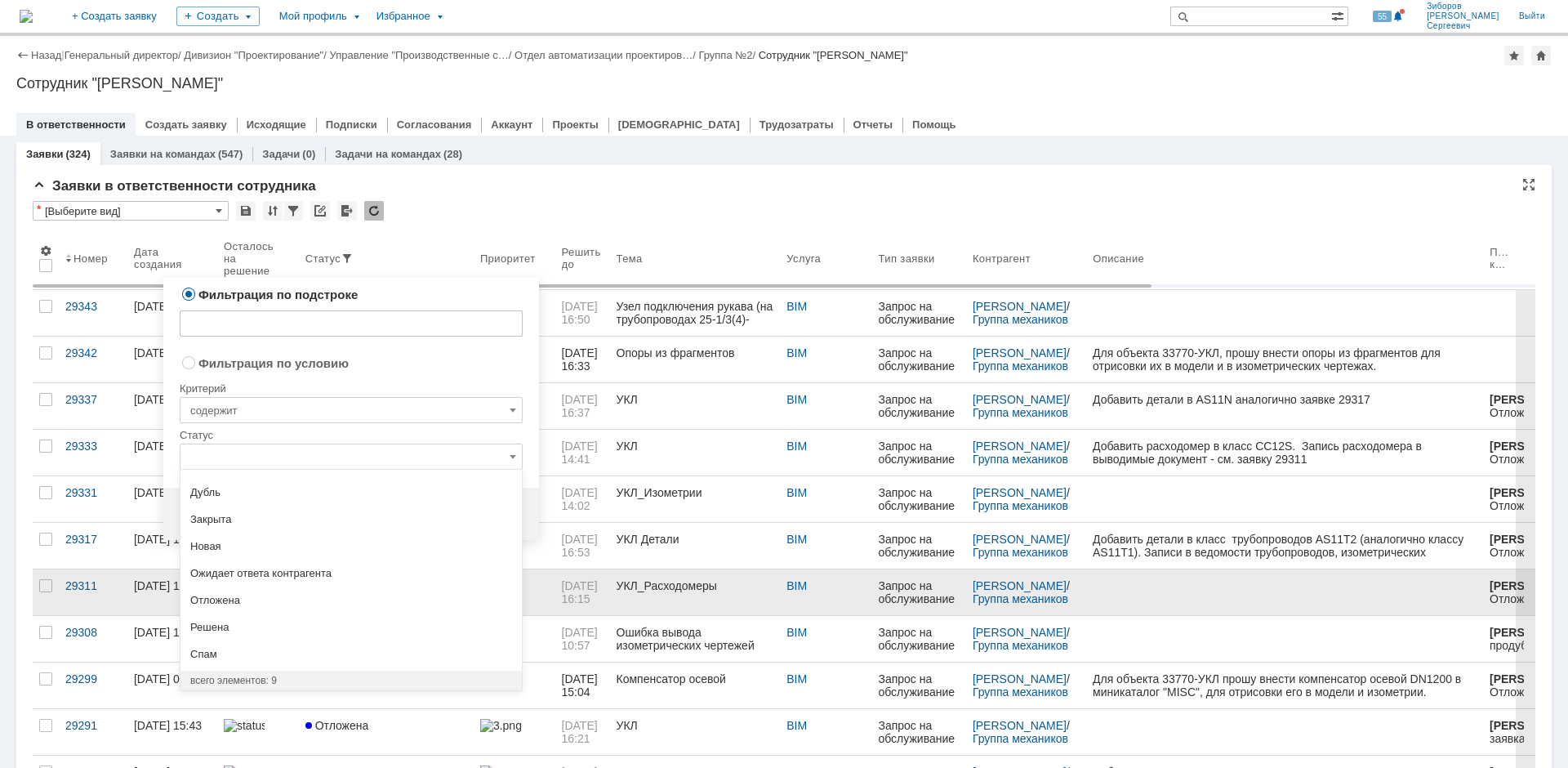
click at [203, 630] on span "Решена" at bounding box center [351, 627] width 322 height 13
radio input "false"
radio input "true"
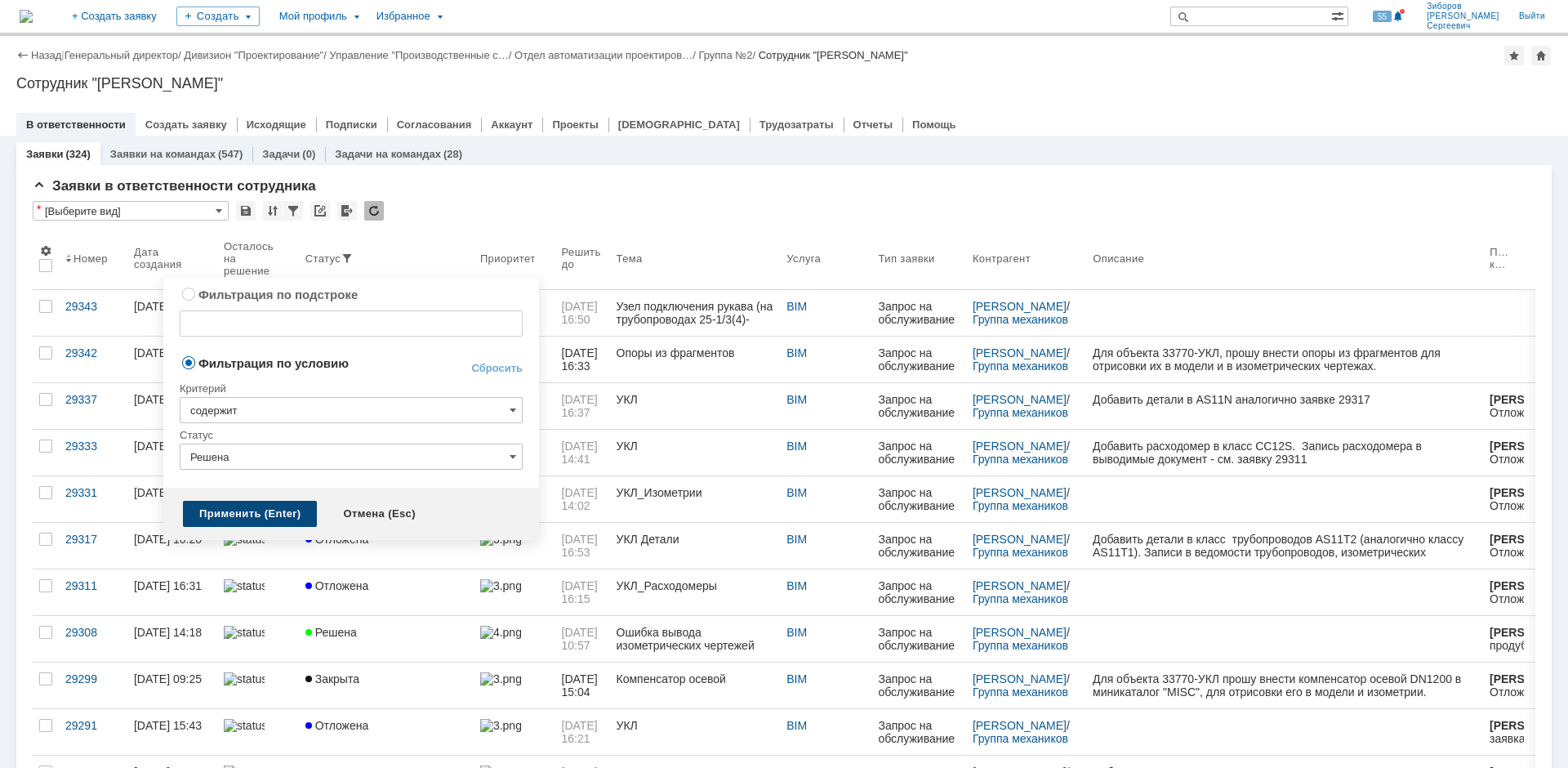
type input "Решена"
click at [249, 518] on div "Применить (Enter)" at bounding box center [250, 514] width 134 height 26
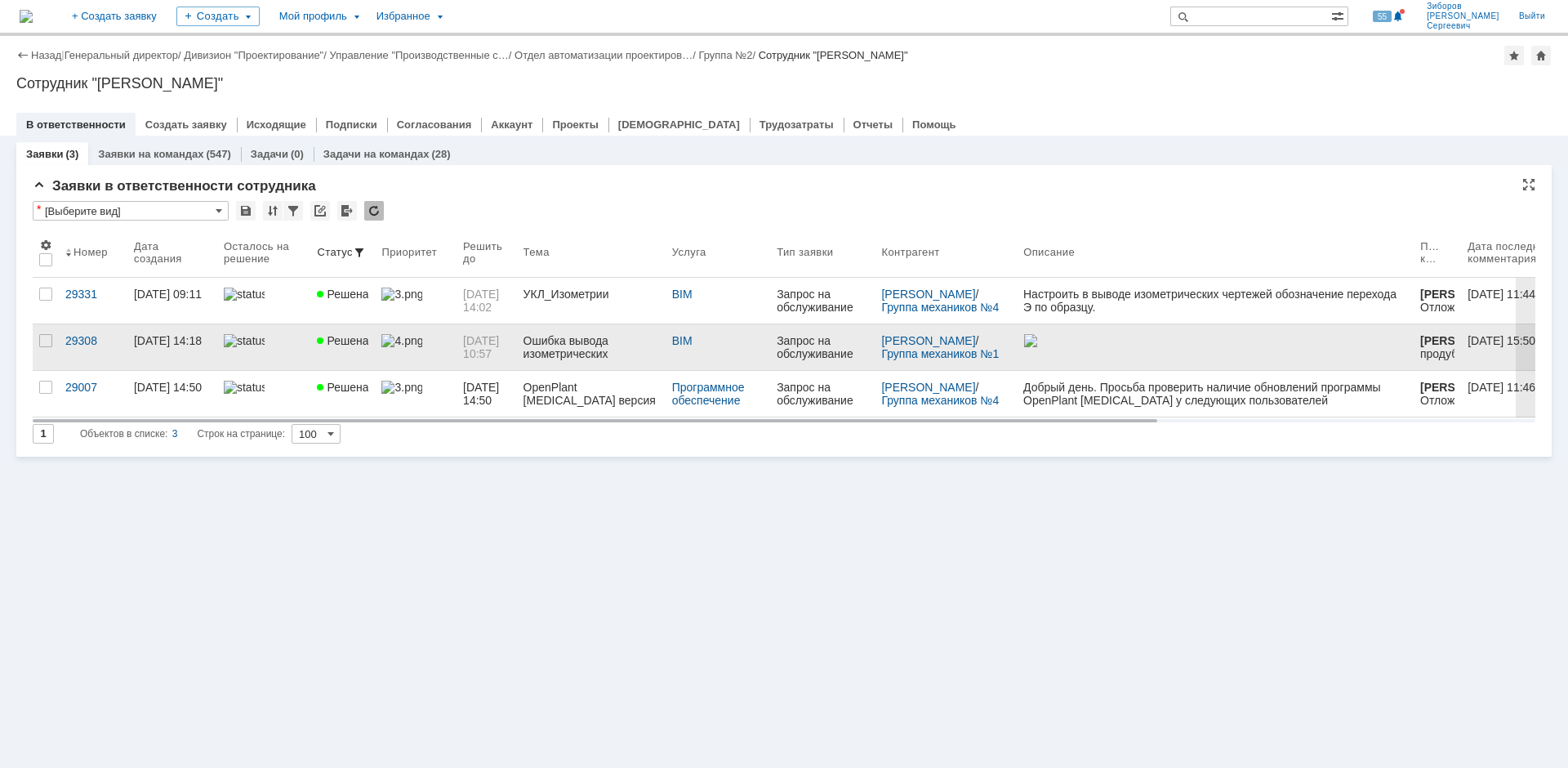
click at [581, 355] on div "Ошибка вывода изометрических чертежей" at bounding box center [591, 347] width 136 height 26
